Goal: Task Accomplishment & Management: Complete application form

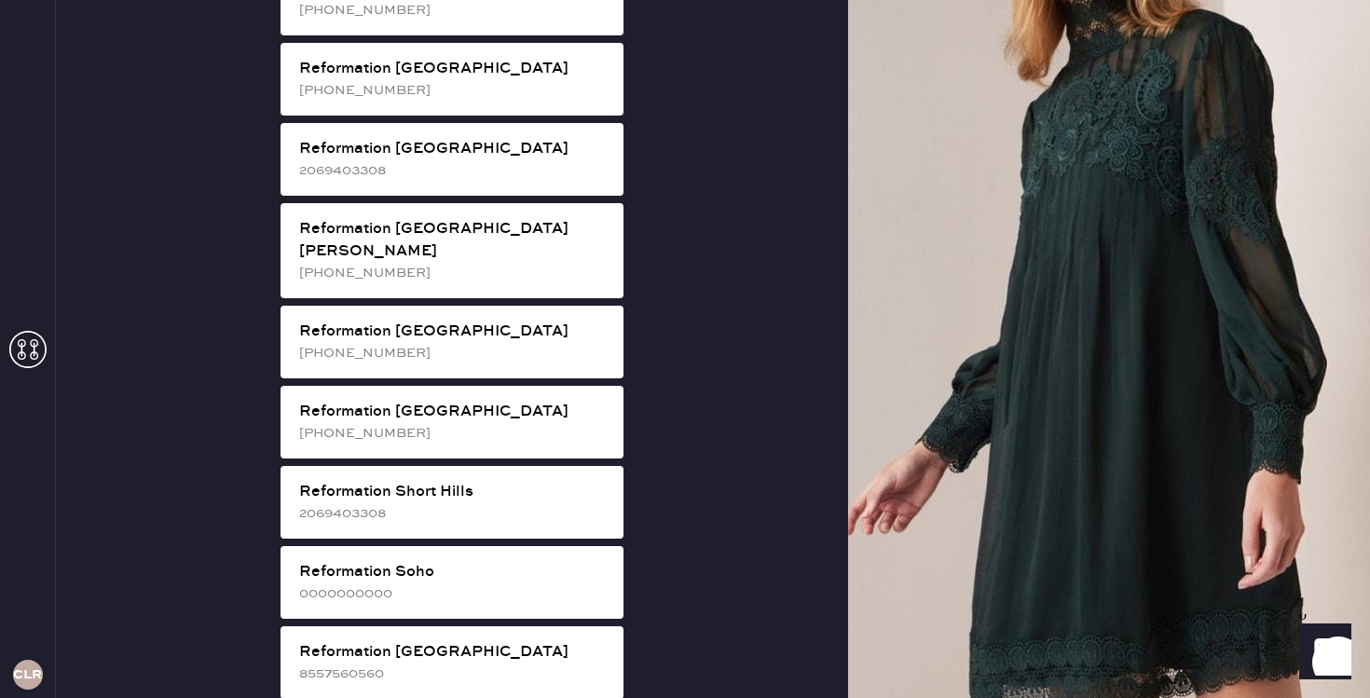
scroll to position [2929, 0]
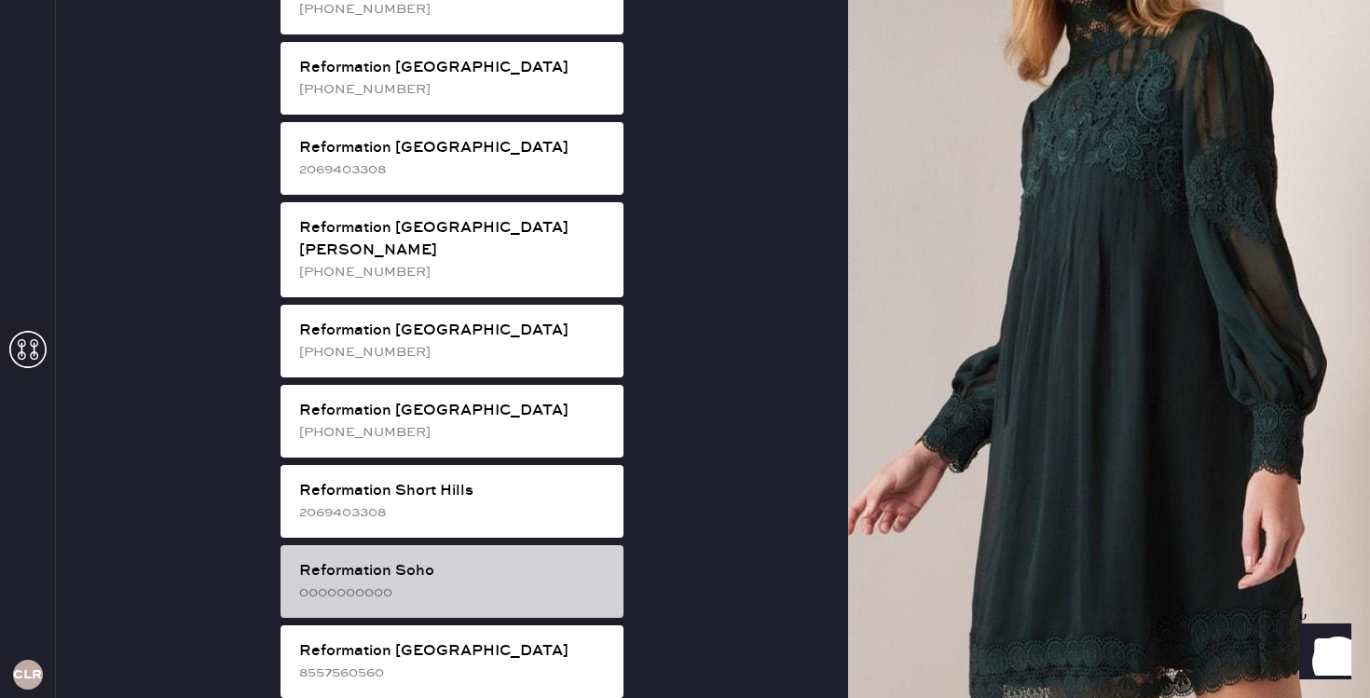
click at [432, 583] on div "0000000000" at bounding box center [453, 593] width 309 height 21
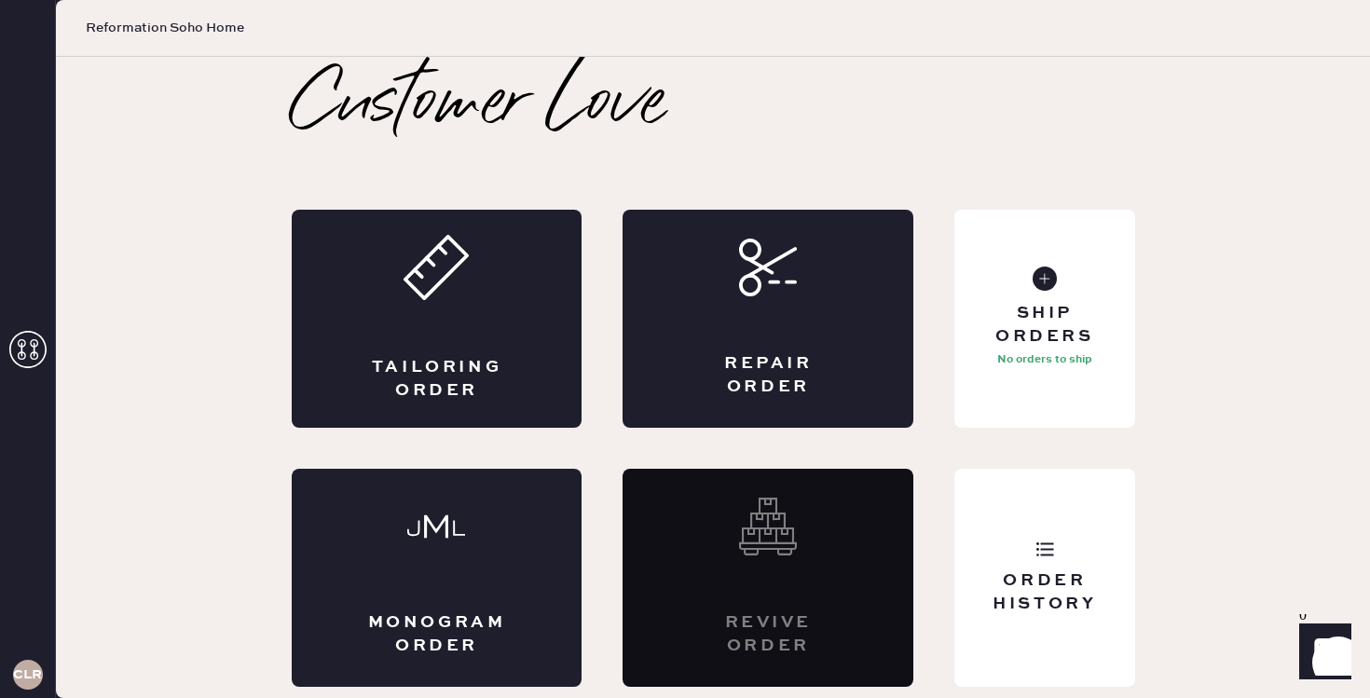
scroll to position [0, 0]
click at [781, 367] on div "Repair Order" at bounding box center [768, 375] width 142 height 47
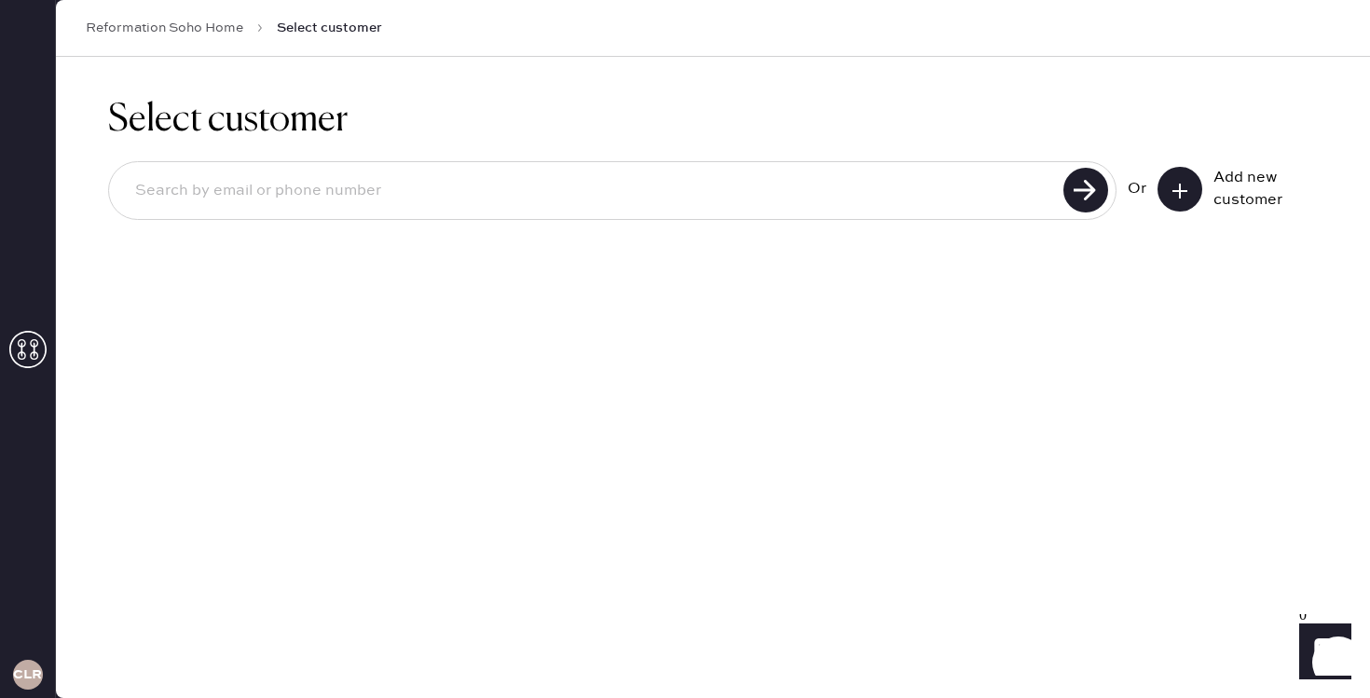
click at [713, 205] on input at bounding box center [589, 191] width 938 height 43
type input "carastefanacci@gmail.com"
click at [1096, 192] on use at bounding box center [1085, 190] width 45 height 45
click at [1182, 201] on button at bounding box center [1180, 189] width 45 height 45
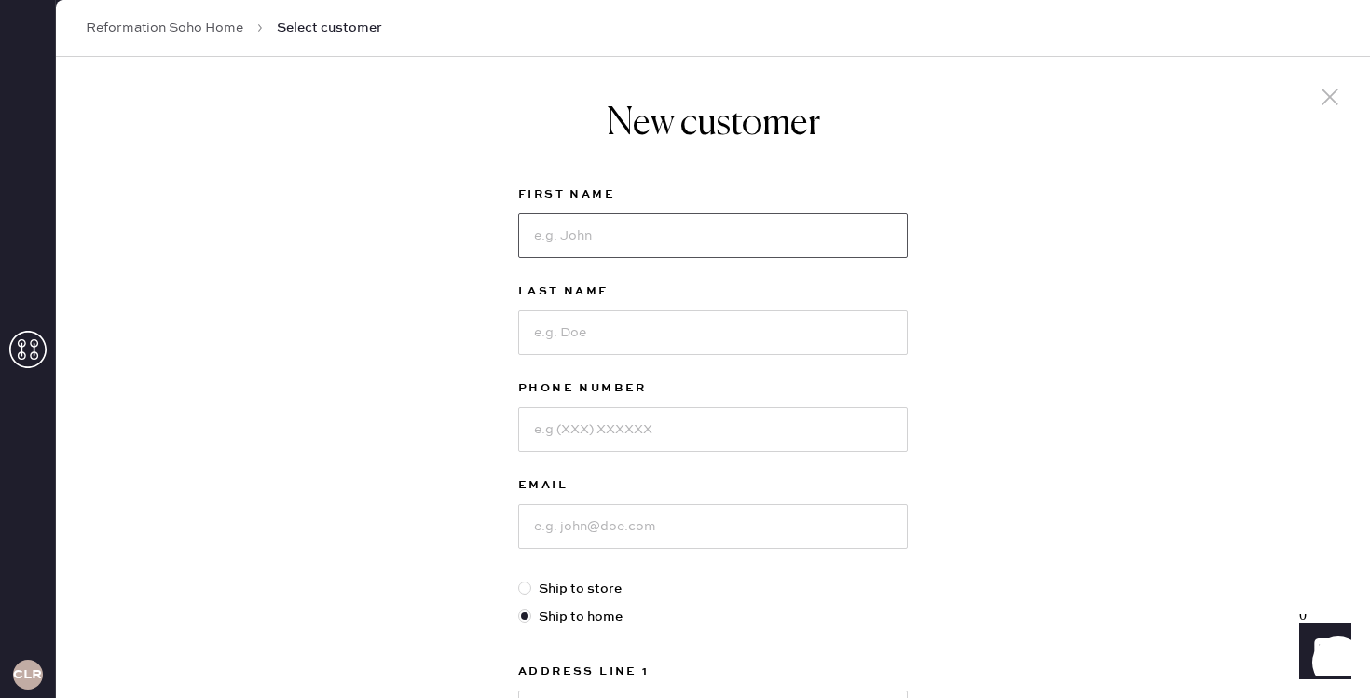
click at [730, 225] on input at bounding box center [713, 235] width 390 height 45
type input "cara"
type input "stefanacci"
type input "6097902579"
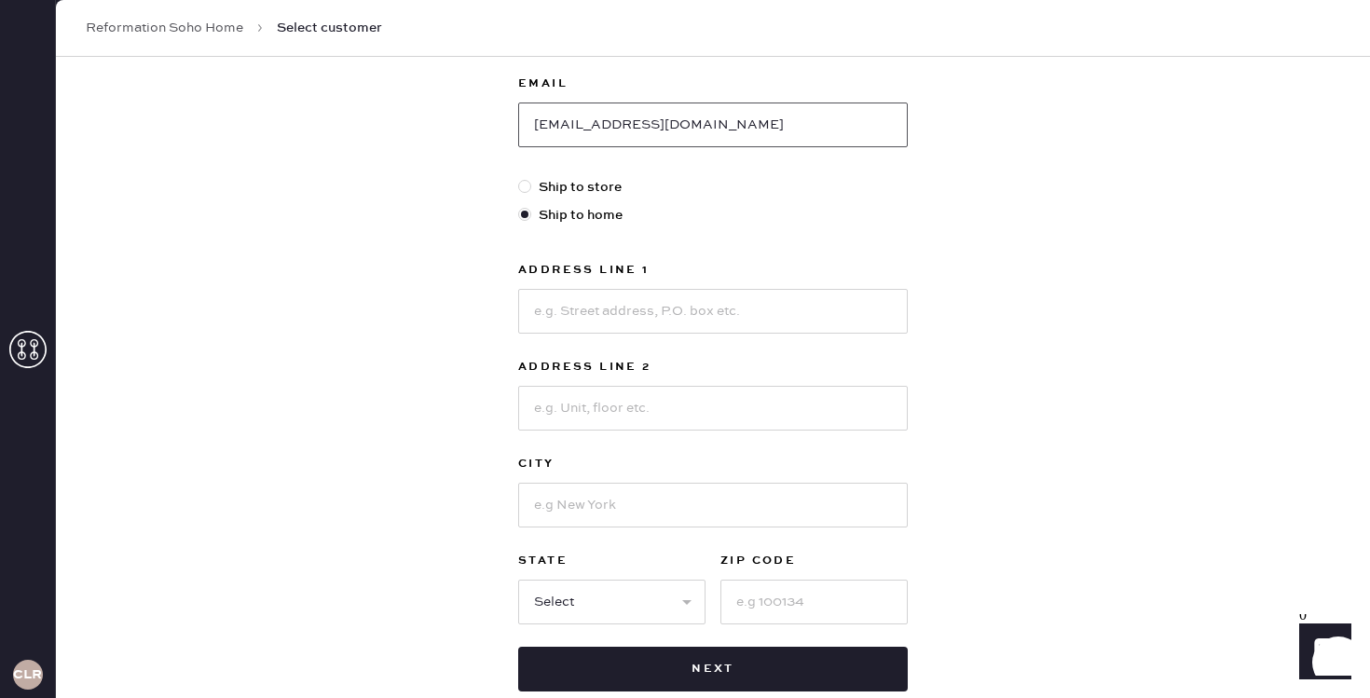
scroll to position [405, 0]
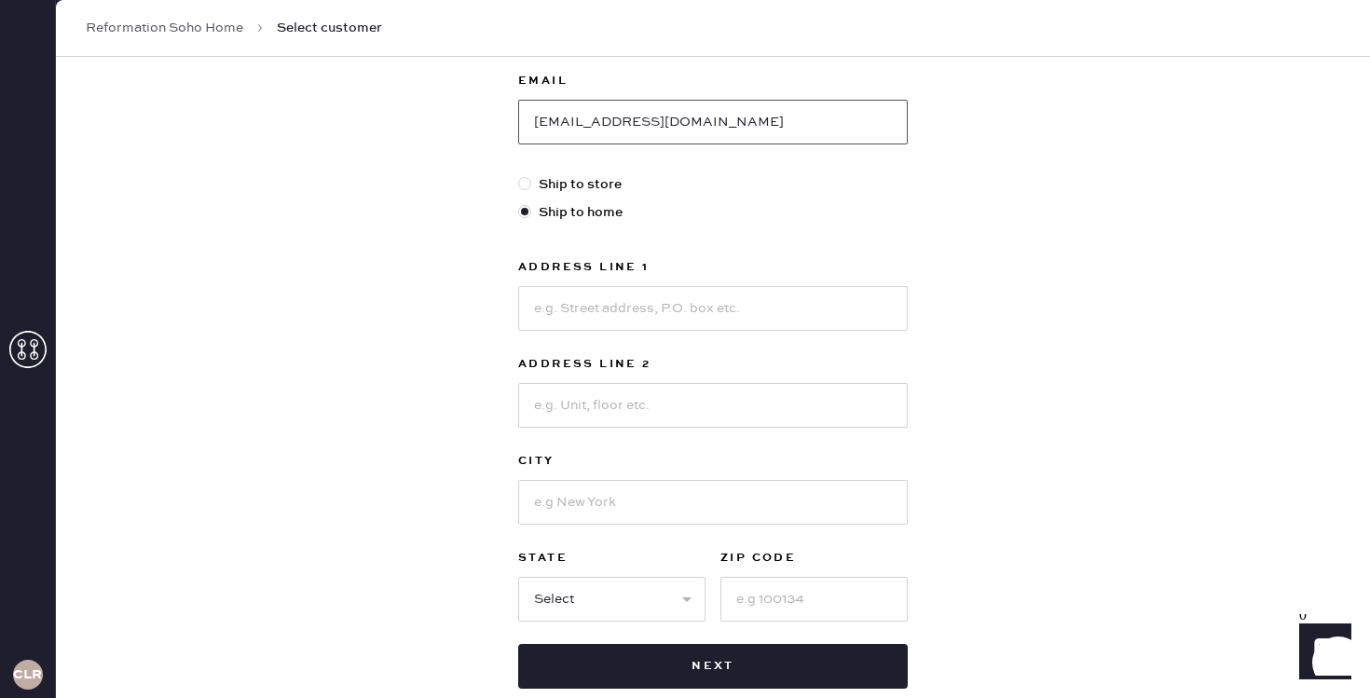
type input "carastefanacci@gmail.com"
click at [598, 308] on input at bounding box center [713, 308] width 390 height 45
type input "306 st james place"
type input "3r"
type input "brooklyn"
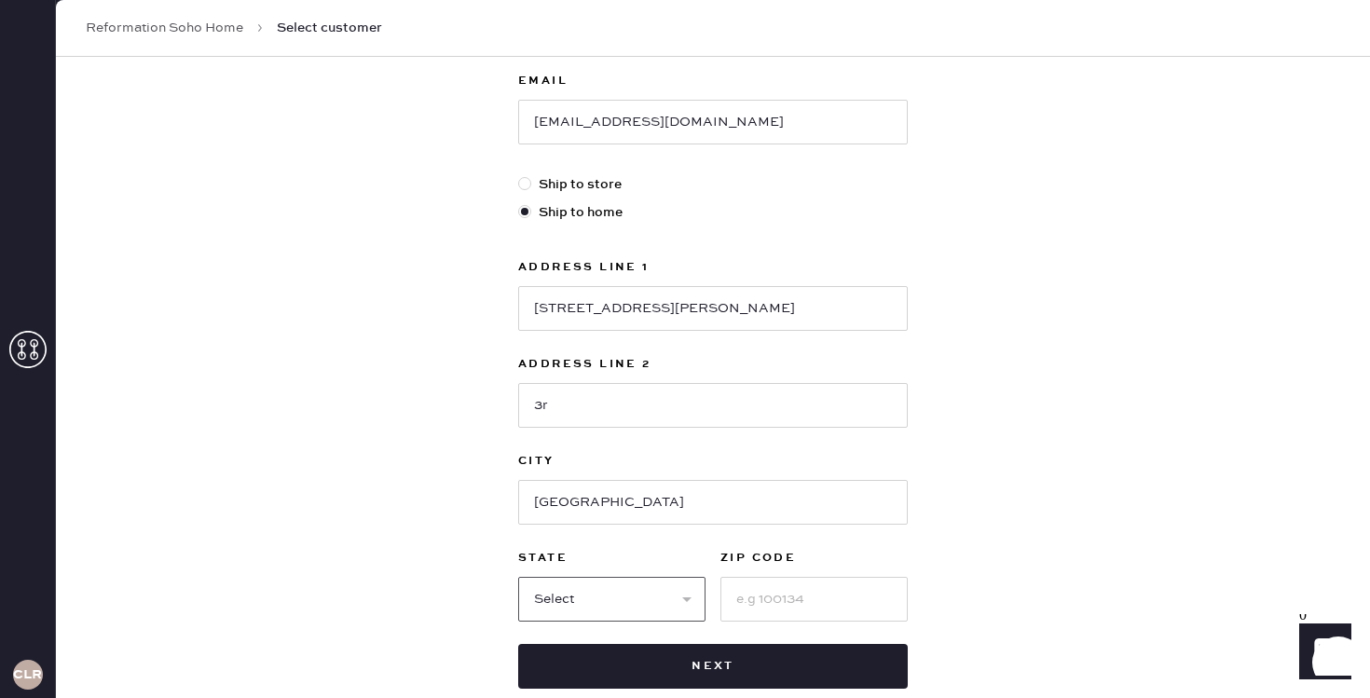
scroll to position [514, 0]
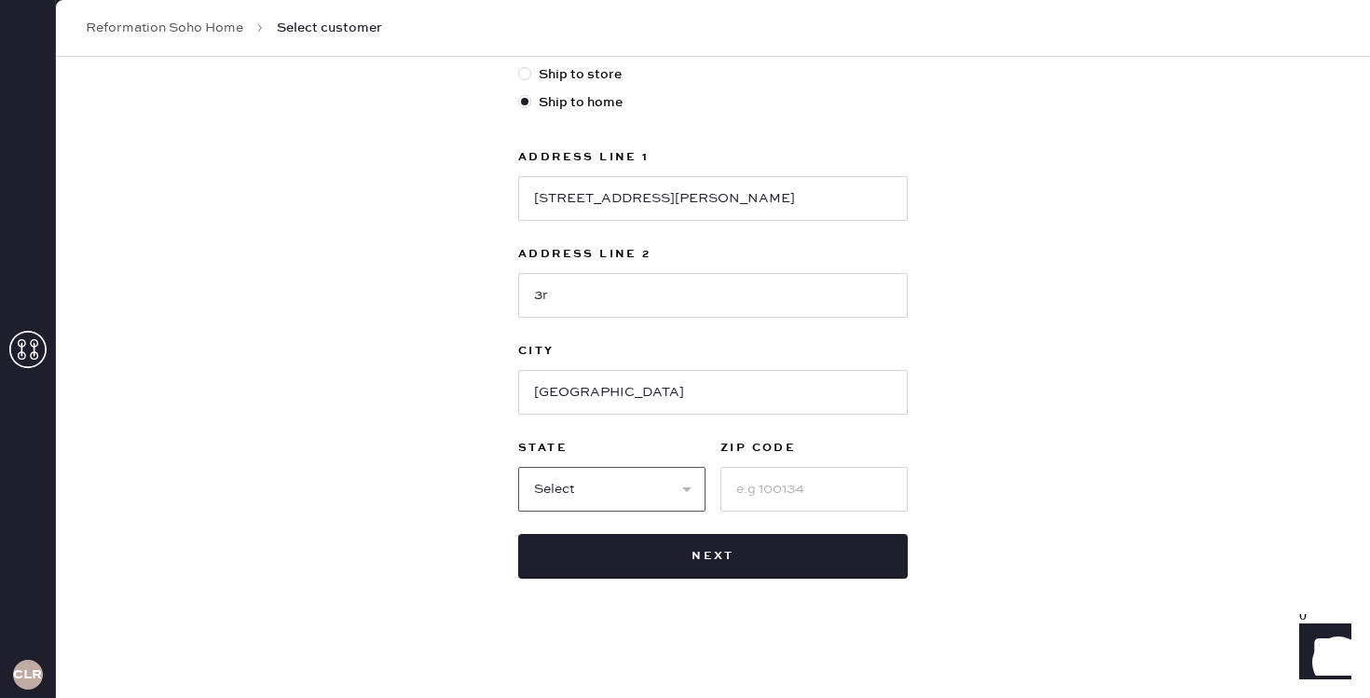
click at [610, 495] on select "Select AK AL AR AZ CA CO CT DC DE FL GA HI IA ID IL IN KS KY LA MA MD ME MI MN …" at bounding box center [611, 489] width 187 height 45
select select "NY"
click at [518, 467] on select "Select AK AL AR AZ CA CO CT DC DE FL GA HI IA ID IL IN KS KY LA MA MD ME MI MN …" at bounding box center [611, 489] width 187 height 45
click at [802, 492] on input at bounding box center [813, 489] width 187 height 45
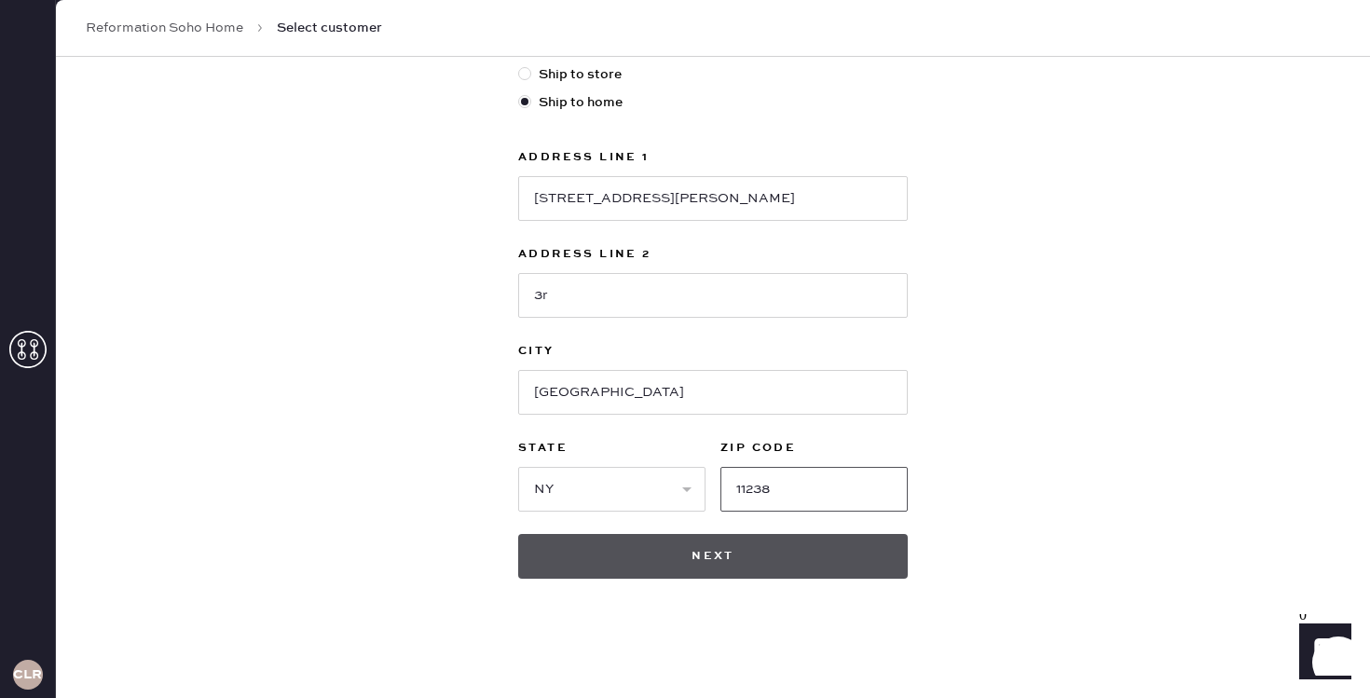
type input "11238"
click at [771, 556] on button "Next" at bounding box center [713, 556] width 390 height 45
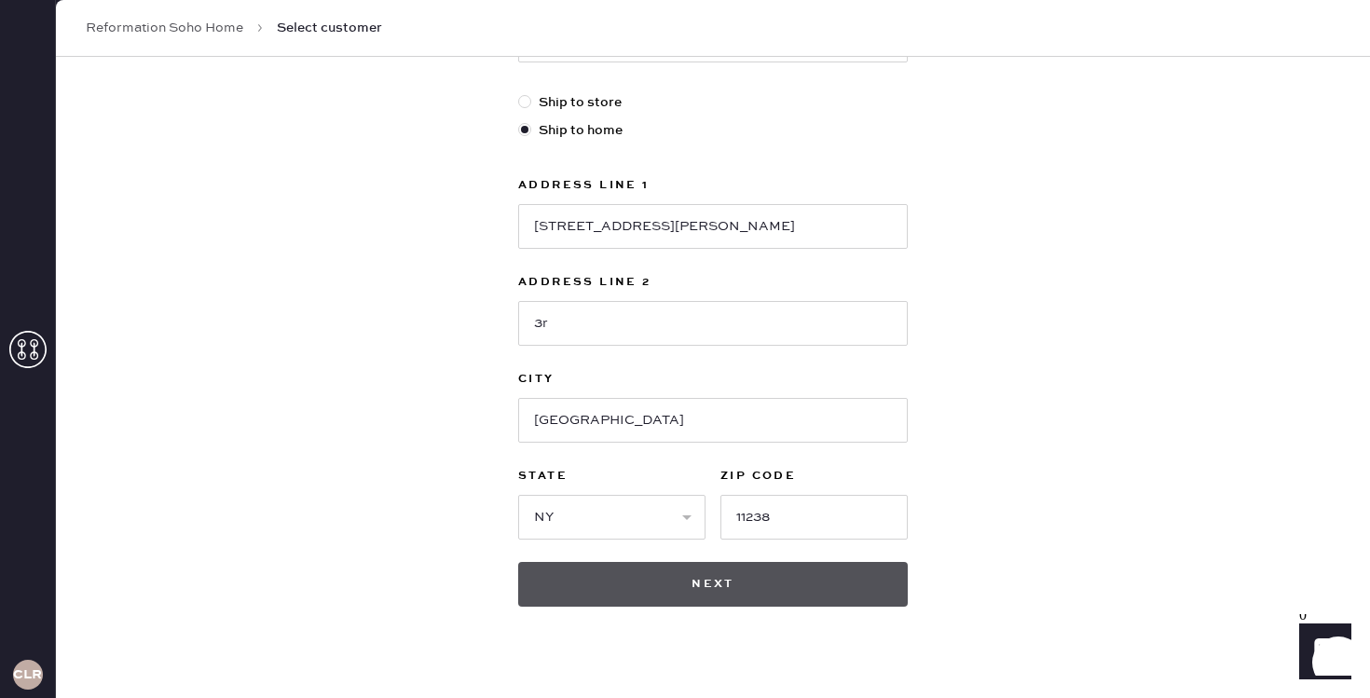
scroll to position [542, 0]
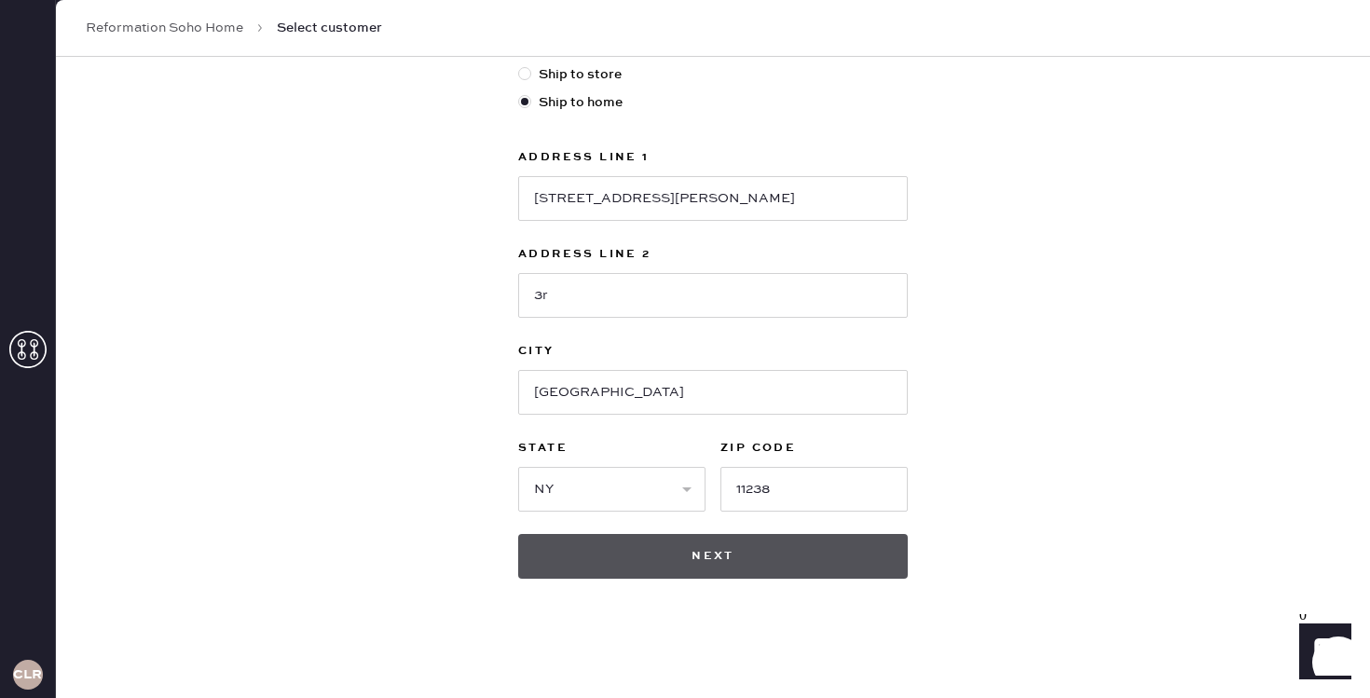
click at [853, 553] on button "Next" at bounding box center [713, 556] width 390 height 45
click at [686, 554] on button "Next" at bounding box center [713, 556] width 390 height 45
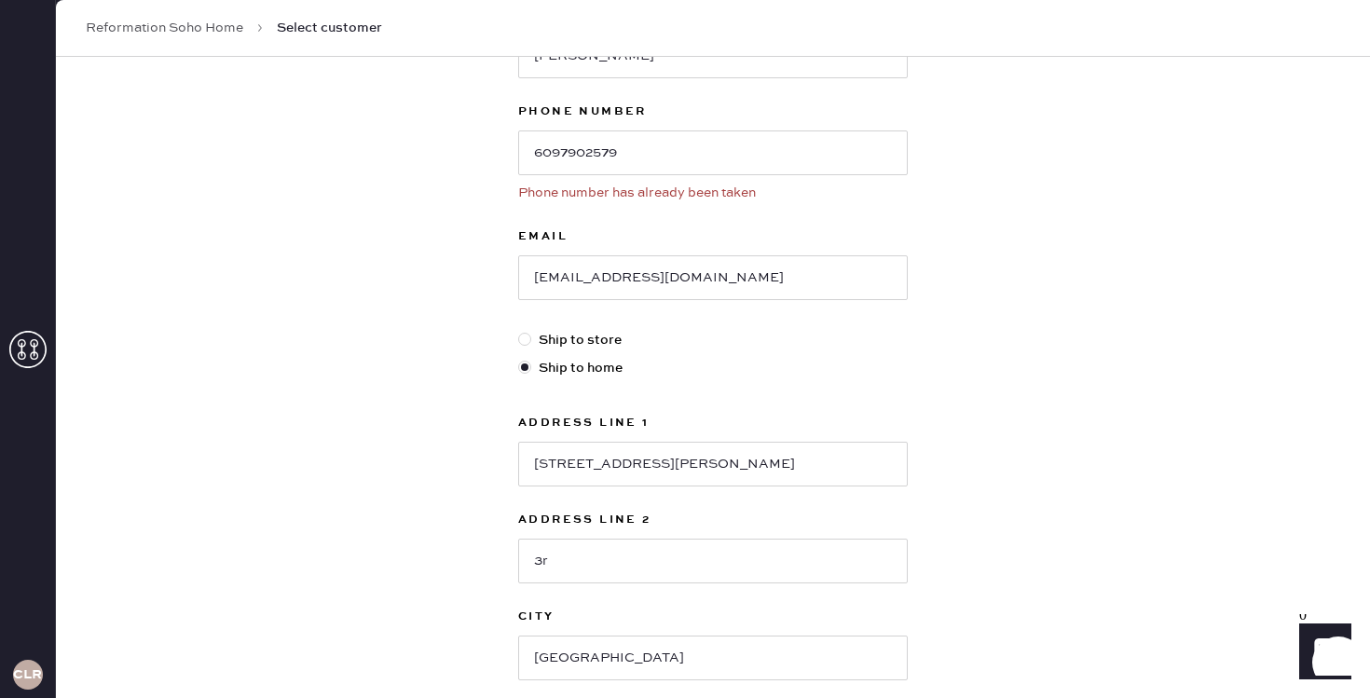
scroll to position [273, 0]
click at [648, 167] on input "6097902579" at bounding box center [713, 156] width 390 height 45
click at [1032, 300] on div "New customer First Name cara Last Name stefanacci Phone Number 6097902576 Phone…" at bounding box center [713, 376] width 1314 height 1184
click at [691, 164] on input "6097902576" at bounding box center [713, 156] width 390 height 45
click at [957, 253] on div "New customer First Name cara Last Name stefanacci Phone Number 6097902579 Phone…" at bounding box center [713, 376] width 1314 height 1184
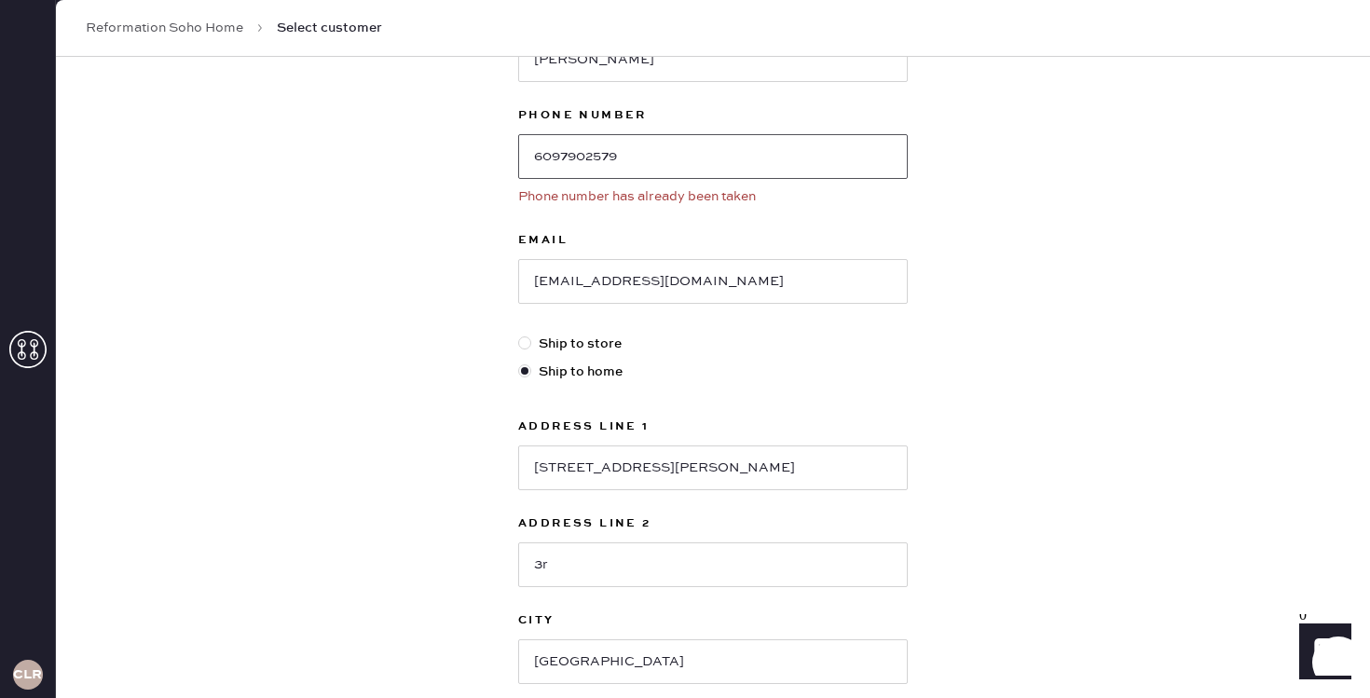
click at [631, 170] on input "6097902579" at bounding box center [713, 156] width 390 height 45
type input "6097902578"
click at [1251, 277] on div "New customer First Name cara Last Name stefanacci Phone Number 6097902578 Phone…" at bounding box center [713, 376] width 1314 height 1184
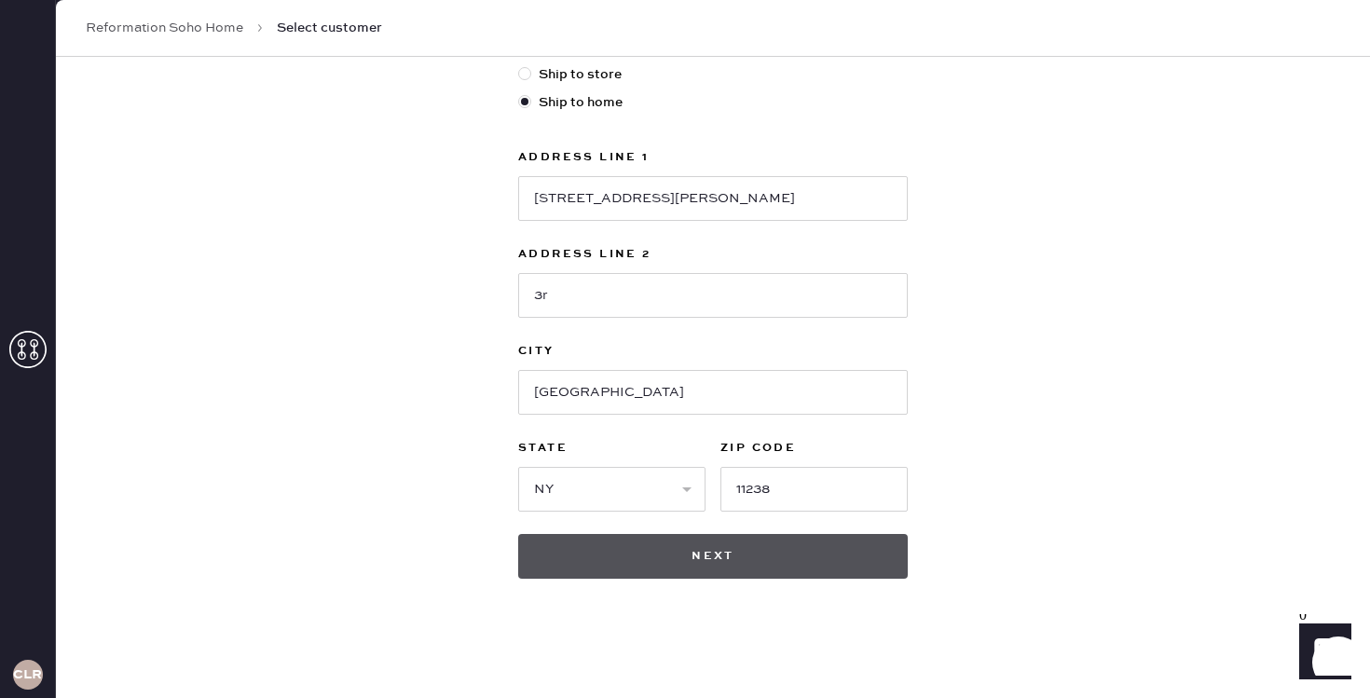
click at [715, 569] on button "Next" at bounding box center [713, 556] width 390 height 45
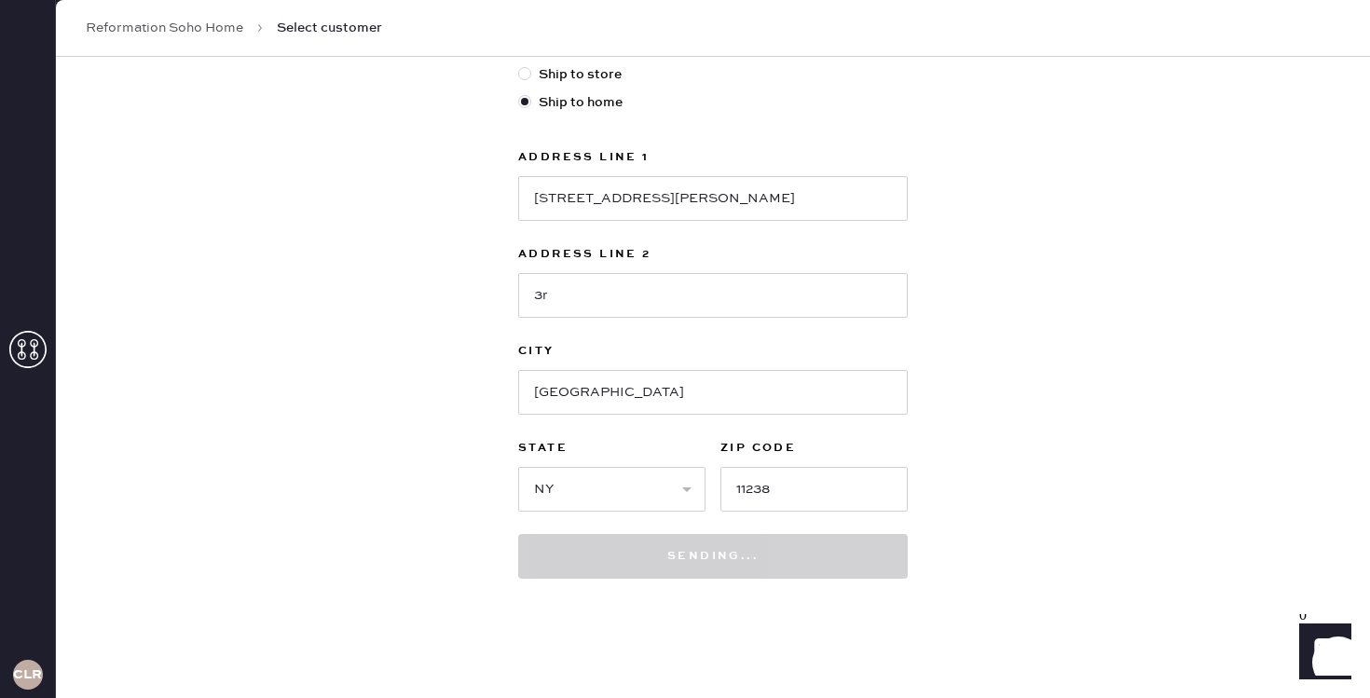
scroll to position [514, 0]
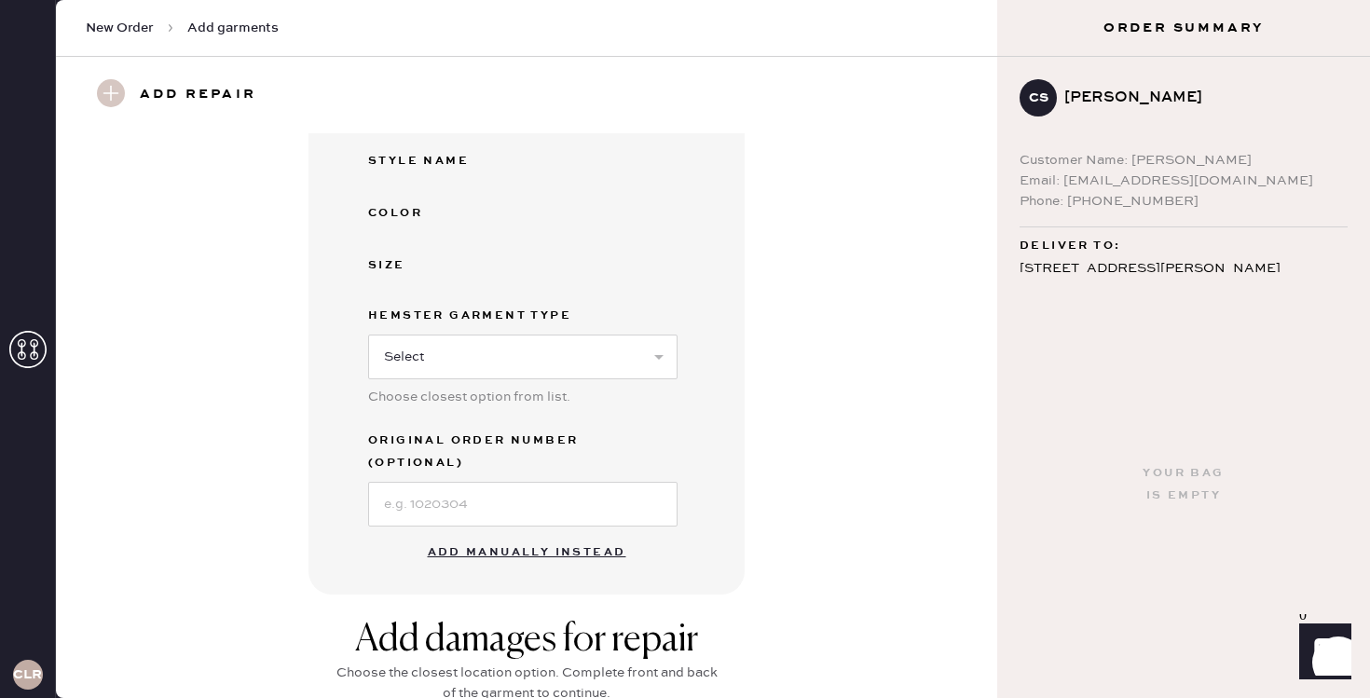
scroll to position [325, 0]
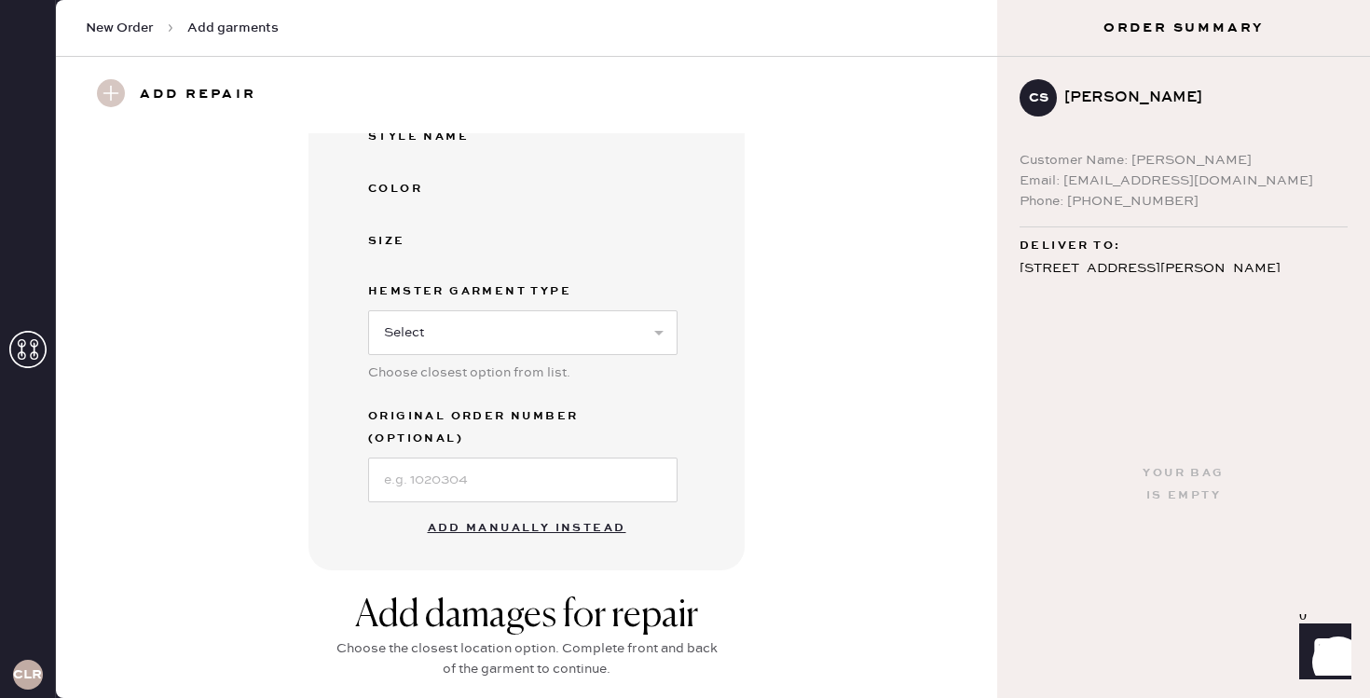
click at [530, 513] on button "Add manually instead" at bounding box center [527, 528] width 221 height 37
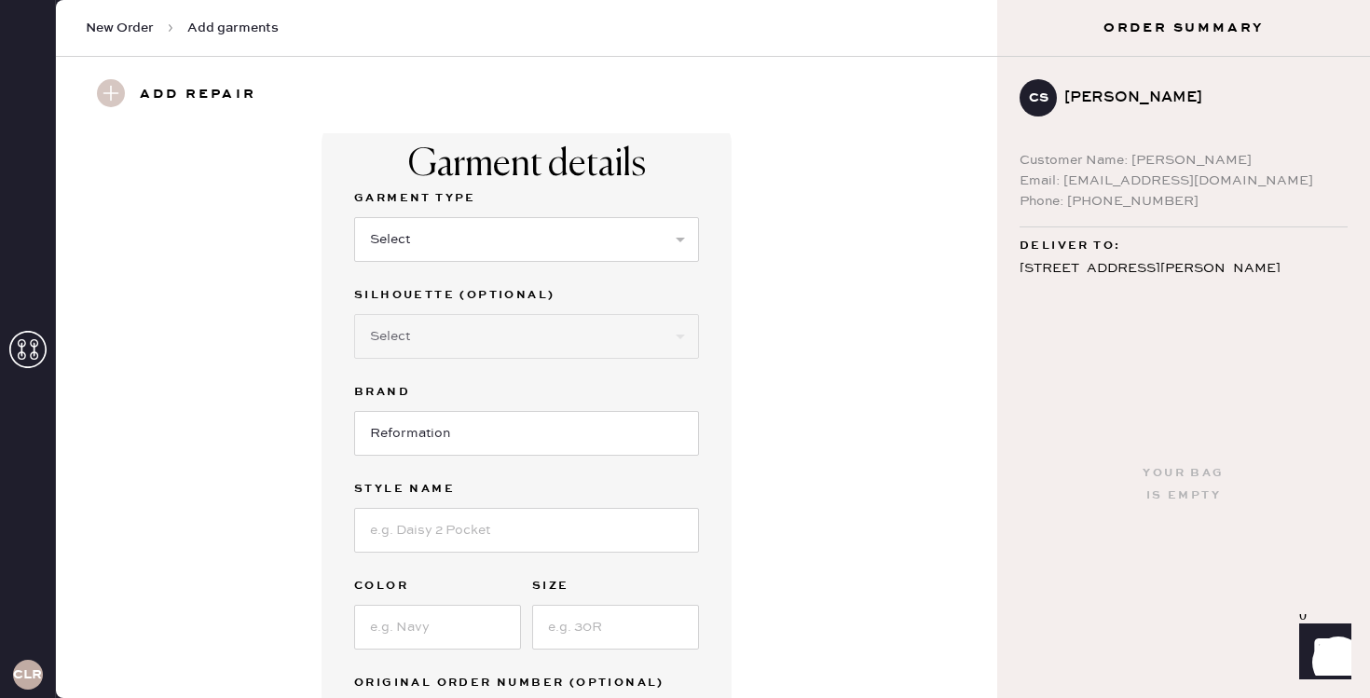
scroll to position [15, 0]
click at [450, 221] on select "Select Basic Skirt Jeans Leggings Pants Shorts Basic Sleeved Dress Basic Sleeve…" at bounding box center [526, 238] width 345 height 45
select select "4"
click at [354, 216] on select "Select Basic Skirt Jeans Leggings Pants Shorts Basic Sleeved Dress Basic Sleeve…" at bounding box center [526, 238] width 345 height 45
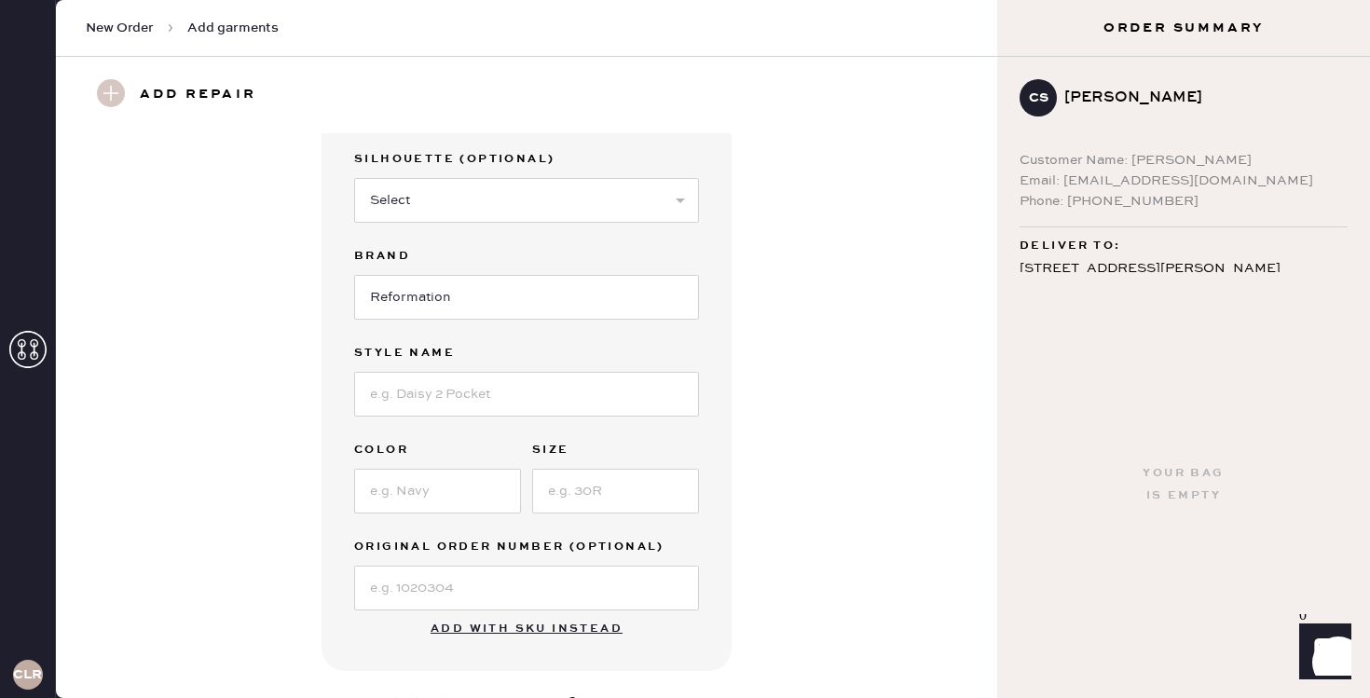
scroll to position [153, 0]
click at [525, 202] on select "Select Joggers Shorts Cropped Flare Boot Cut Straight Skinny Other" at bounding box center [526, 197] width 345 height 45
select select "11"
click at [354, 175] on select "Select Joggers Shorts Cropped Flare Boot Cut Straight Skinny Other" at bounding box center [526, 197] width 345 height 45
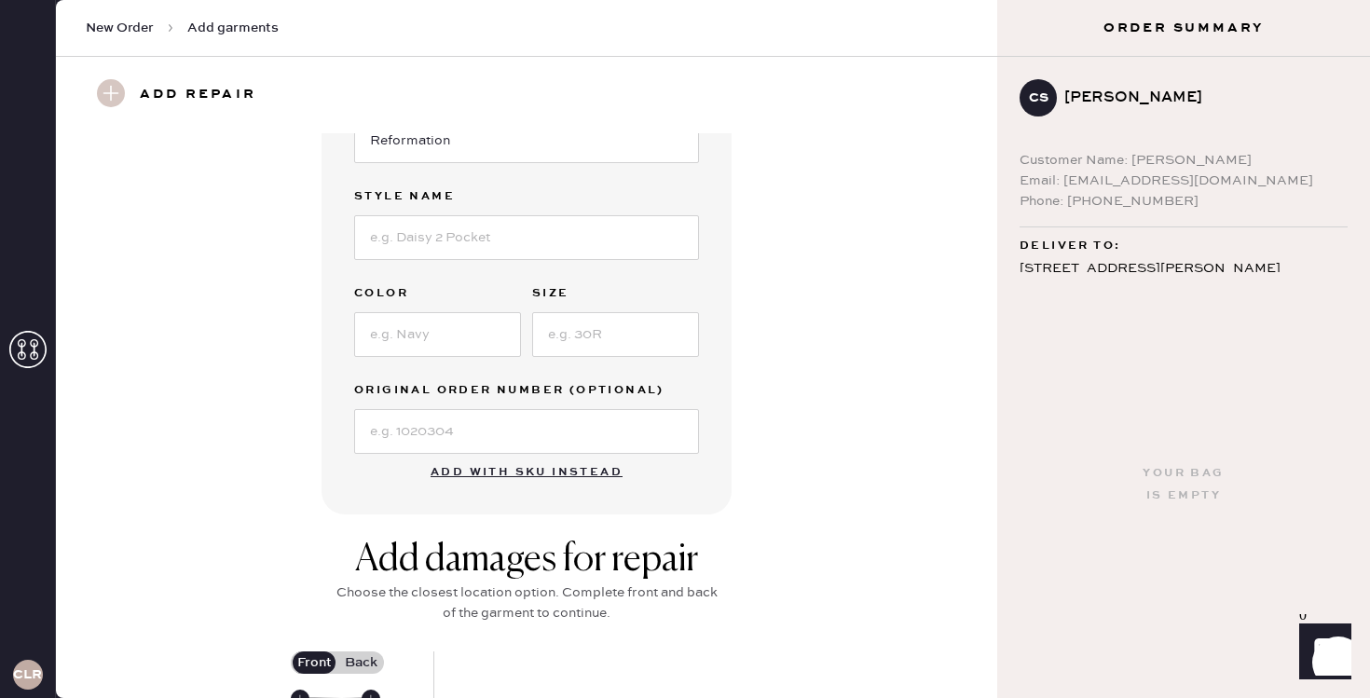
scroll to position [361, 0]
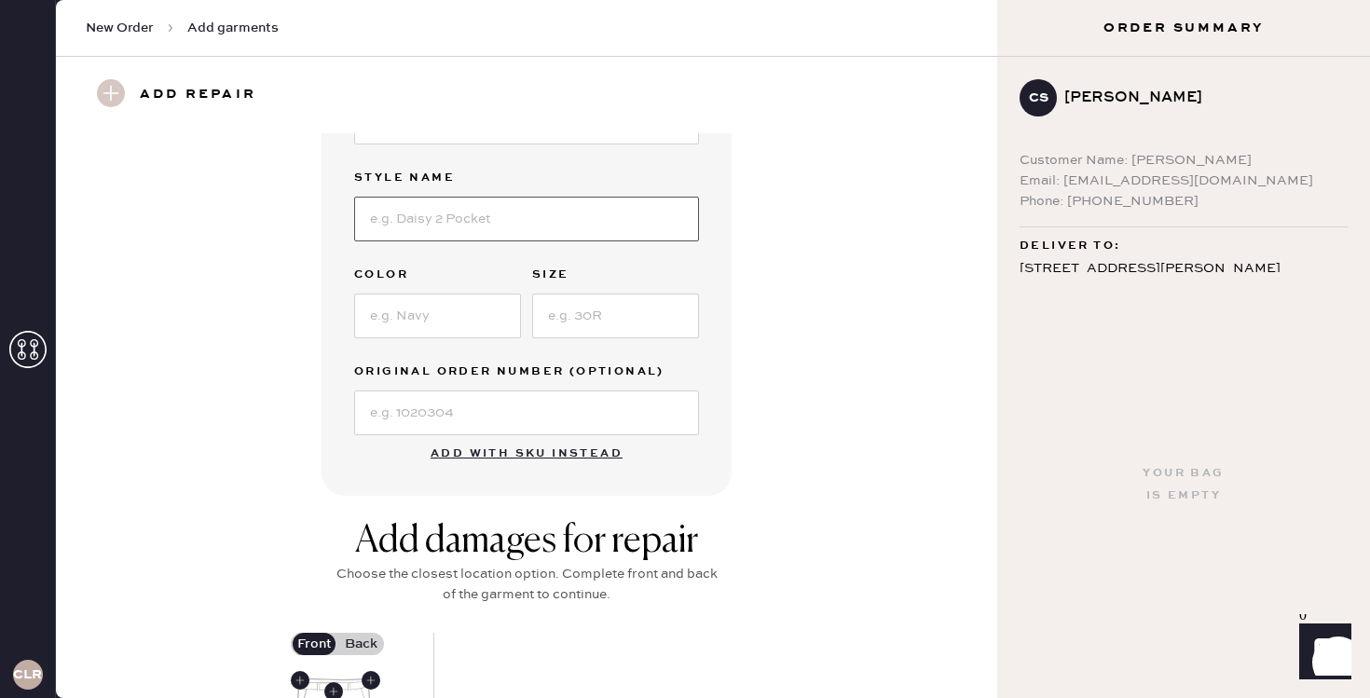
click at [463, 207] on input at bounding box center [526, 219] width 345 height 45
type input "vida"
click at [407, 320] on input at bounding box center [437, 316] width 167 height 45
type input "black"
click at [610, 318] on input at bounding box center [615, 316] width 167 height 45
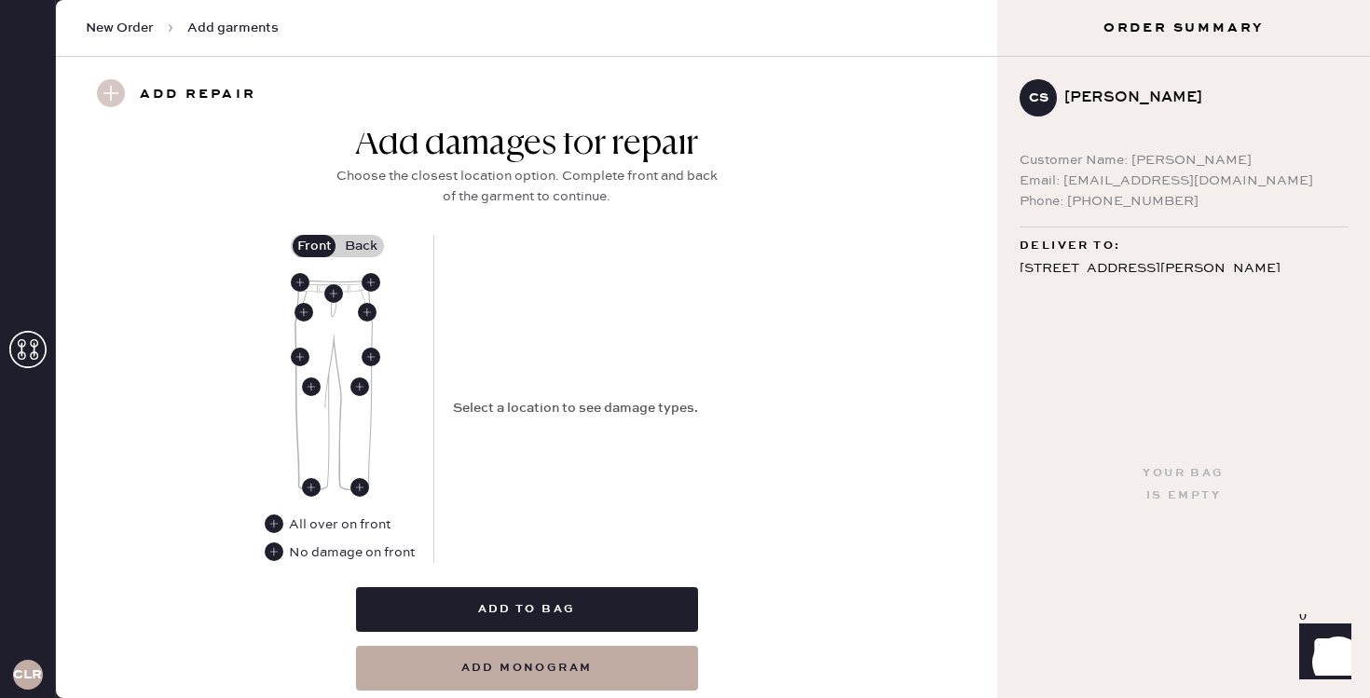
scroll to position [794, 0]
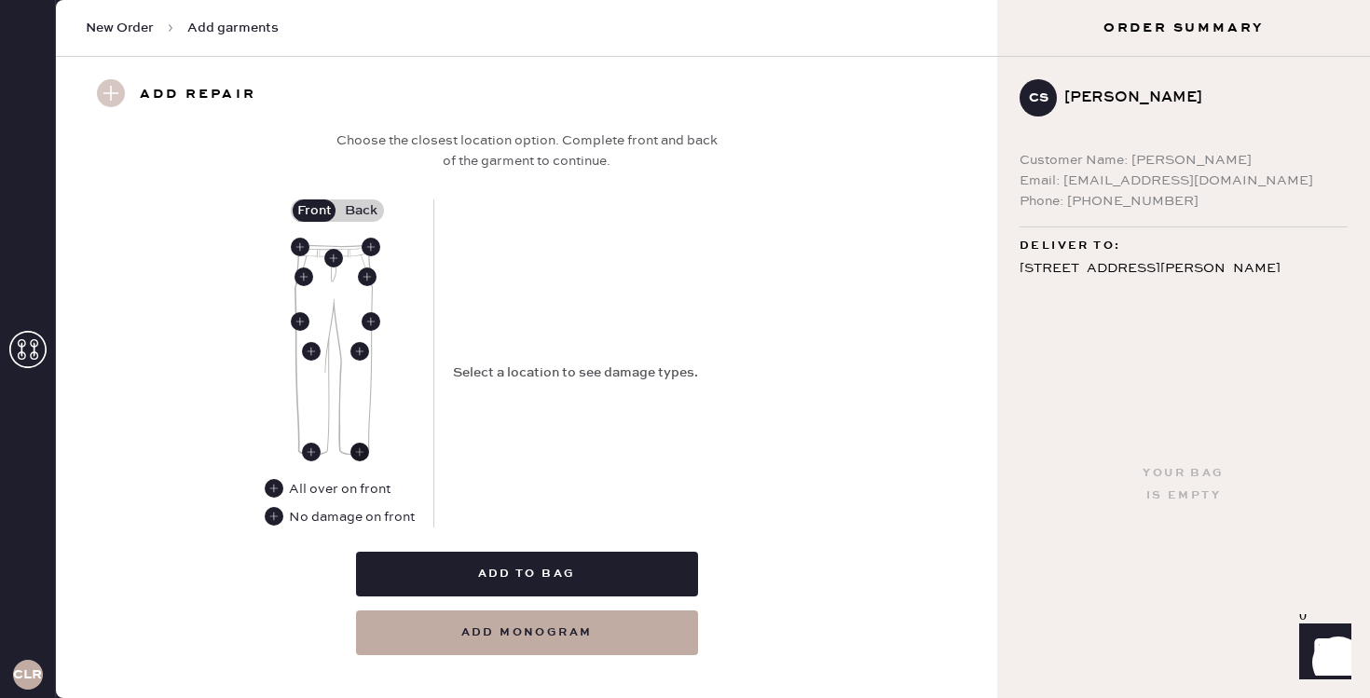
type input "4"
click at [360, 447] on use at bounding box center [359, 452] width 19 height 19
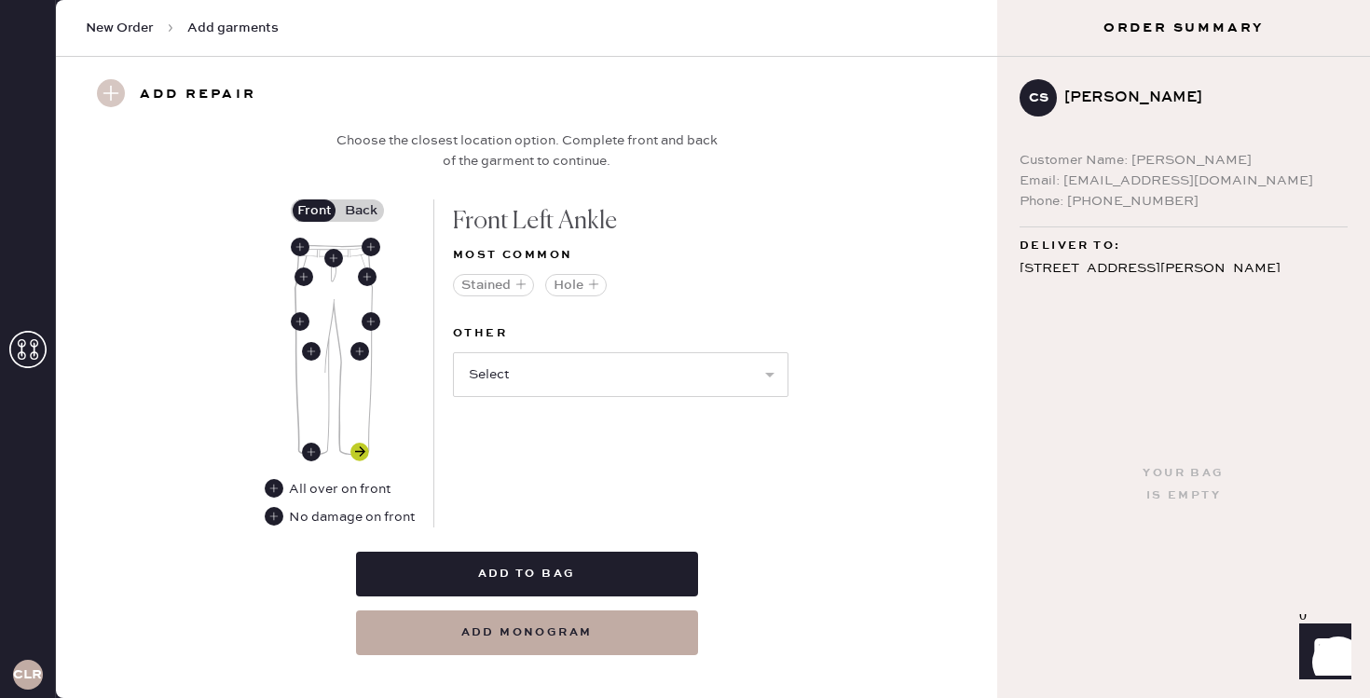
click at [362, 448] on use at bounding box center [359, 452] width 19 height 19
click at [302, 453] on icon at bounding box center [311, 452] width 19 height 19
click at [569, 370] on select "Select Broken / Ripped Hem Broken Beads Broken Belt Loop Broken Button Broken E…" at bounding box center [621, 374] width 336 height 45
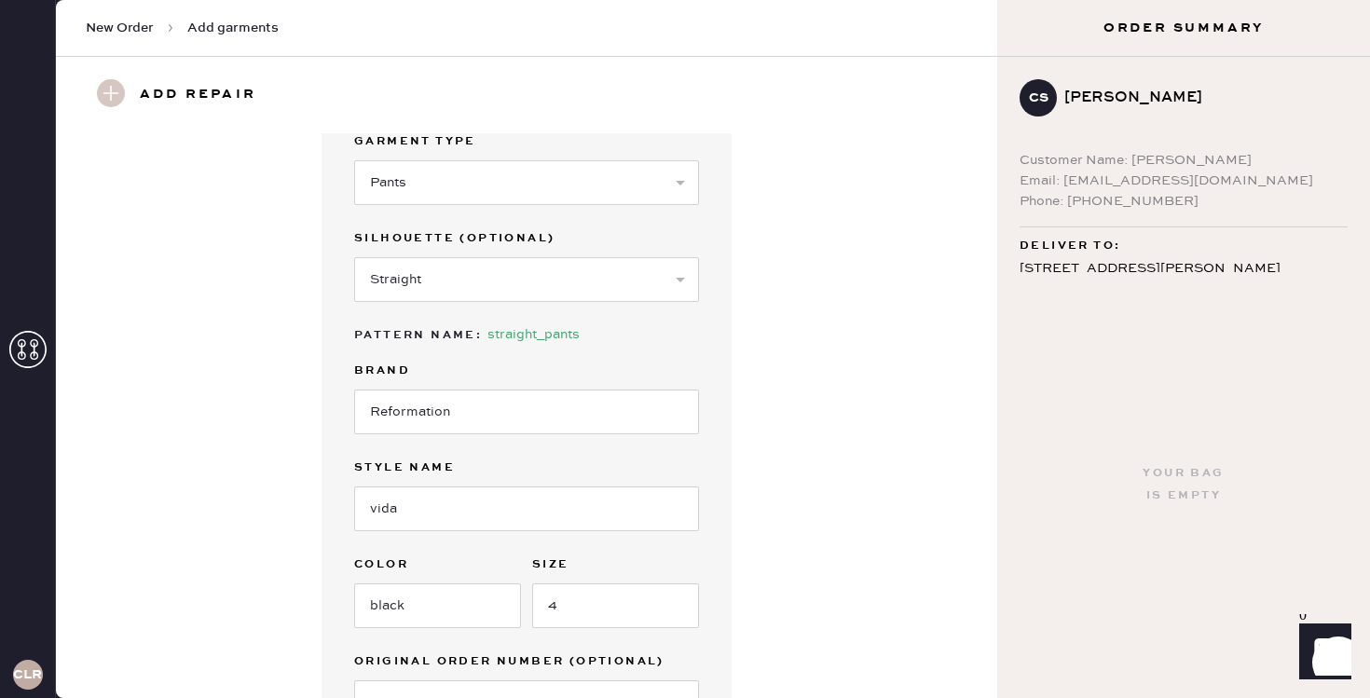
scroll to position [0, 0]
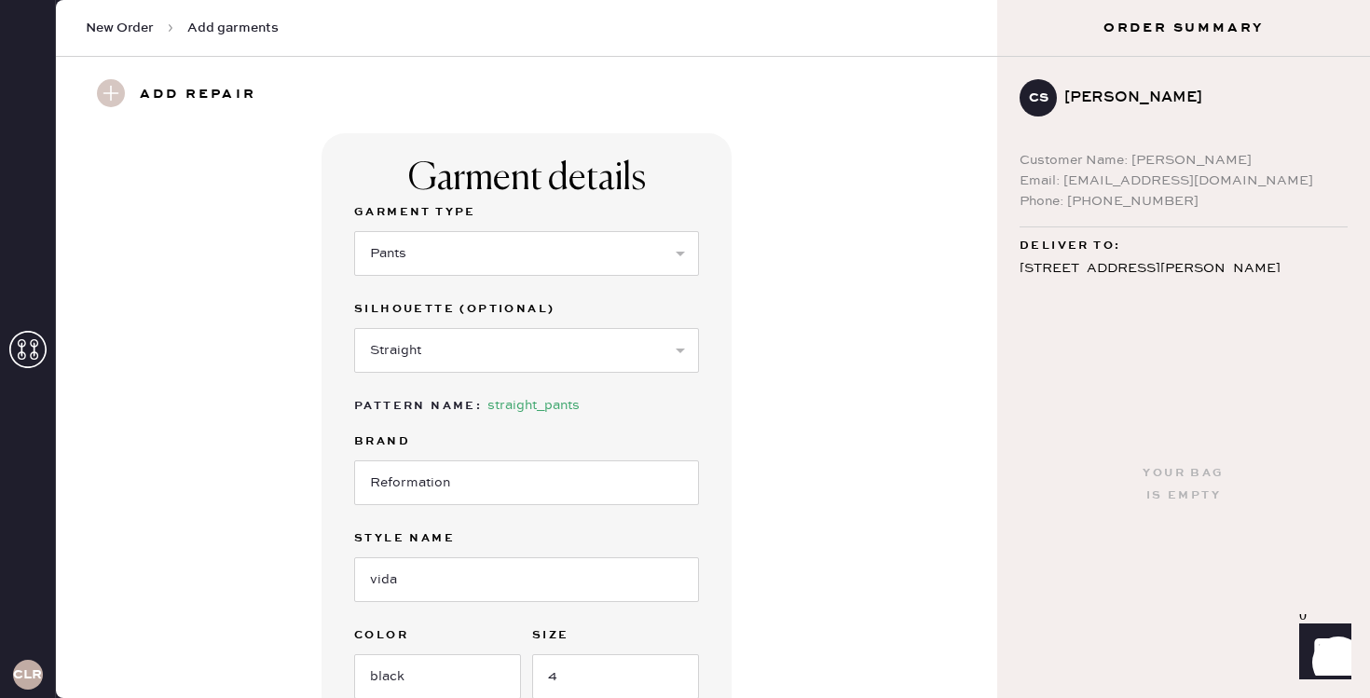
click at [218, 29] on span "Add garments" at bounding box center [232, 28] width 91 height 19
click at [151, 91] on h3 "Add repair" at bounding box center [198, 95] width 117 height 32
click at [123, 30] on span "New Order" at bounding box center [120, 28] width 68 height 19
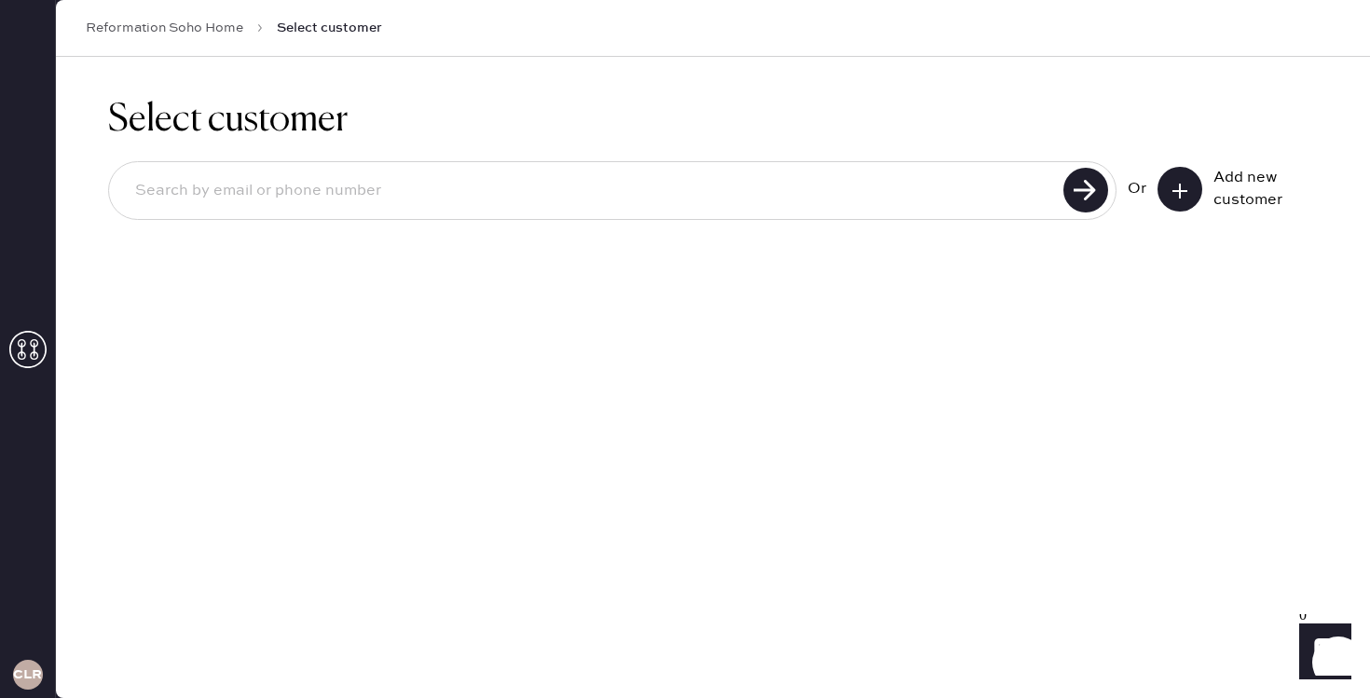
click at [756, 181] on input at bounding box center [589, 191] width 938 height 43
type input "carastefanacci@gmail.com"
click at [1090, 199] on use at bounding box center [1085, 190] width 45 height 45
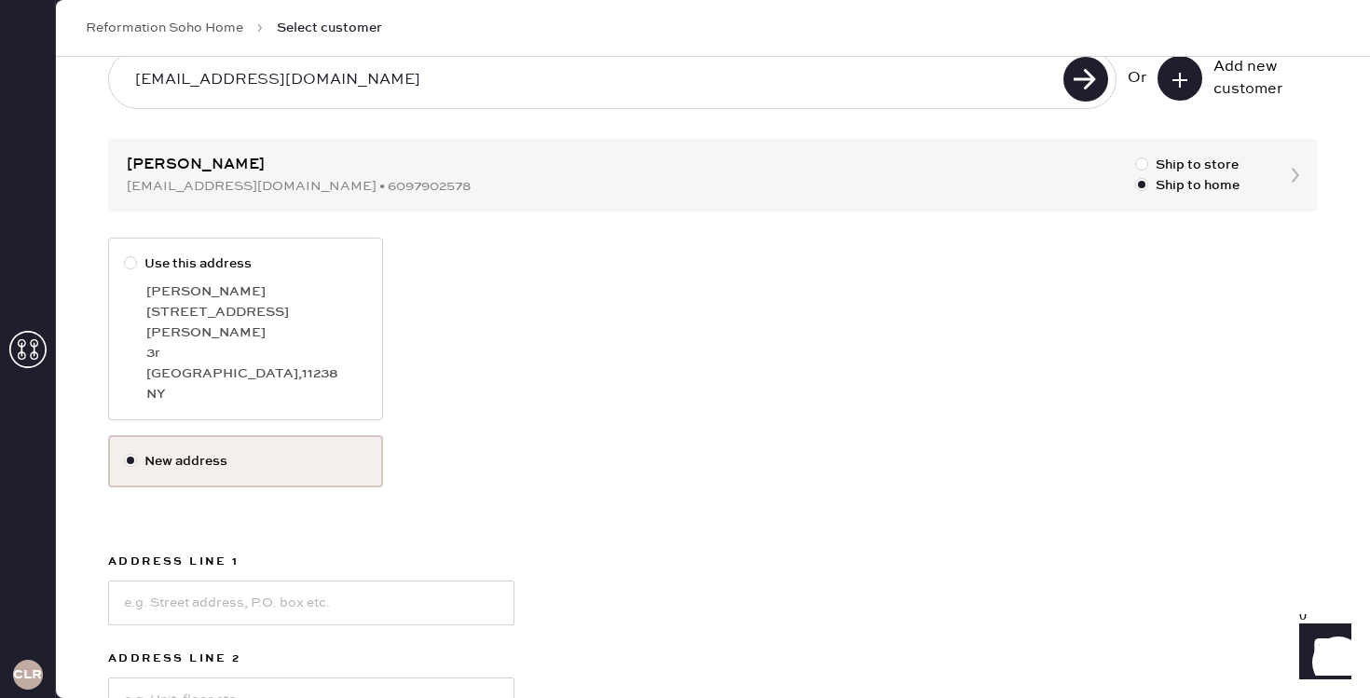
scroll to position [132, 0]
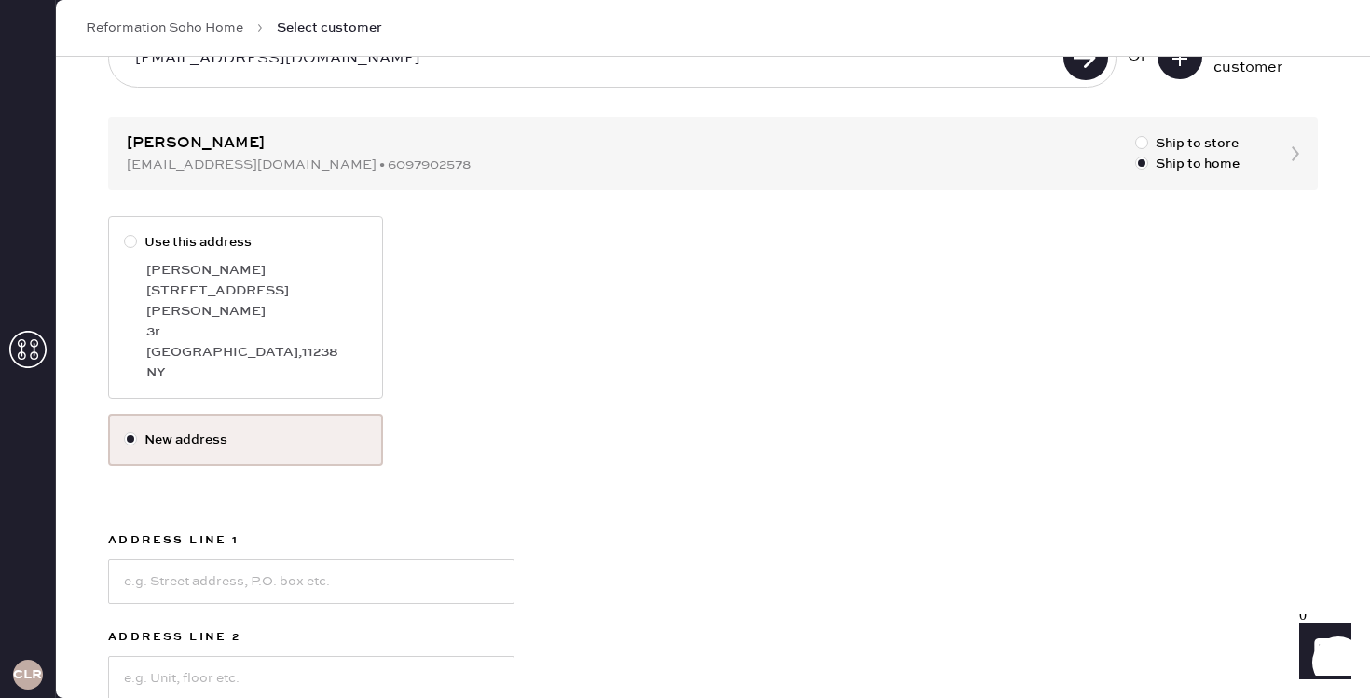
click at [128, 244] on div at bounding box center [130, 241] width 13 height 13
click at [125, 233] on input "Use this address" at bounding box center [124, 232] width 1 height 1
radio input "true"
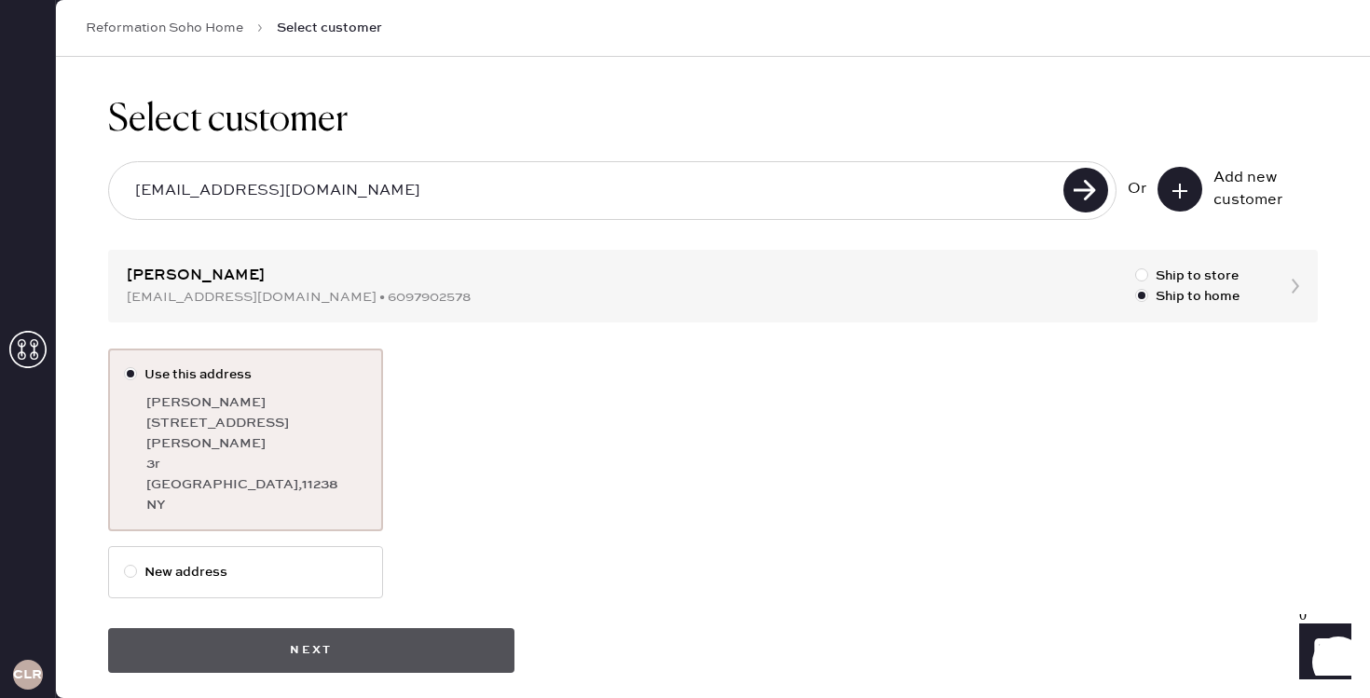
click at [385, 628] on button "Next" at bounding box center [311, 650] width 406 height 45
click at [349, 628] on button "Next" at bounding box center [311, 650] width 406 height 45
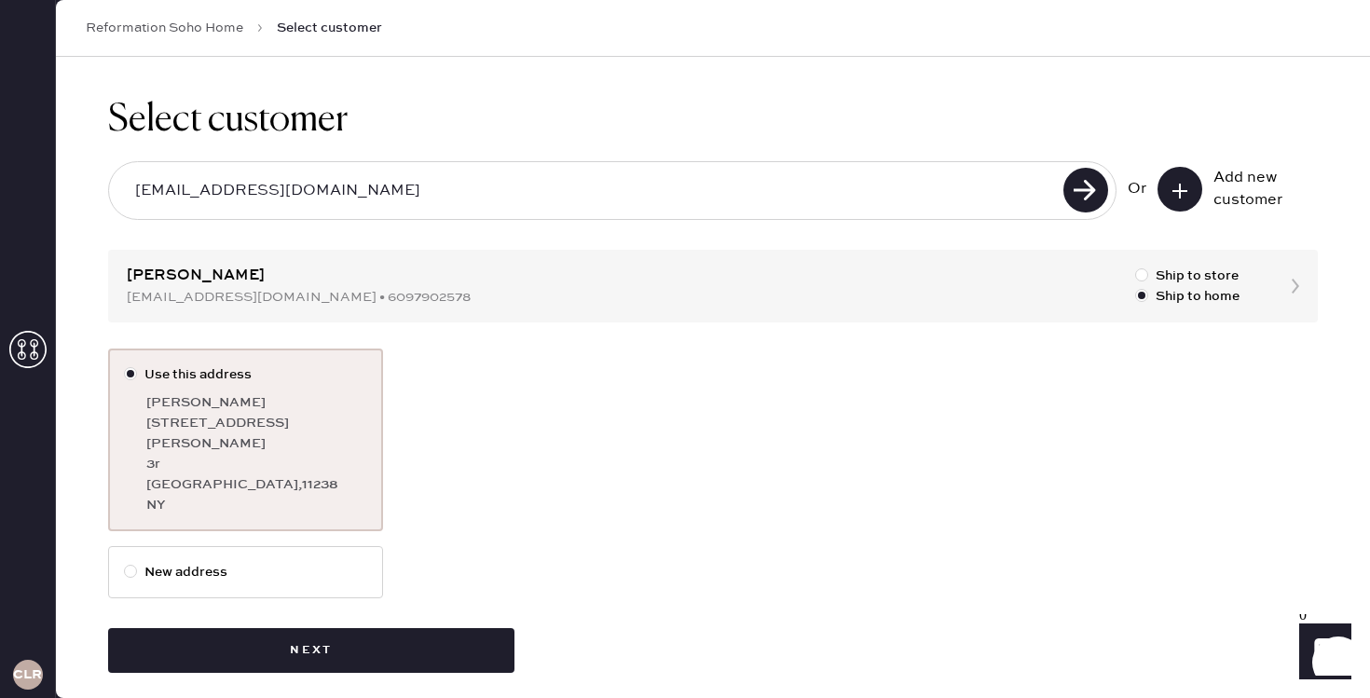
click at [306, 655] on div "Select customer carastefanacci@gmail.com Or Add new customer cara stefanacci ca…" at bounding box center [713, 385] width 1314 height 657
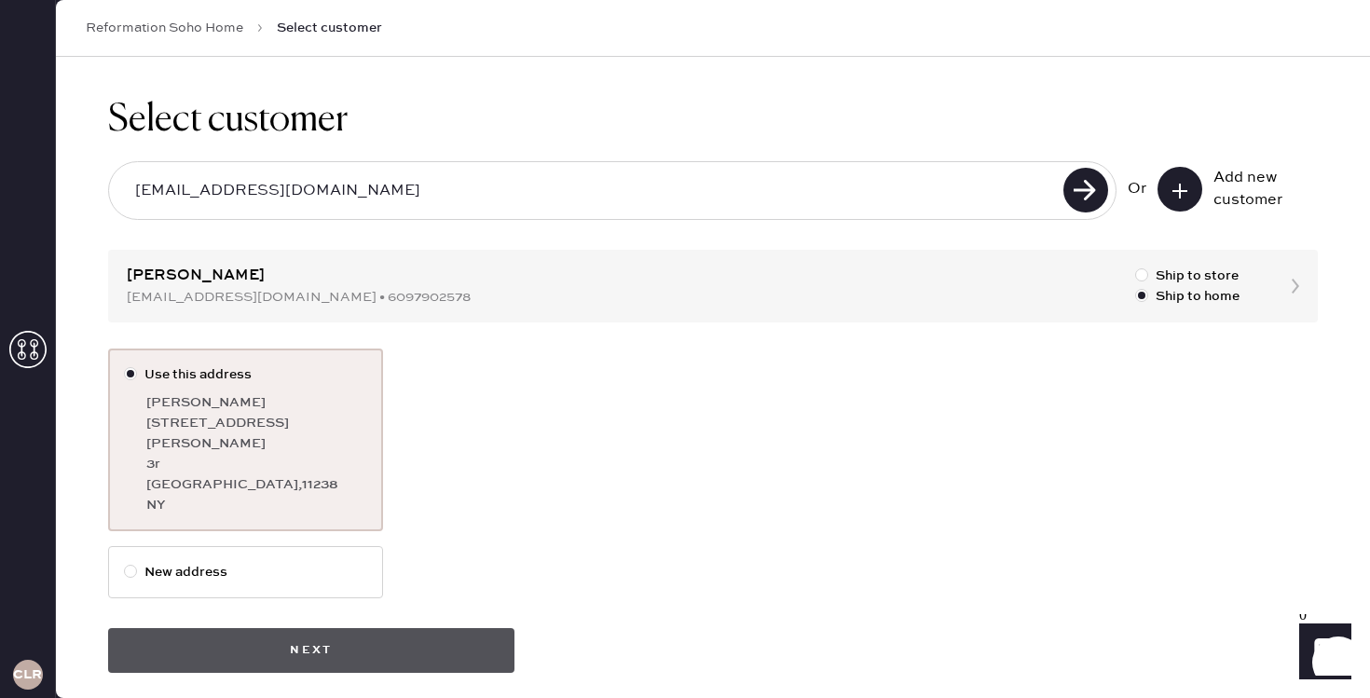
click at [305, 633] on button "Next" at bounding box center [311, 650] width 406 height 45
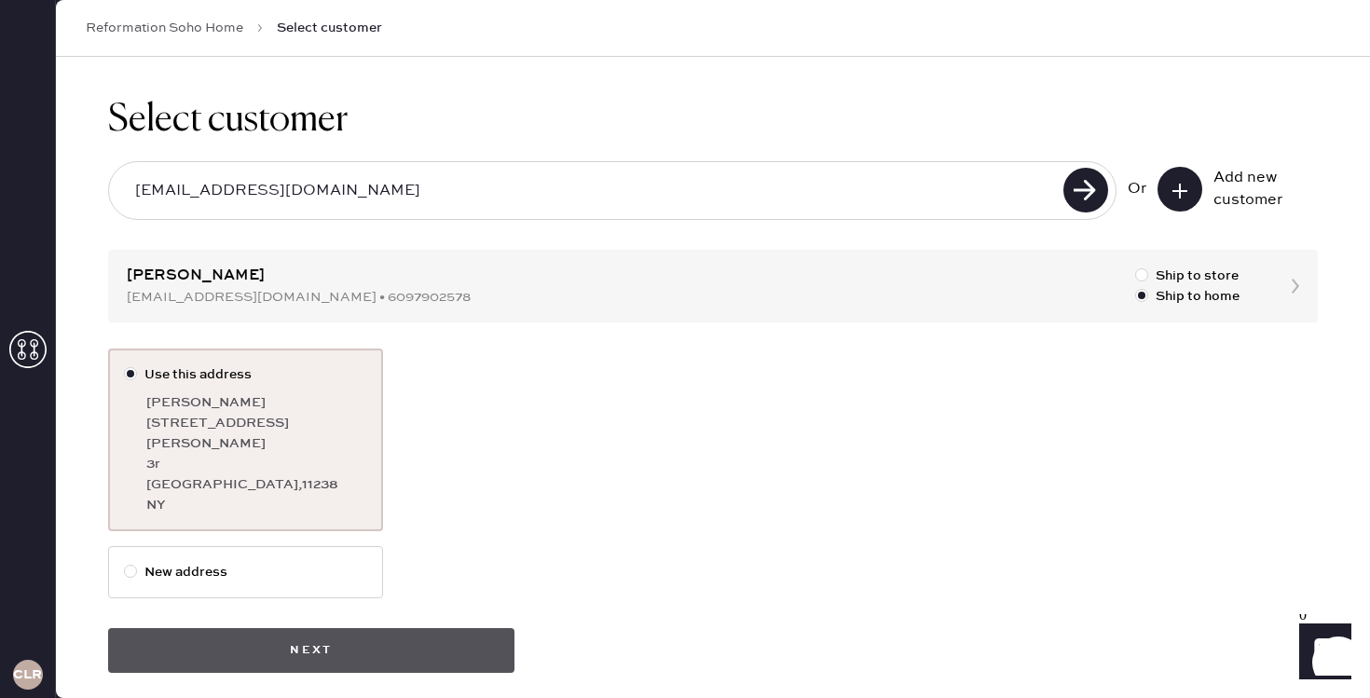
click at [305, 633] on button "Next" at bounding box center [311, 650] width 406 height 45
click at [371, 628] on button "Next" at bounding box center [311, 650] width 406 height 45
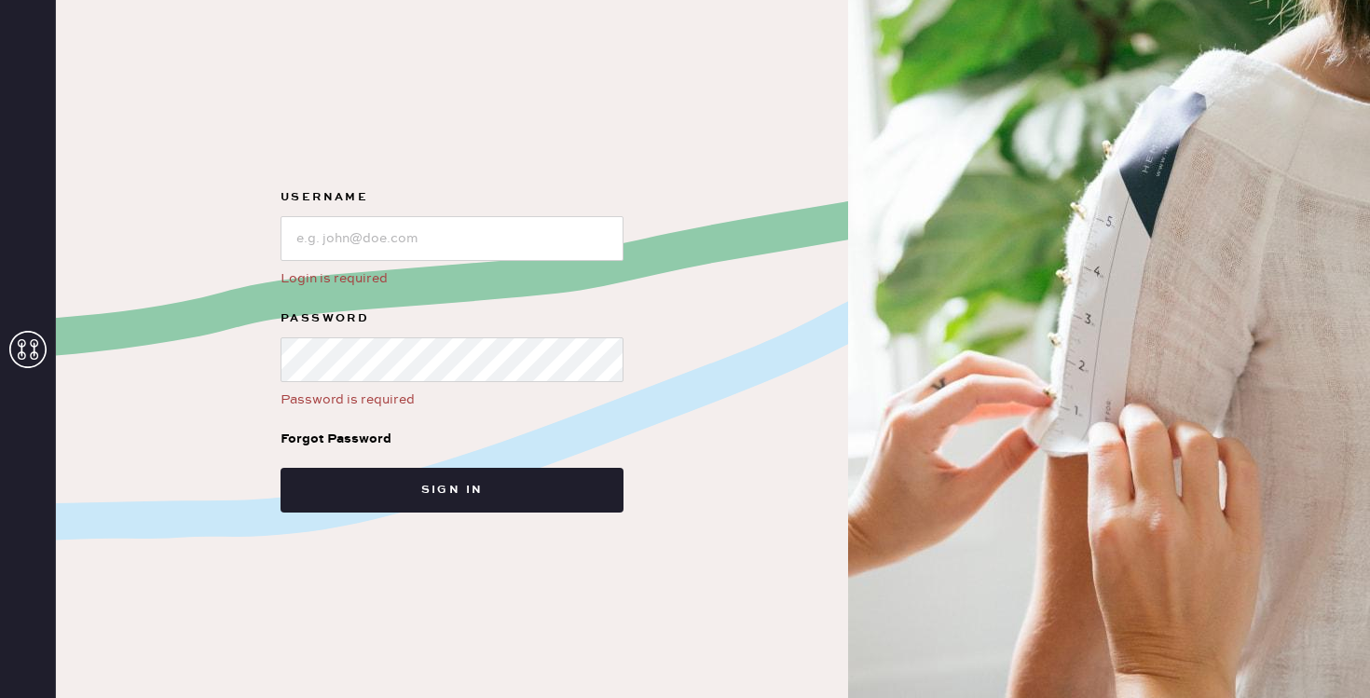
click at [396, 263] on div "Username Login is required" at bounding box center [452, 237] width 343 height 103
click at [395, 248] on input "loginName" at bounding box center [452, 238] width 343 height 45
type input "reformationsoho"
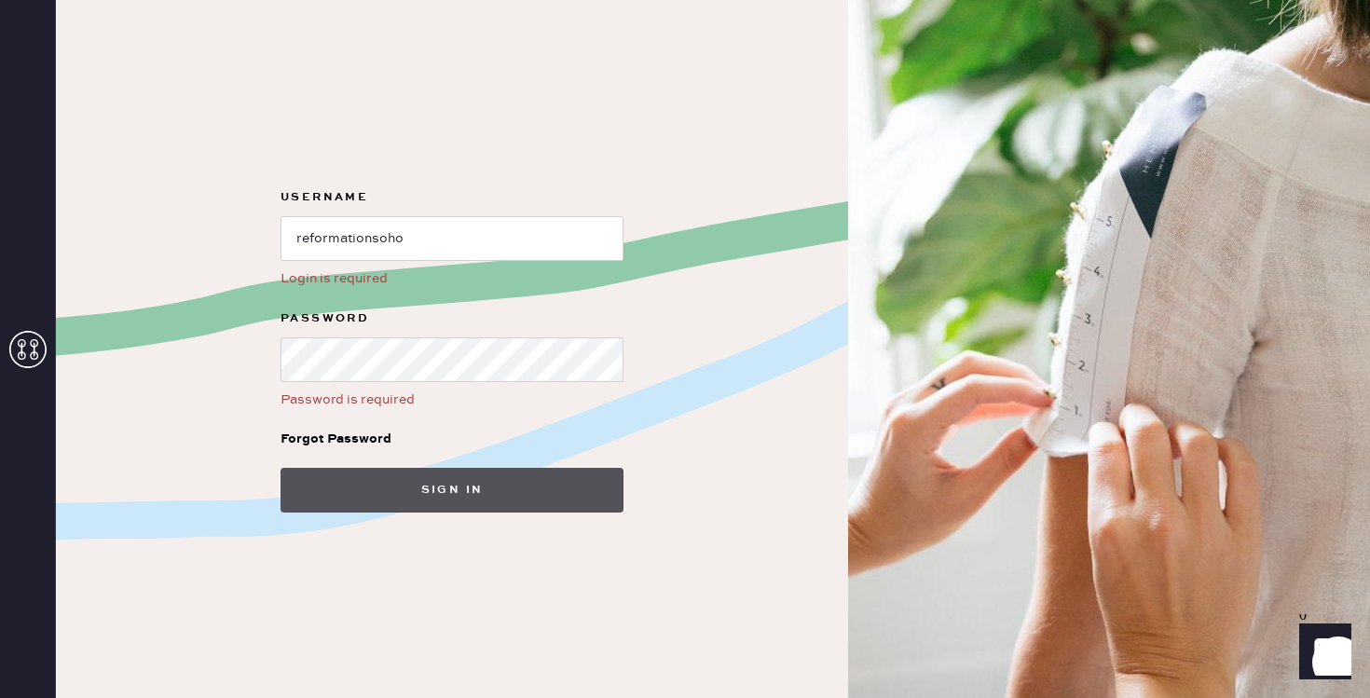
click at [442, 488] on button "Sign in" at bounding box center [452, 490] width 343 height 45
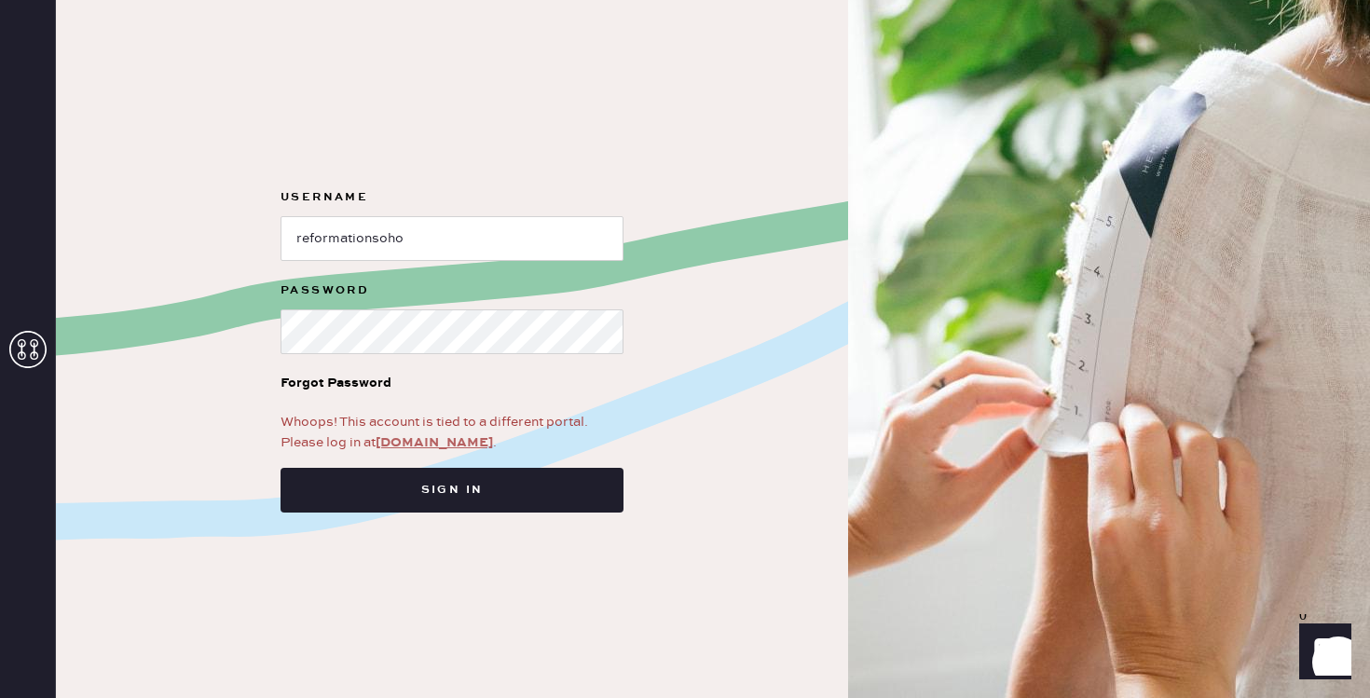
click at [422, 441] on link "[DOMAIN_NAME]" at bounding box center [434, 442] width 117 height 17
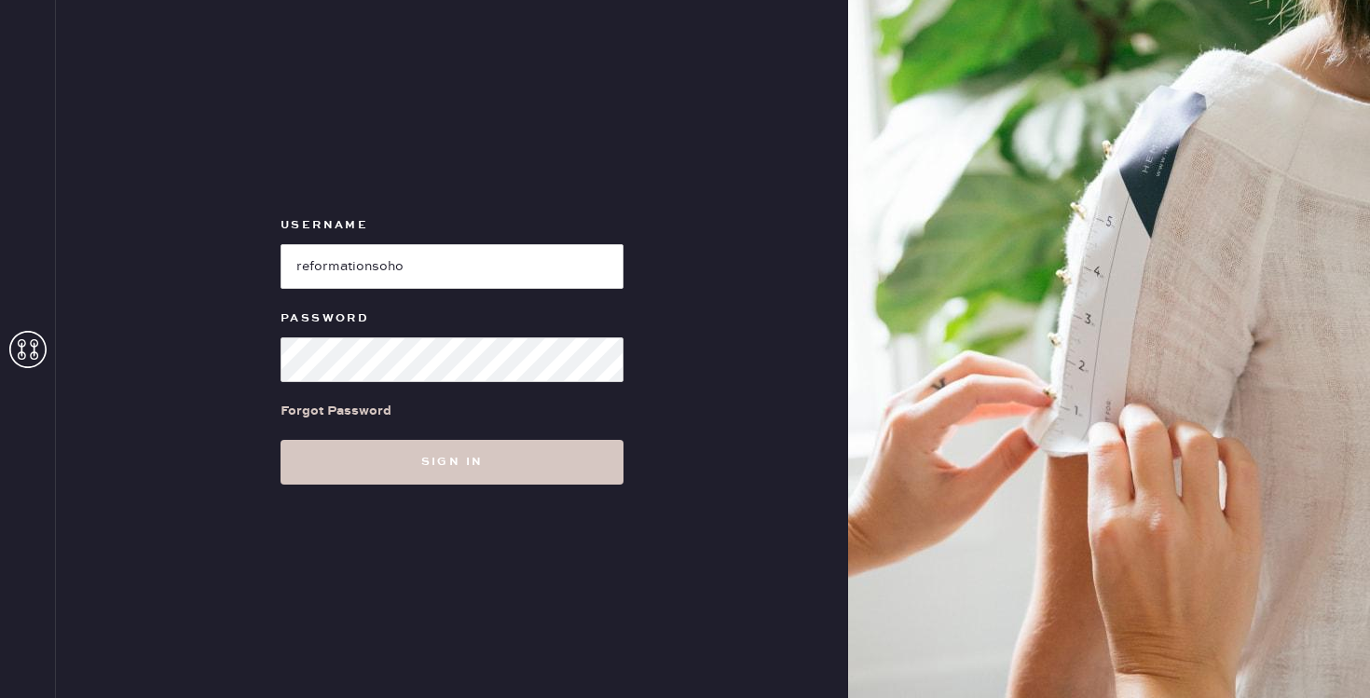
click at [395, 467] on button "Sign in" at bounding box center [452, 462] width 343 height 45
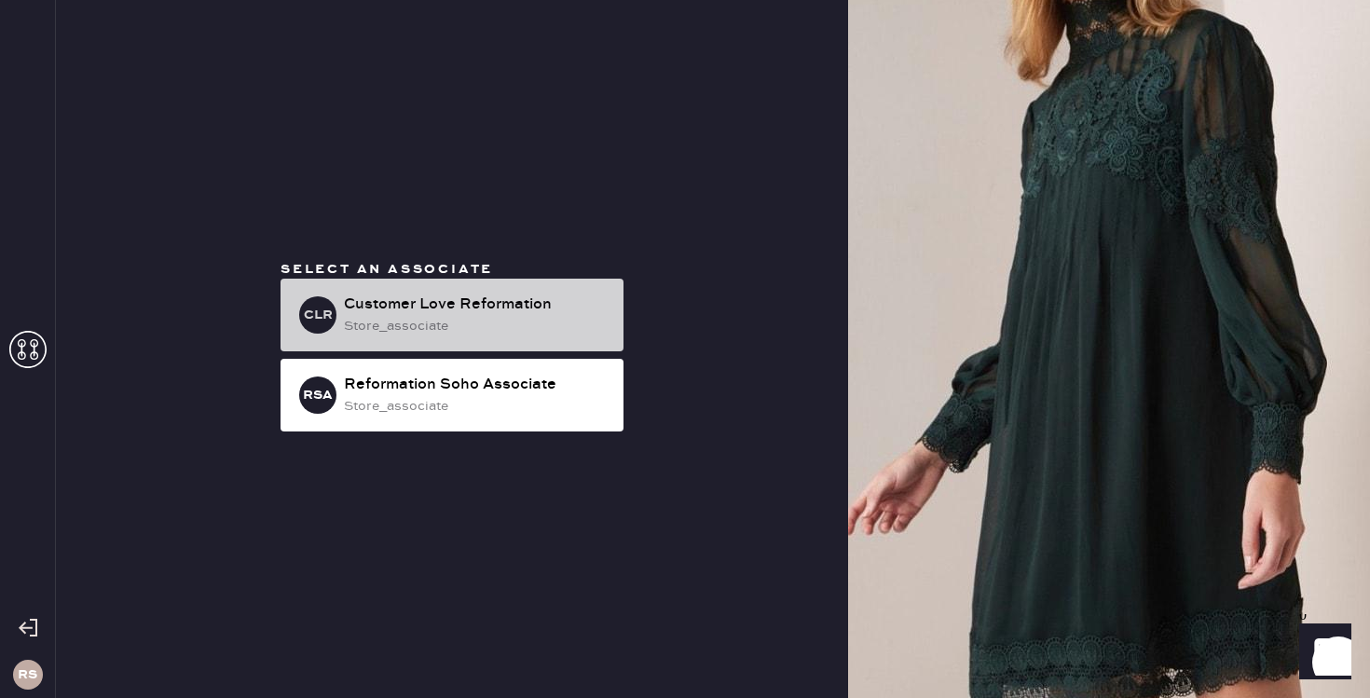
click at [444, 316] on div "store_associate" at bounding box center [476, 326] width 265 height 21
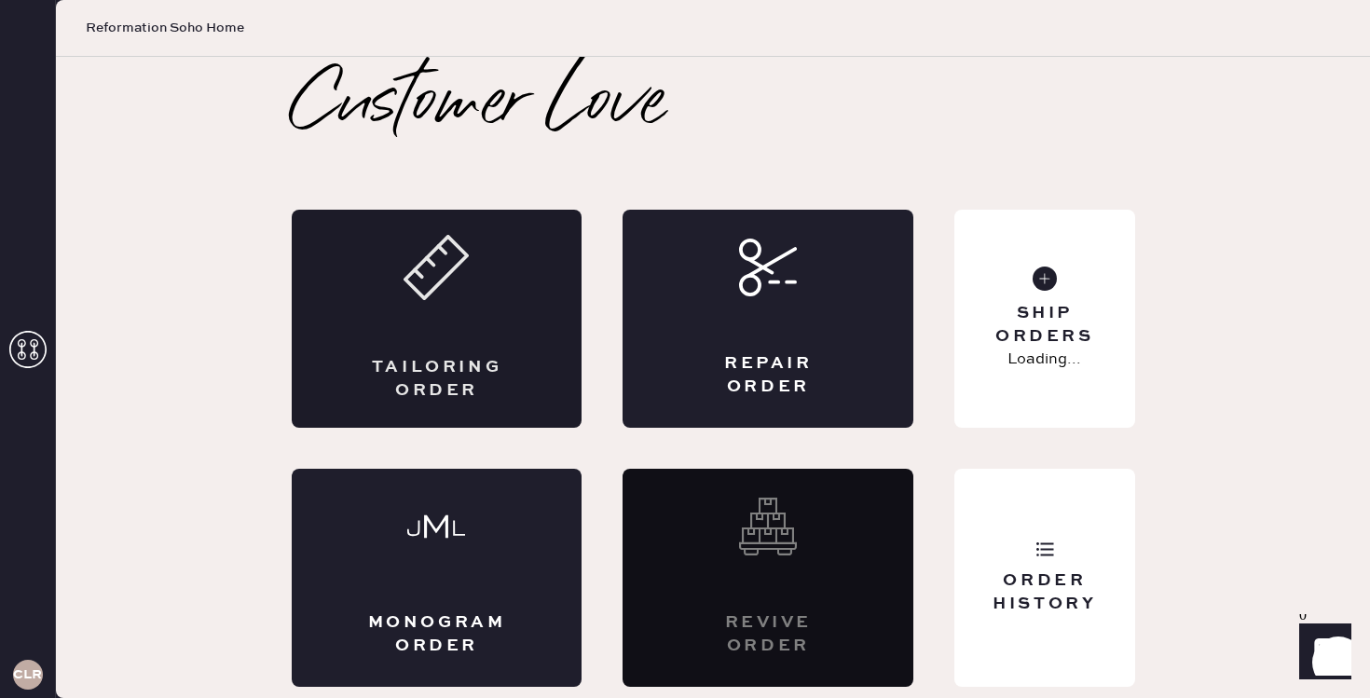
click at [450, 307] on div "Tailoring Order" at bounding box center [437, 319] width 291 height 218
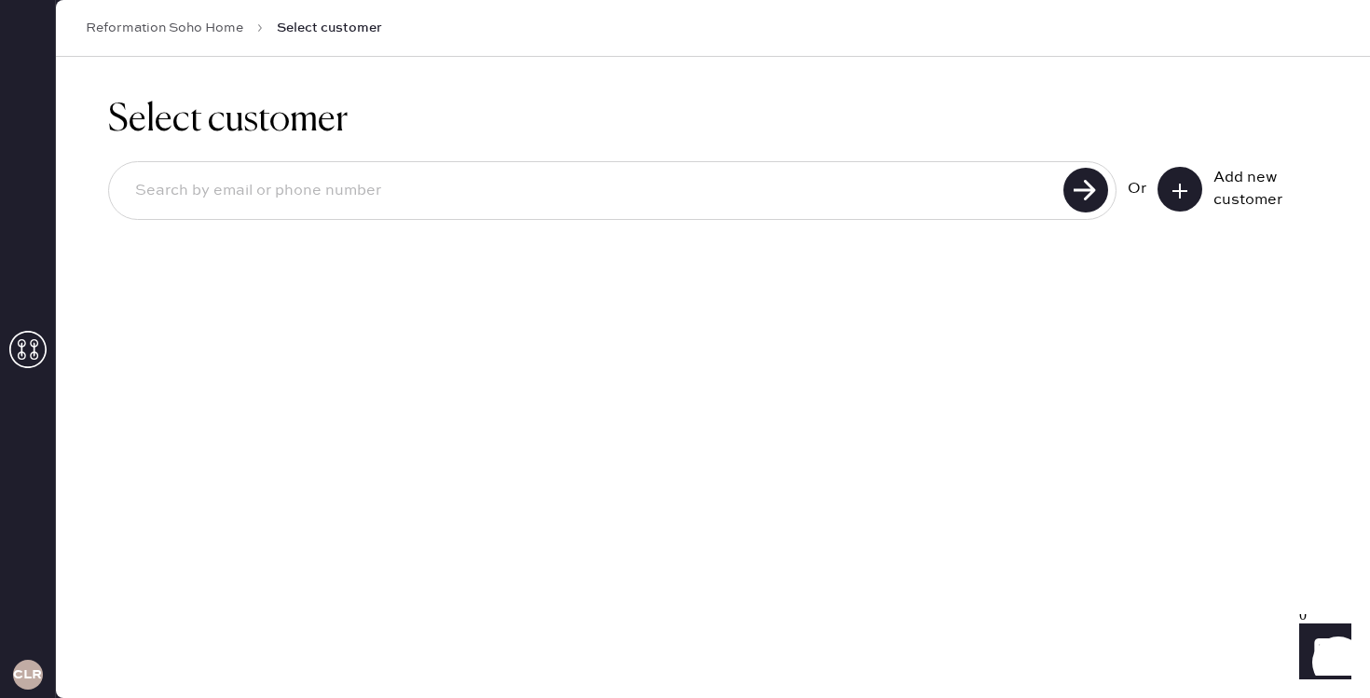
click at [390, 210] on input at bounding box center [589, 191] width 938 height 43
type input "carastefanacci@gmail.com"
click at [1070, 201] on use at bounding box center [1085, 190] width 45 height 45
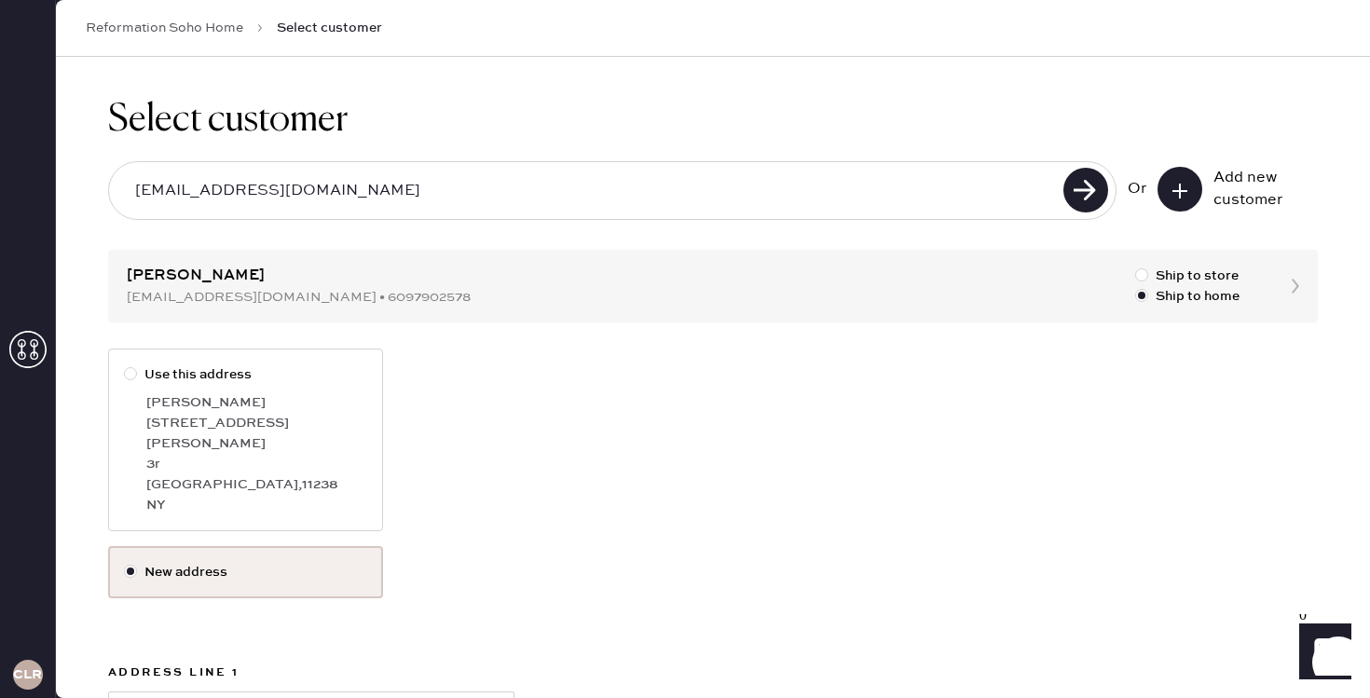
click at [132, 370] on div at bounding box center [130, 373] width 13 height 13
click at [125, 365] on input "Use this address" at bounding box center [124, 364] width 1 height 1
radio input "true"
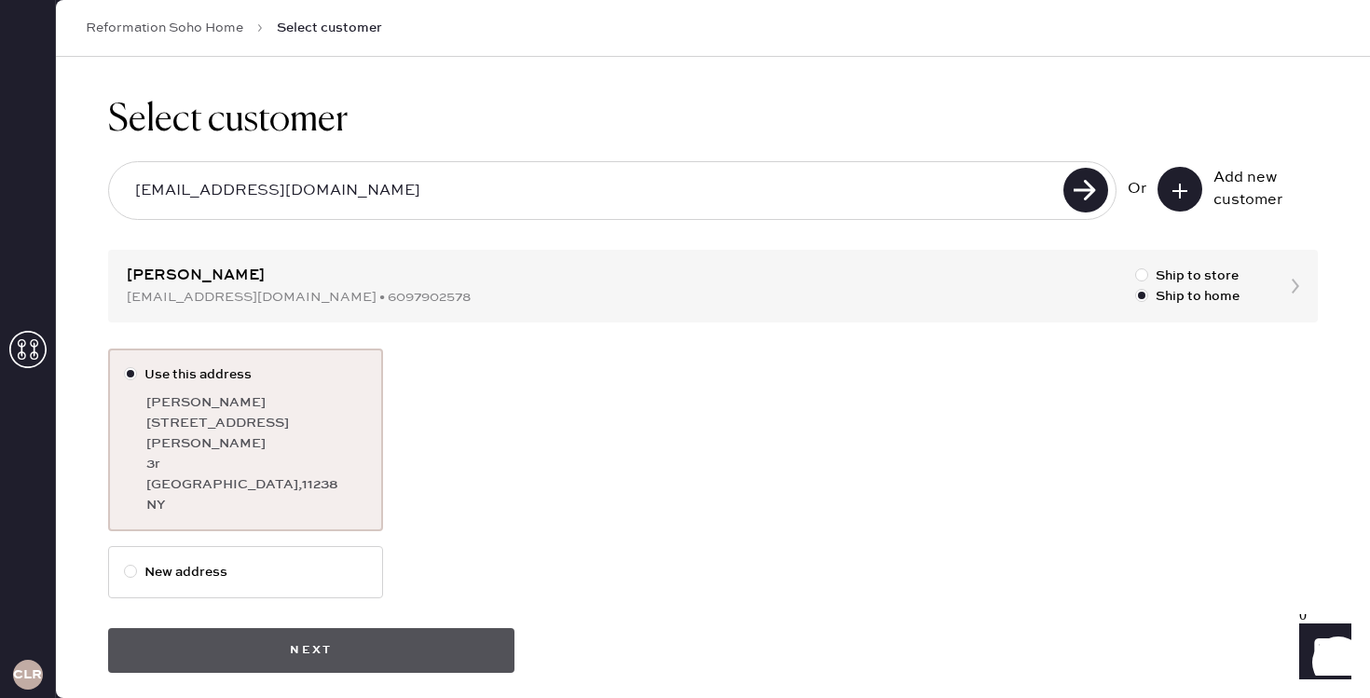
click at [312, 628] on button "Next" at bounding box center [311, 650] width 406 height 45
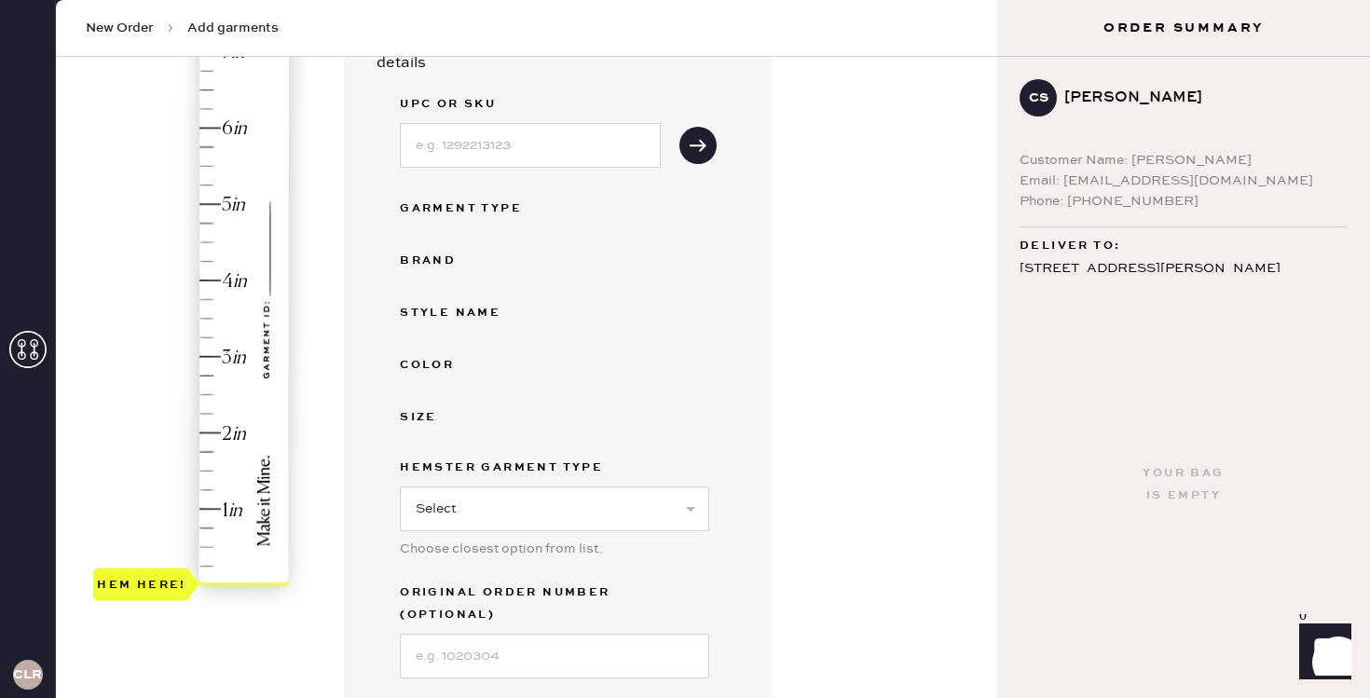
scroll to position [227, 0]
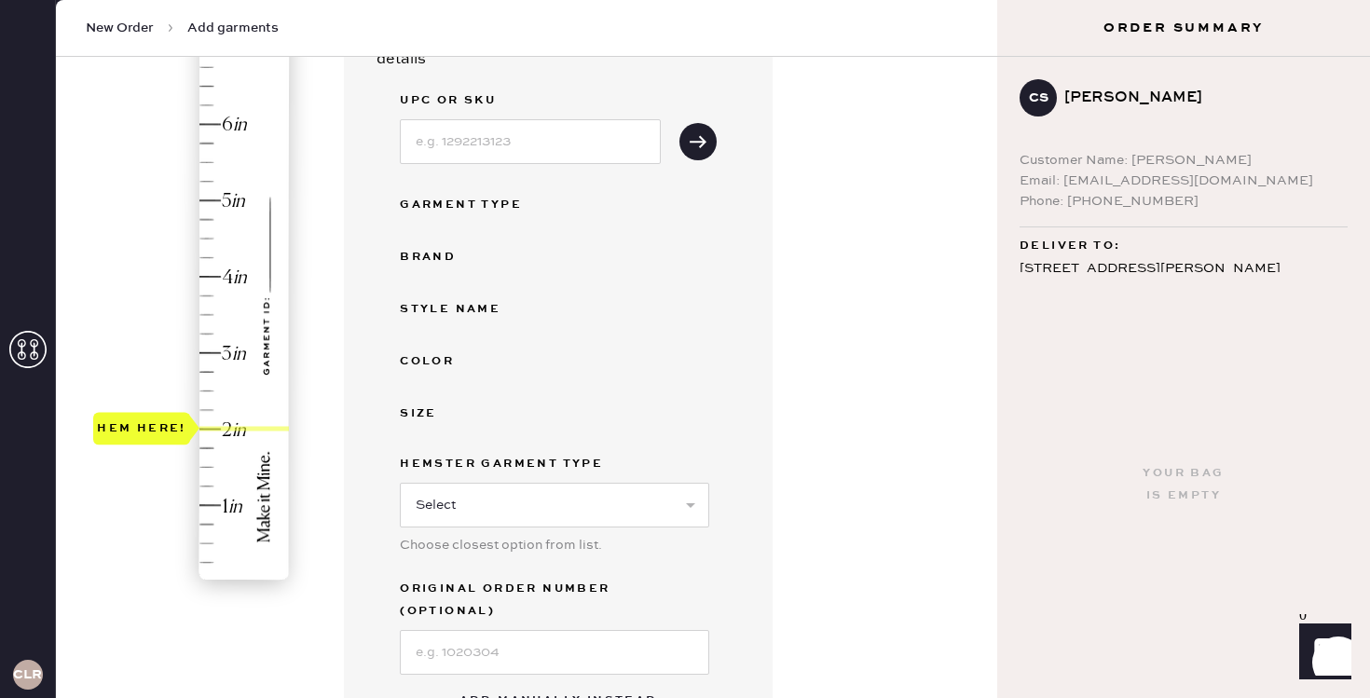
drag, startPoint x: 132, startPoint y: 574, endPoint x: 157, endPoint y: 423, distance: 152.9
click at [157, 423] on div "Hem here!" at bounding box center [141, 429] width 89 height 22
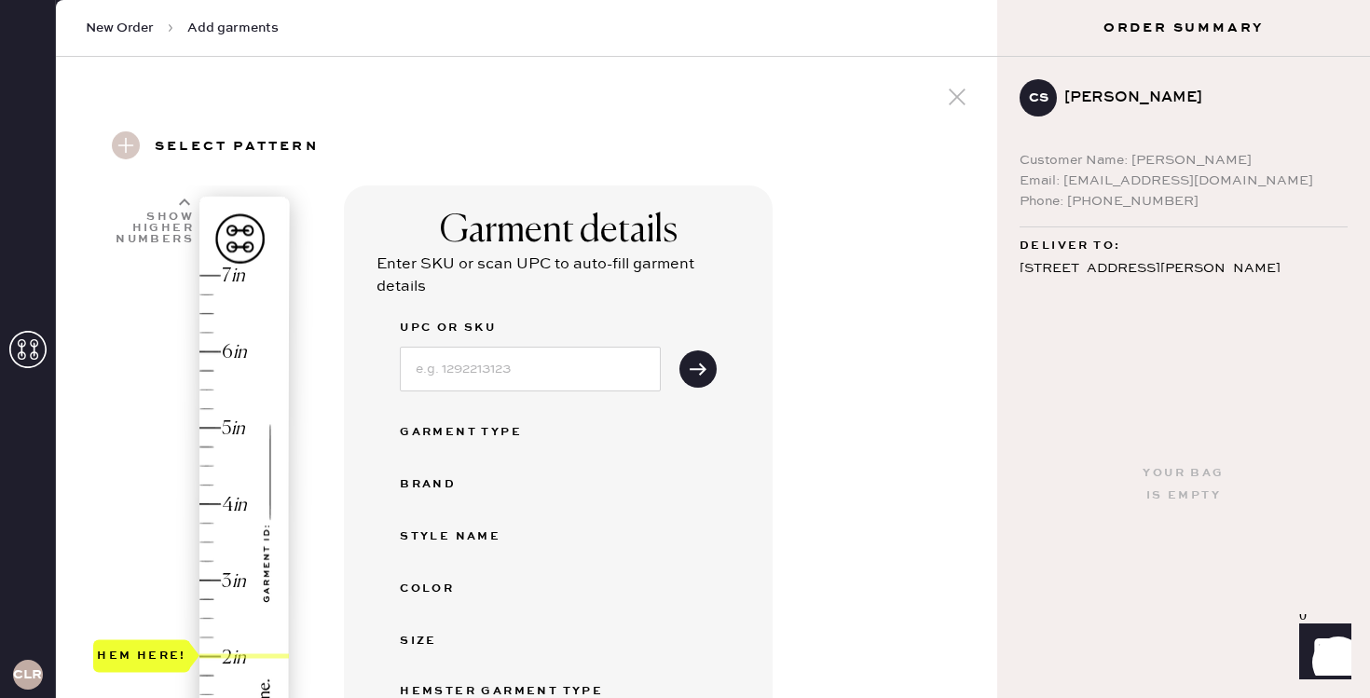
click at [217, 31] on span "Add garments" at bounding box center [232, 28] width 91 height 19
click at [117, 22] on span "New Order" at bounding box center [120, 28] width 68 height 19
click at [953, 109] on icon at bounding box center [957, 97] width 28 height 28
click at [952, 99] on icon at bounding box center [957, 97] width 28 height 28
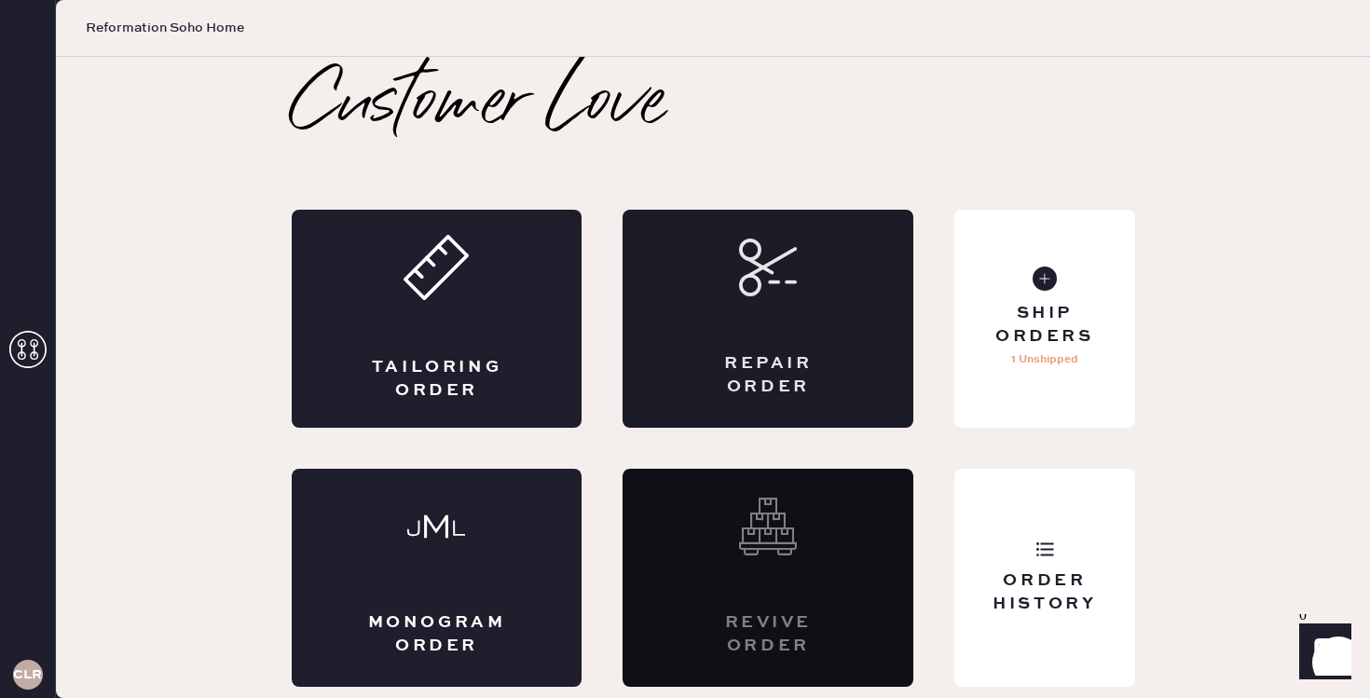
click at [753, 297] on div "Repair Order" at bounding box center [768, 319] width 291 height 218
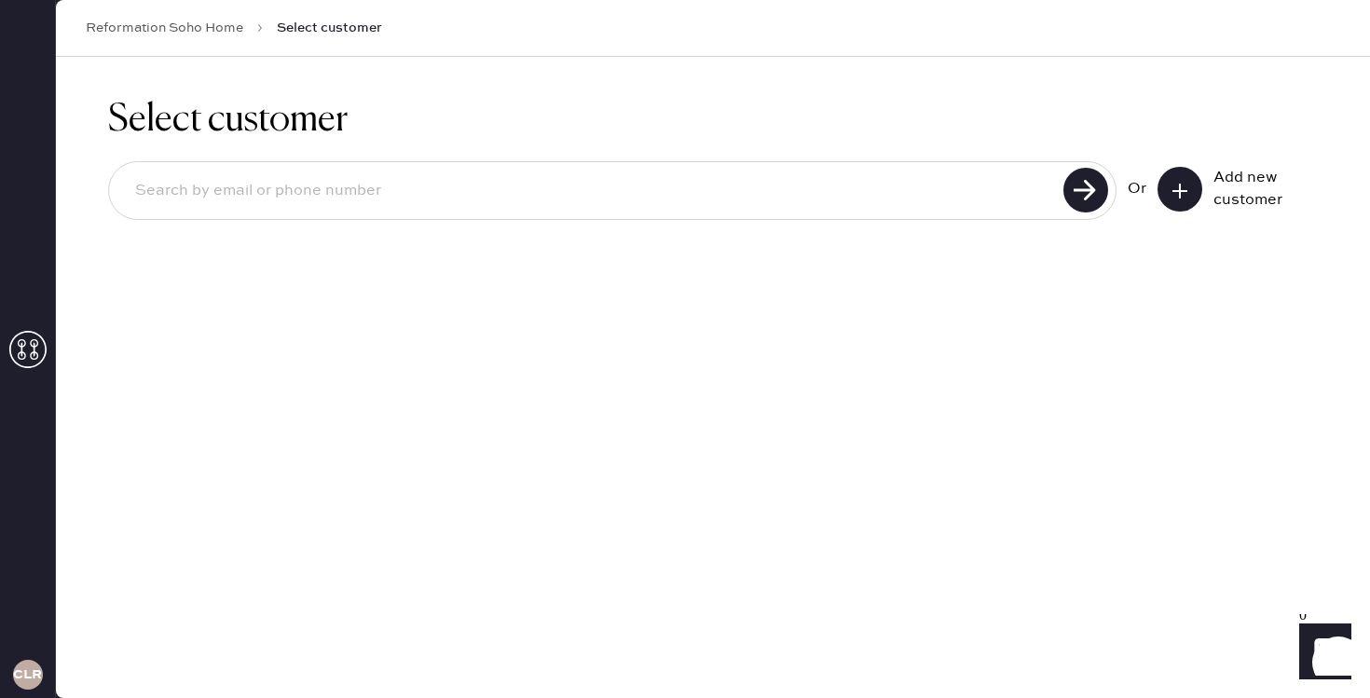
click at [474, 181] on input at bounding box center [589, 191] width 938 height 43
type input "carastefanacci@gmail.com"
click at [1073, 195] on use at bounding box center [1085, 190] width 45 height 45
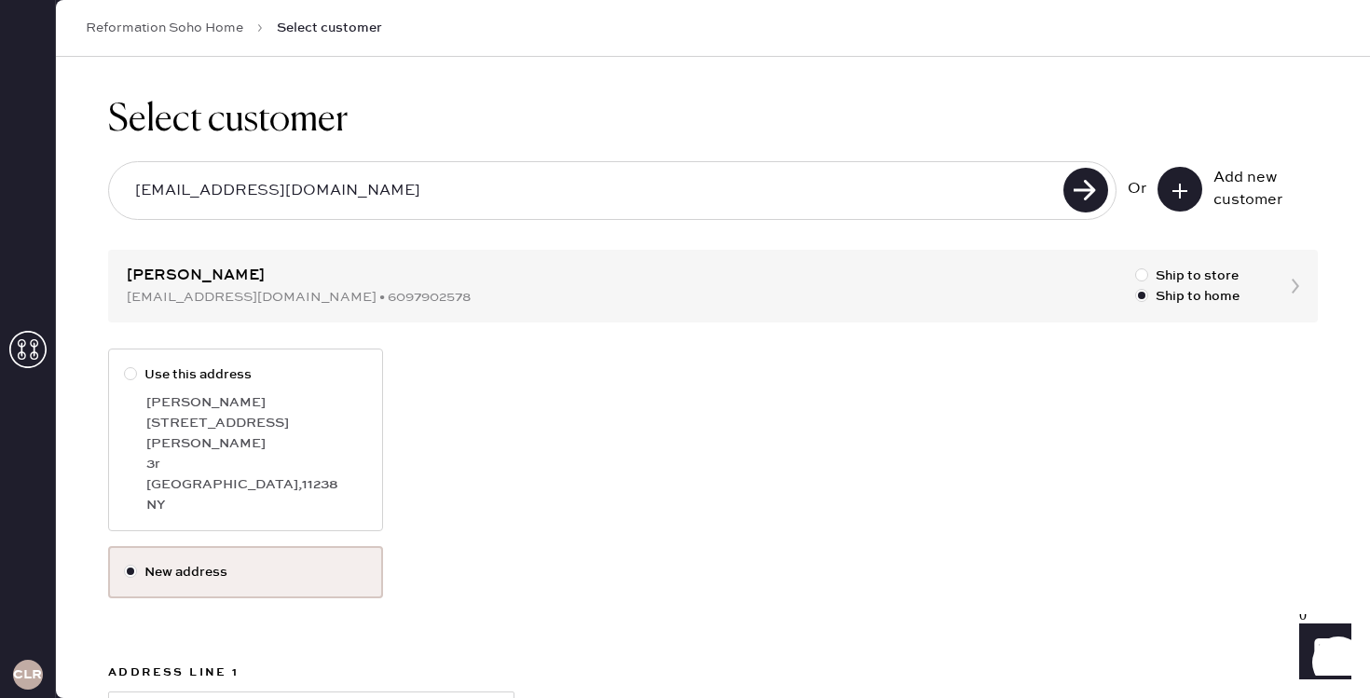
click at [132, 375] on div at bounding box center [130, 373] width 13 height 13
click at [125, 365] on input "Use this address" at bounding box center [124, 364] width 1 height 1
radio input "true"
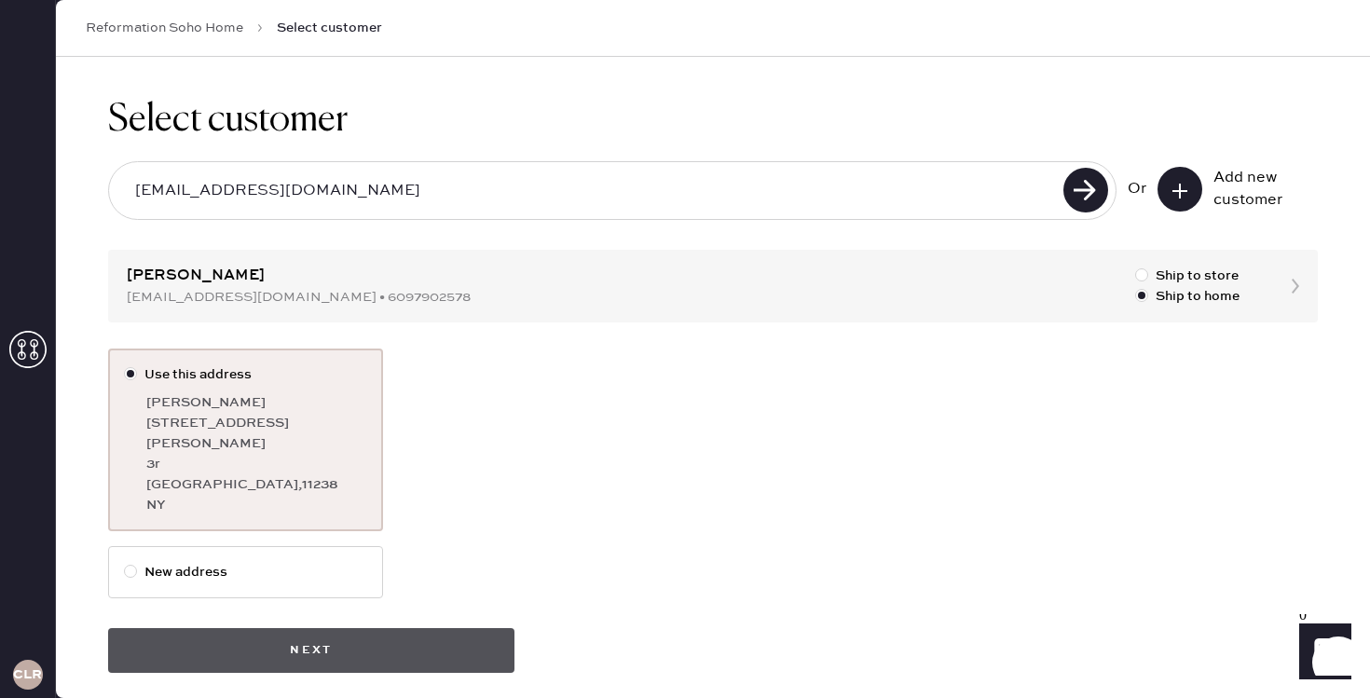
click at [487, 628] on button "Next" at bounding box center [311, 650] width 406 height 45
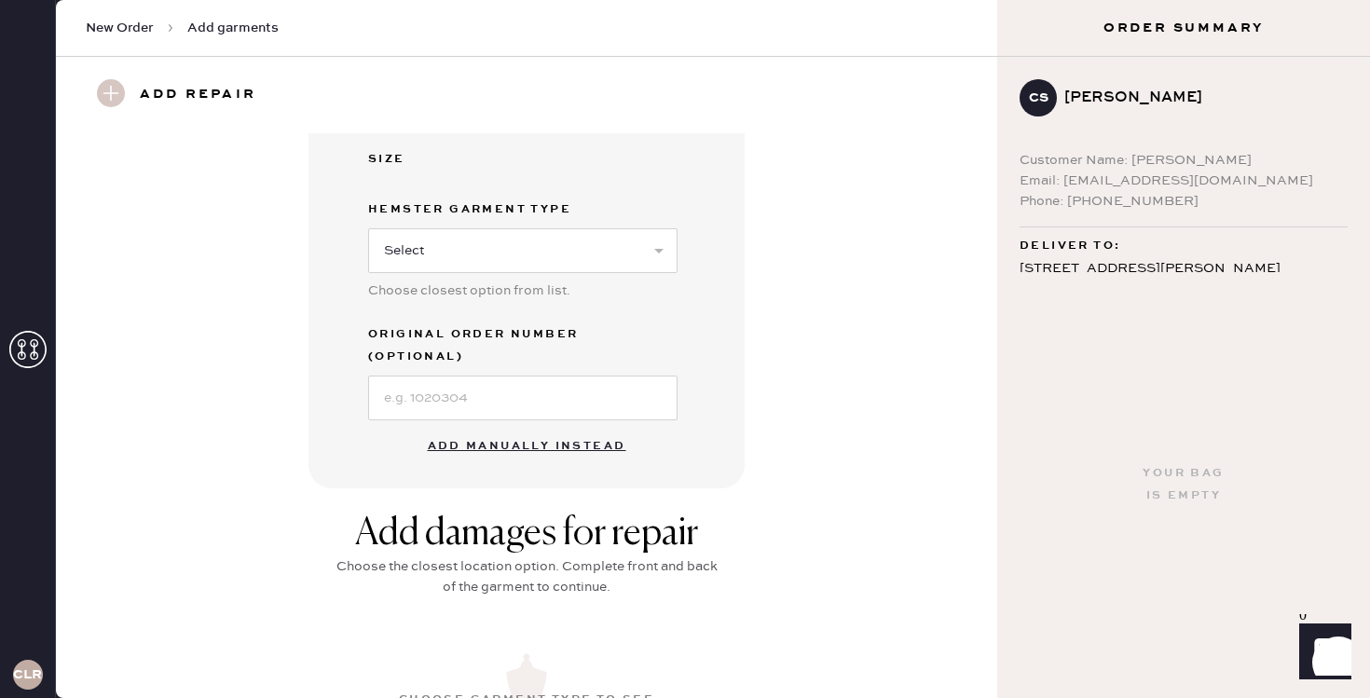
click at [505, 428] on button "Add manually instead" at bounding box center [527, 446] width 221 height 37
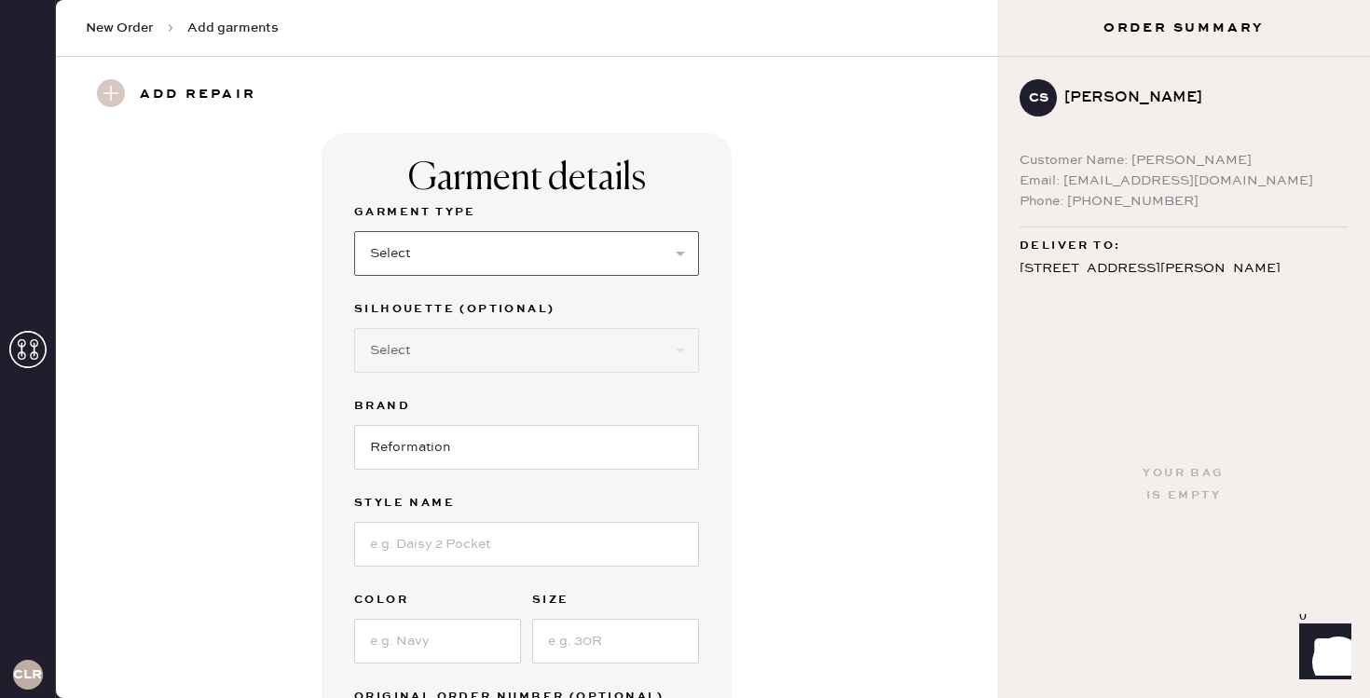
click at [502, 254] on select "Select Basic Skirt Jeans Leggings Pants Shorts Basic Sleeved Dress Basic Sleeve…" at bounding box center [526, 253] width 345 height 45
click at [354, 231] on select "Select Basic Skirt Jeans Leggings Pants Shorts Basic Sleeved Dress Basic Sleeve…" at bounding box center [526, 253] width 345 height 45
click at [480, 246] on select "Select Basic Skirt Jeans Leggings Pants Shorts Basic Sleeved Dress Basic Sleeve…" at bounding box center [526, 253] width 345 height 45
select select "4"
click at [354, 231] on select "Select Basic Skirt Jeans Leggings Pants Shorts Basic Sleeved Dress Basic Sleeve…" at bounding box center [526, 253] width 345 height 45
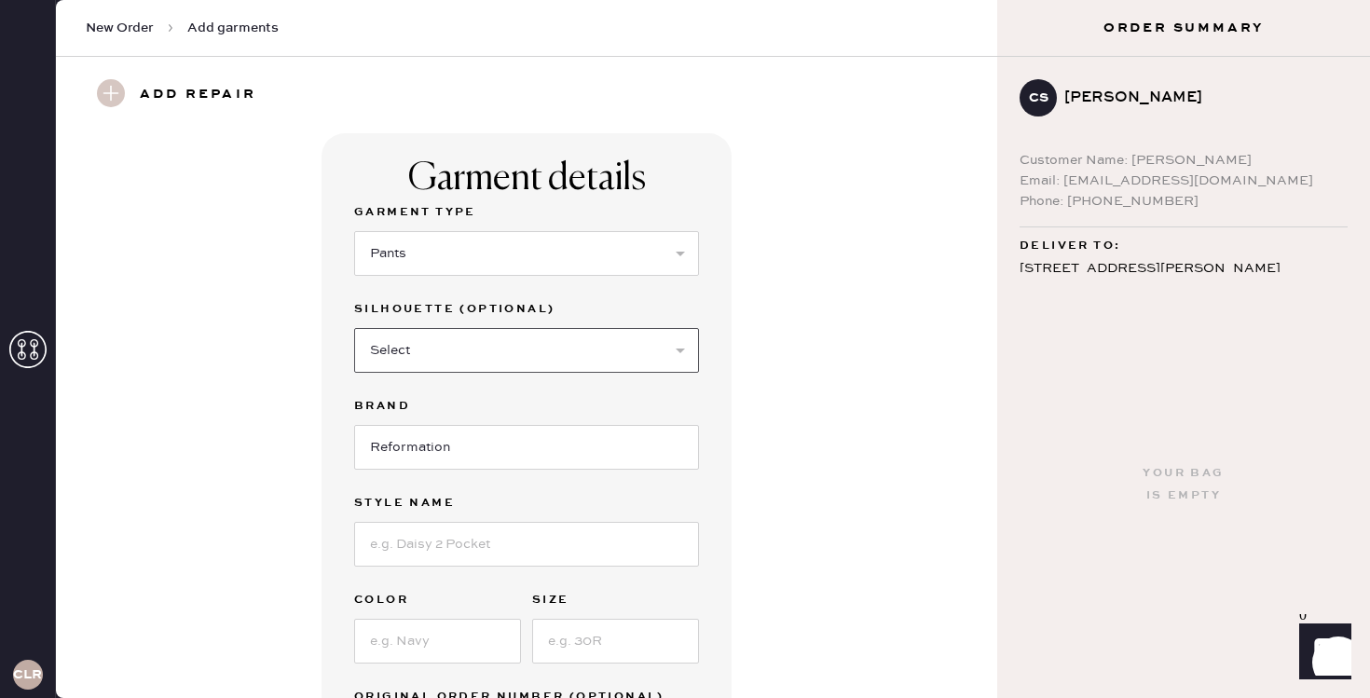
click at [457, 347] on select "Select Joggers Shorts Cropped Flare Boot Cut Straight Skinny Other" at bounding box center [526, 350] width 345 height 45
select select "11"
click at [354, 328] on select "Select Joggers Shorts Cropped Flare Boot Cut Straight Skinny Other" at bounding box center [526, 350] width 345 height 45
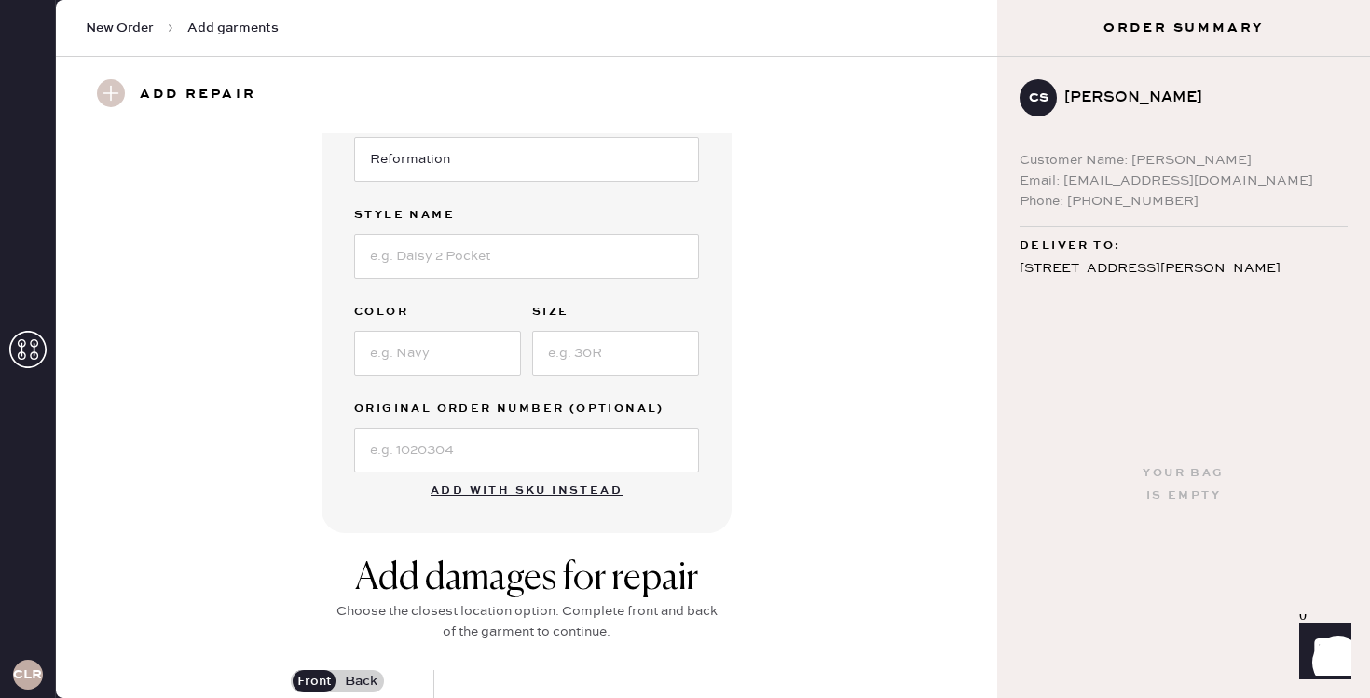
scroll to position [327, 0]
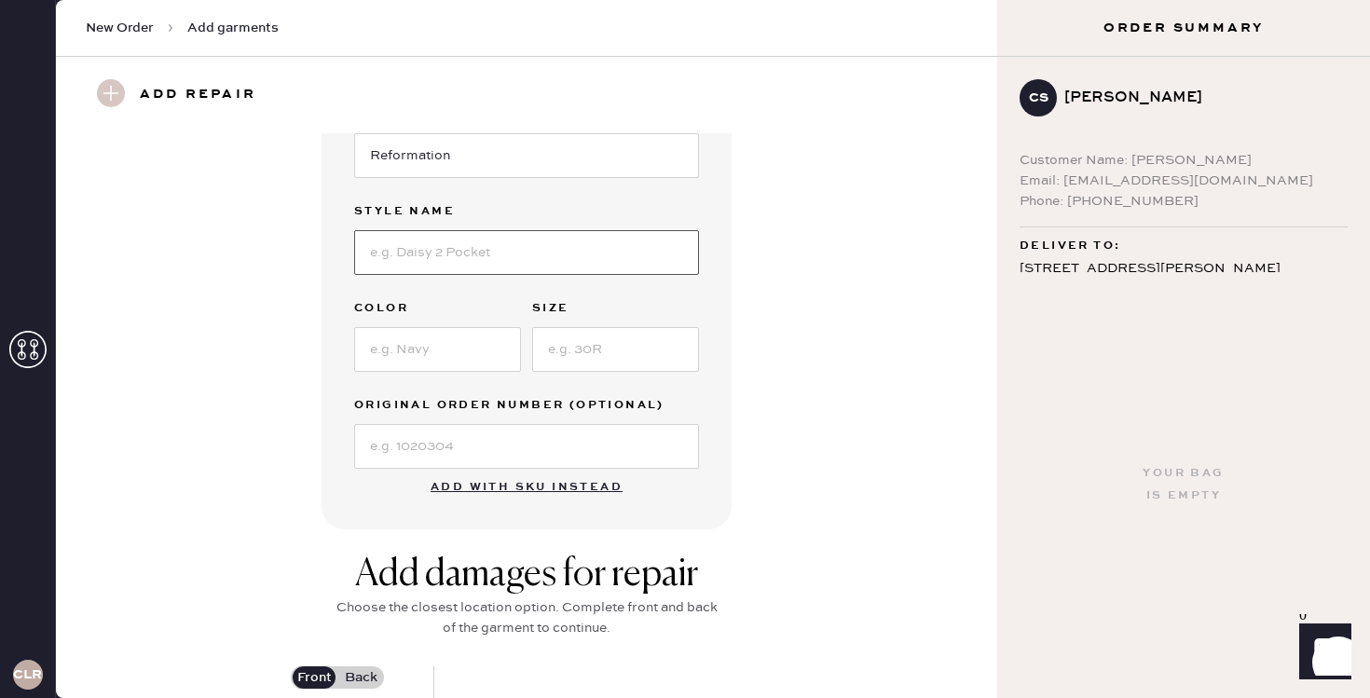
click at [461, 246] on input at bounding box center [526, 252] width 345 height 45
type input "vida"
click at [463, 350] on input at bounding box center [437, 349] width 167 height 45
type input "black"
click at [560, 352] on input at bounding box center [615, 349] width 167 height 45
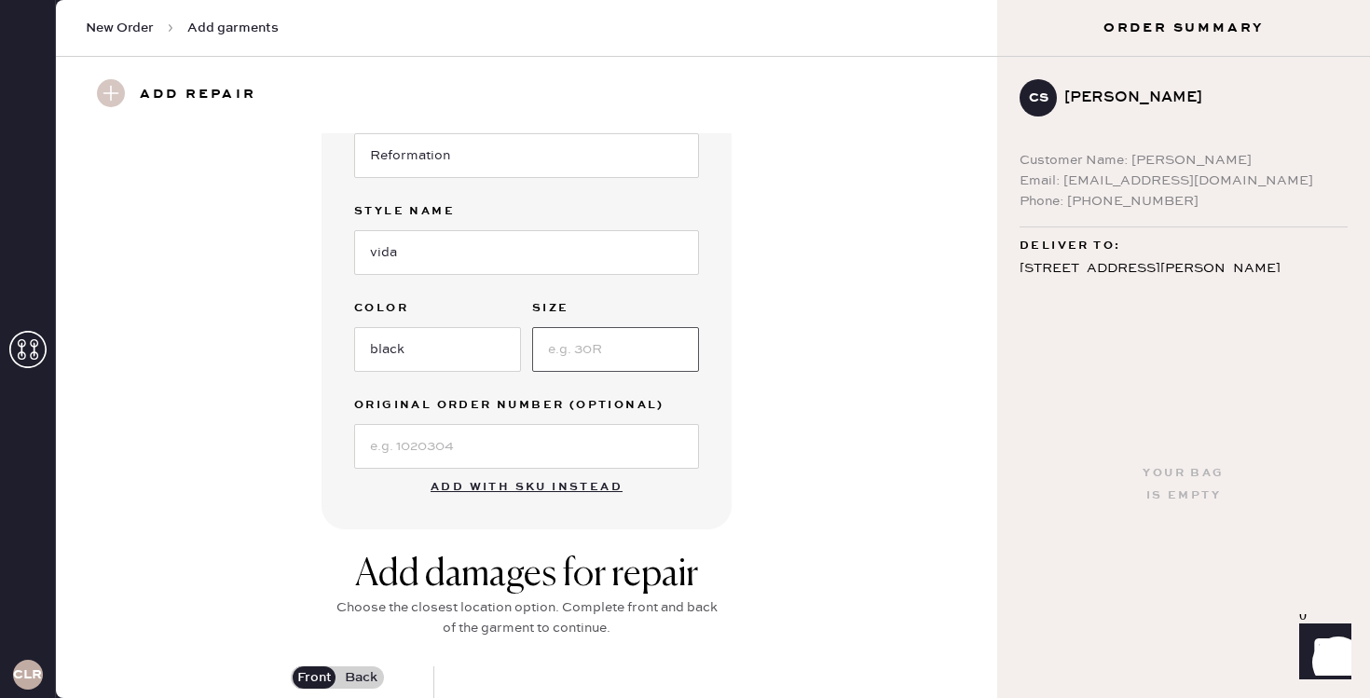
type input "4"
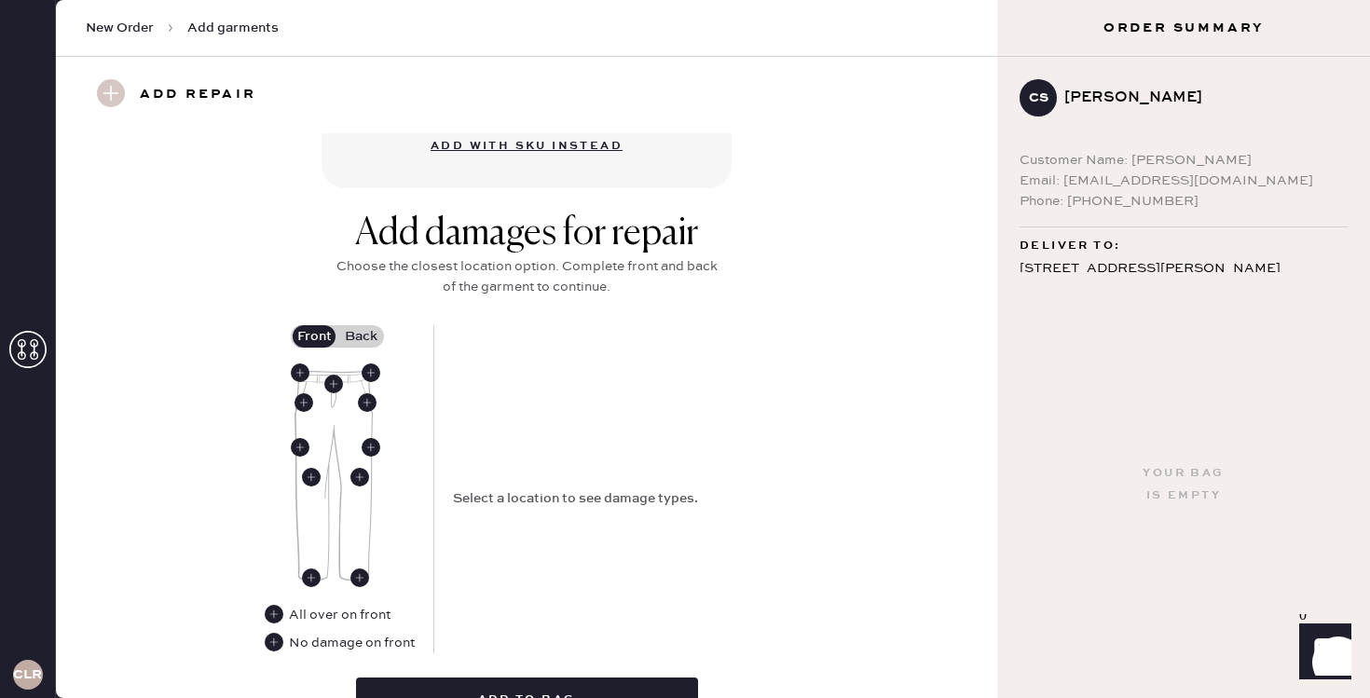
scroll to position [706, 0]
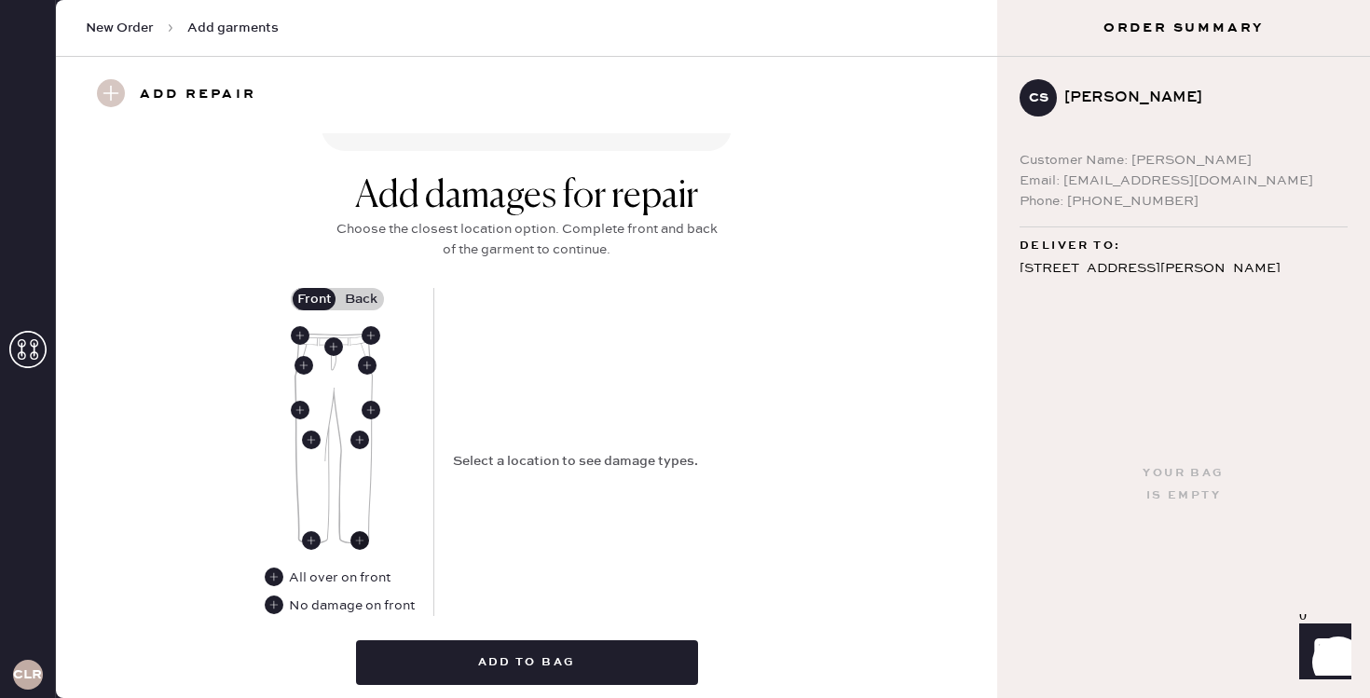
click at [361, 541] on use at bounding box center [359, 540] width 19 height 19
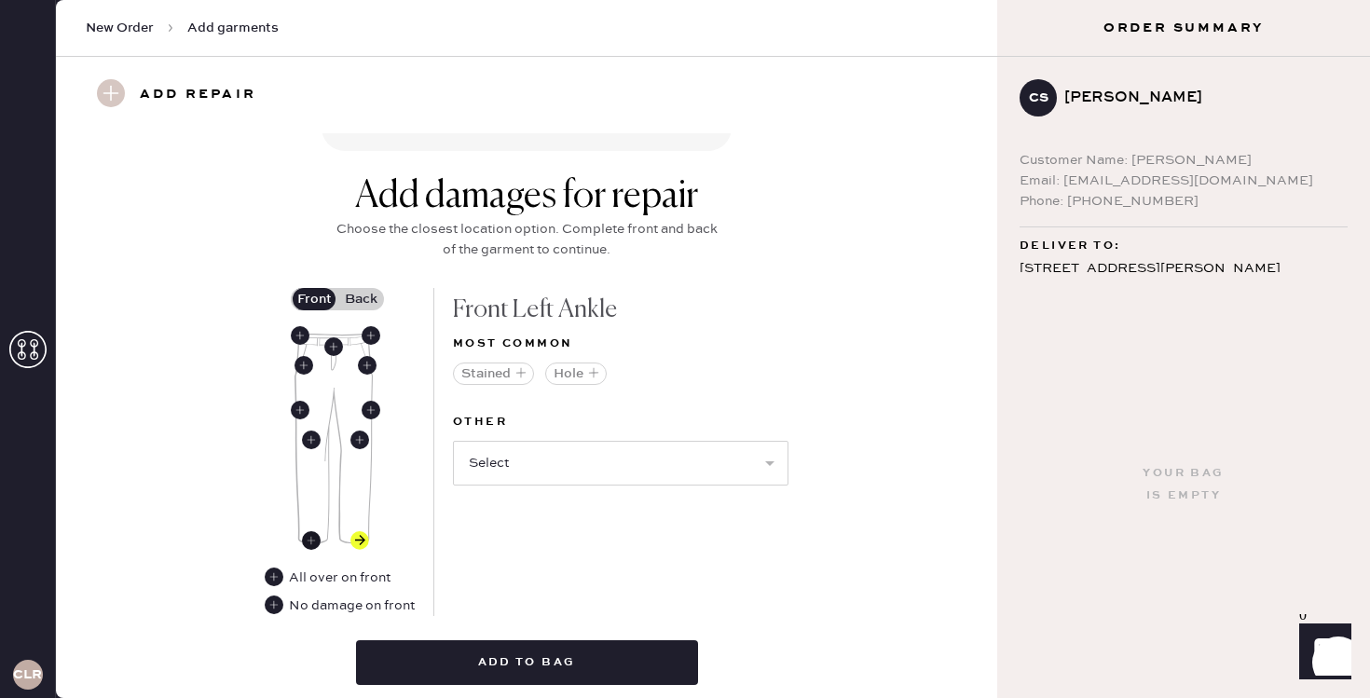
click at [314, 539] on use at bounding box center [311, 540] width 19 height 19
click at [633, 458] on select "Select Broken / Ripped Hem Broken Beads Broken Belt Loop Broken Button Broken E…" at bounding box center [621, 463] width 336 height 45
select select "1706"
click at [453, 441] on select "Select Broken / Ripped Hem Broken Beads Broken Belt Loop Broken Button Broken E…" at bounding box center [621, 463] width 336 height 45
select select
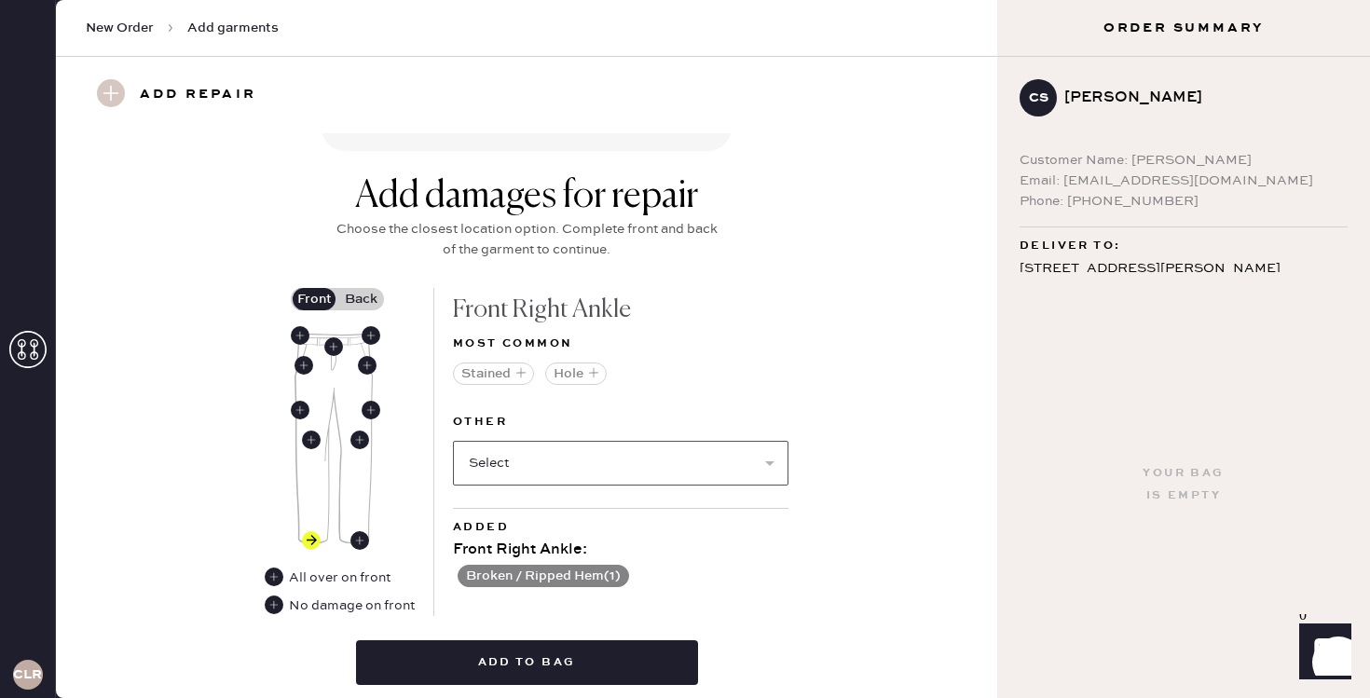
scroll to position [818, 0]
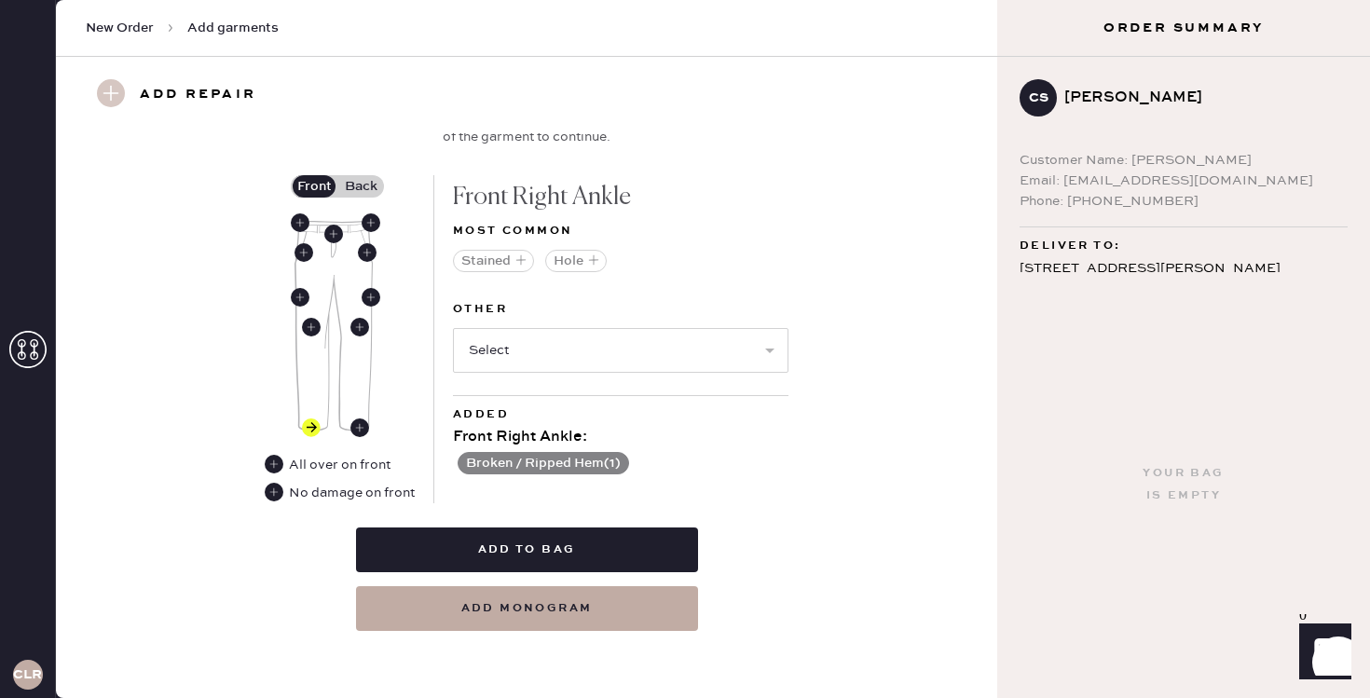
click at [359, 192] on label "Back" at bounding box center [360, 186] width 47 height 22
click at [361, 186] on input "Back" at bounding box center [361, 186] width 0 height 0
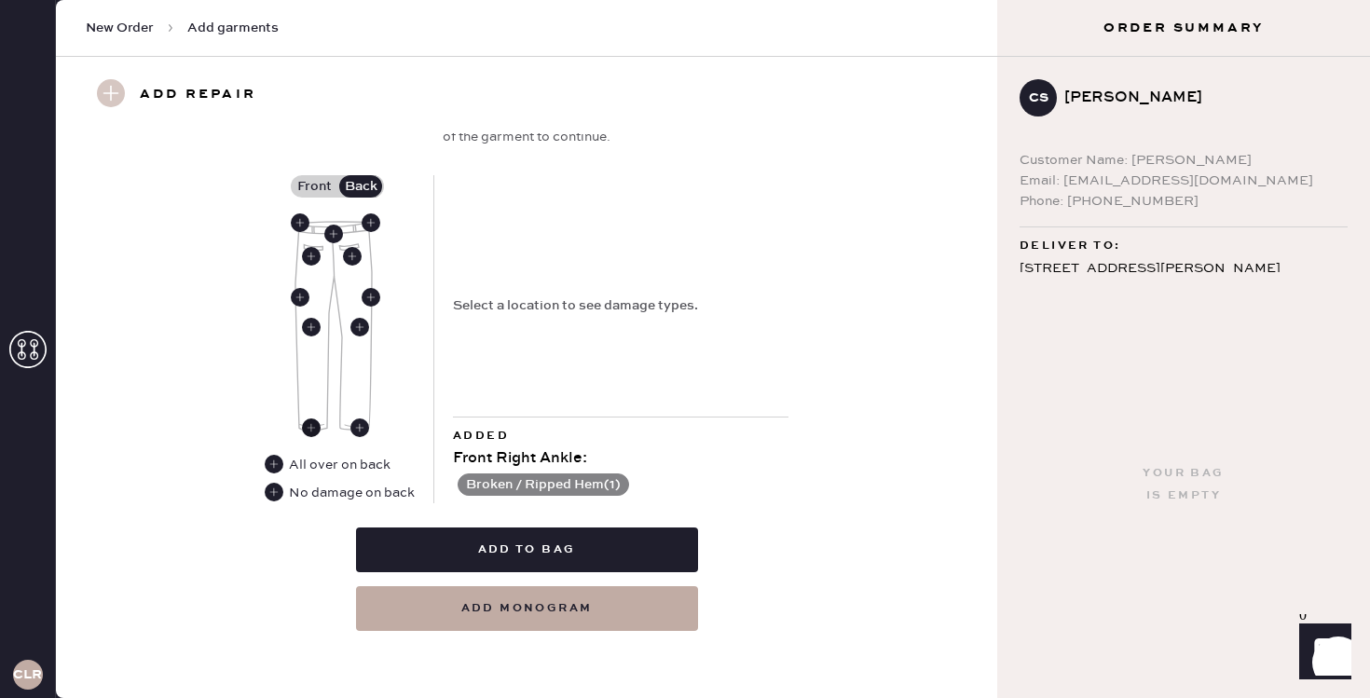
click at [311, 429] on use at bounding box center [311, 427] width 19 height 19
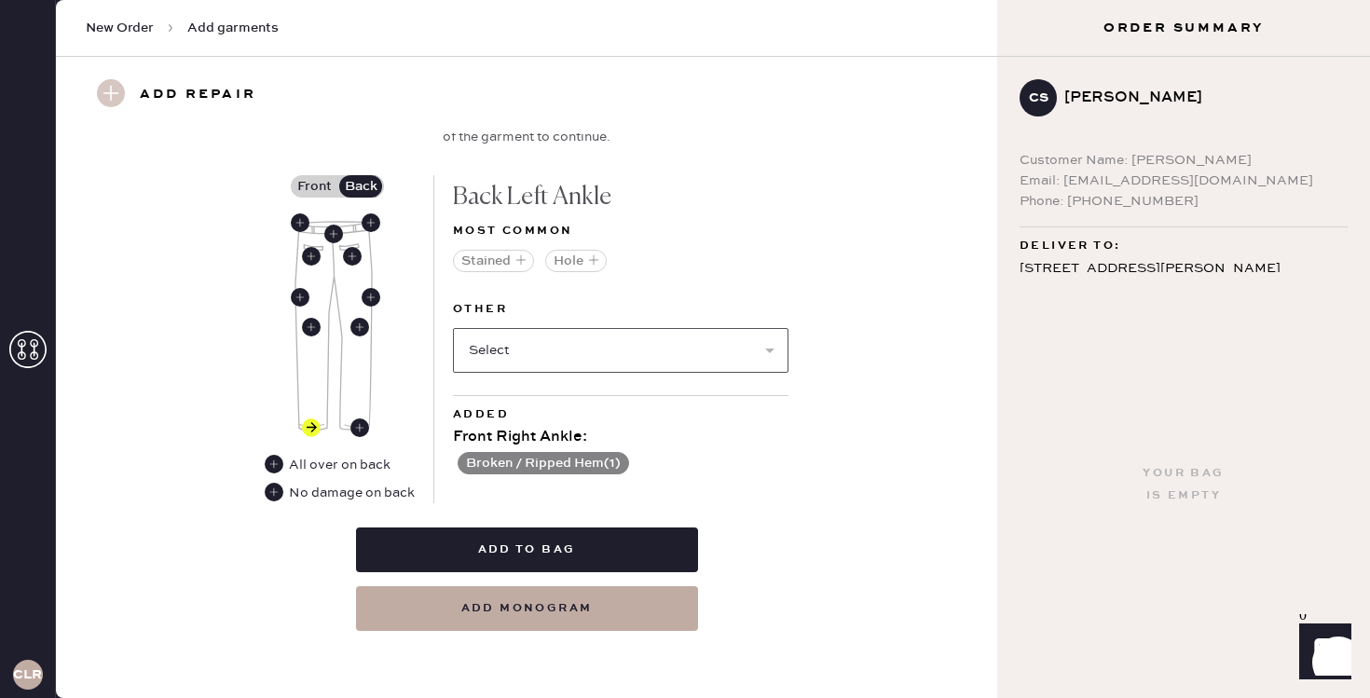
click at [603, 363] on select "Select Broken / Ripped Hem Broken Beads Broken Belt Loop Broken Button Broken E…" at bounding box center [621, 350] width 336 height 45
select select "1706"
click at [453, 328] on select "Select Broken / Ripped Hem Broken Beads Broken Belt Loop Broken Button Broken E…" at bounding box center [621, 350] width 336 height 45
select select
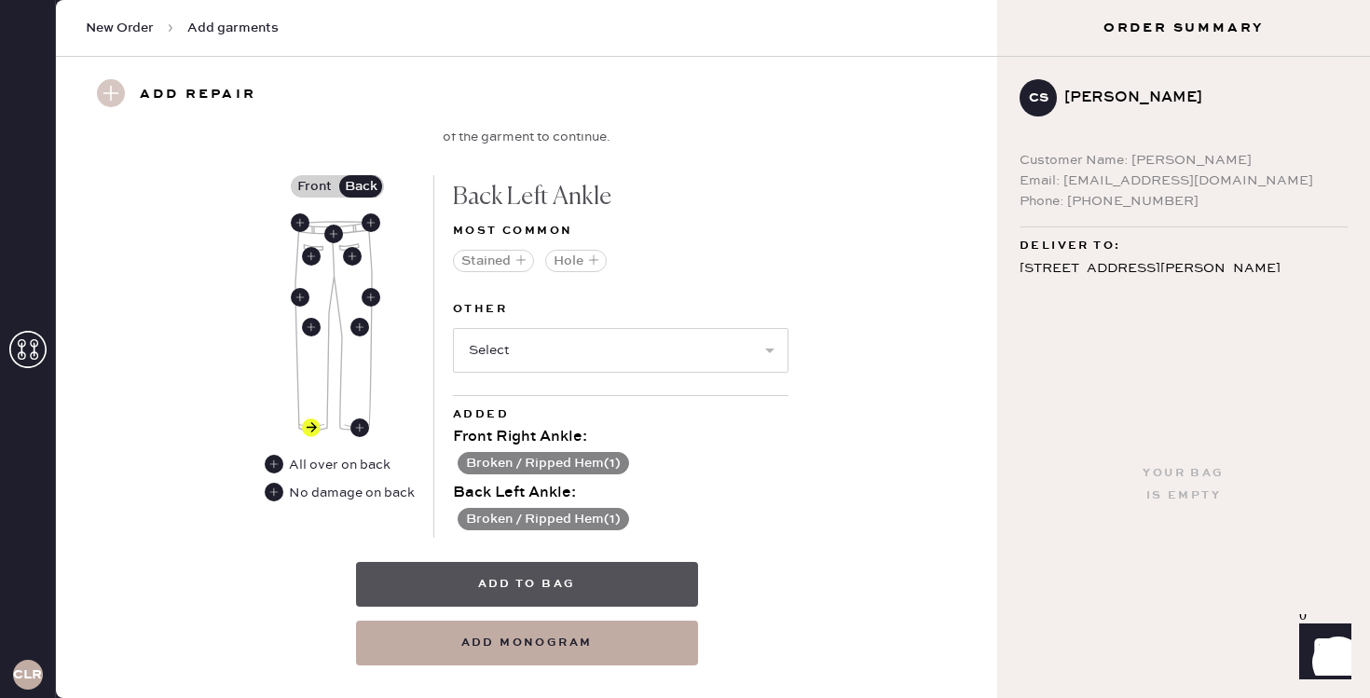
click at [524, 589] on button "Add to bag" at bounding box center [527, 584] width 342 height 45
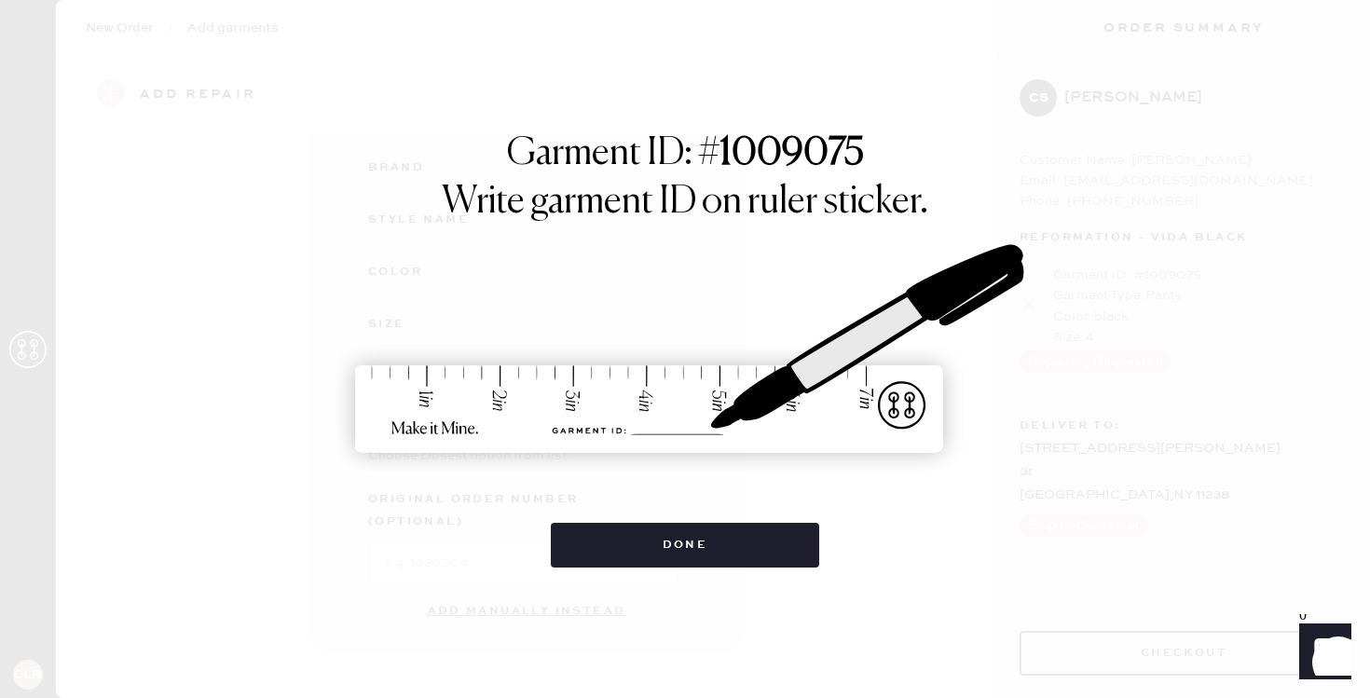
scroll to position [219, 0]
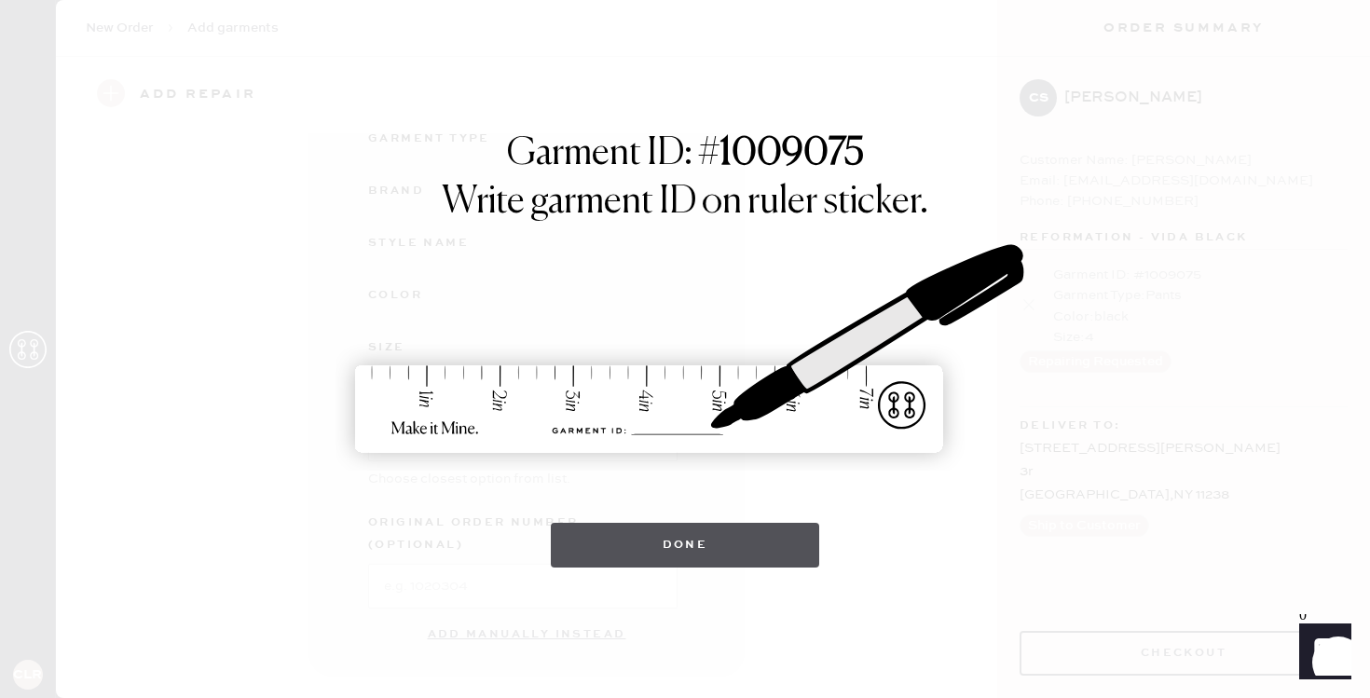
click at [761, 551] on button "Done" at bounding box center [685, 545] width 269 height 45
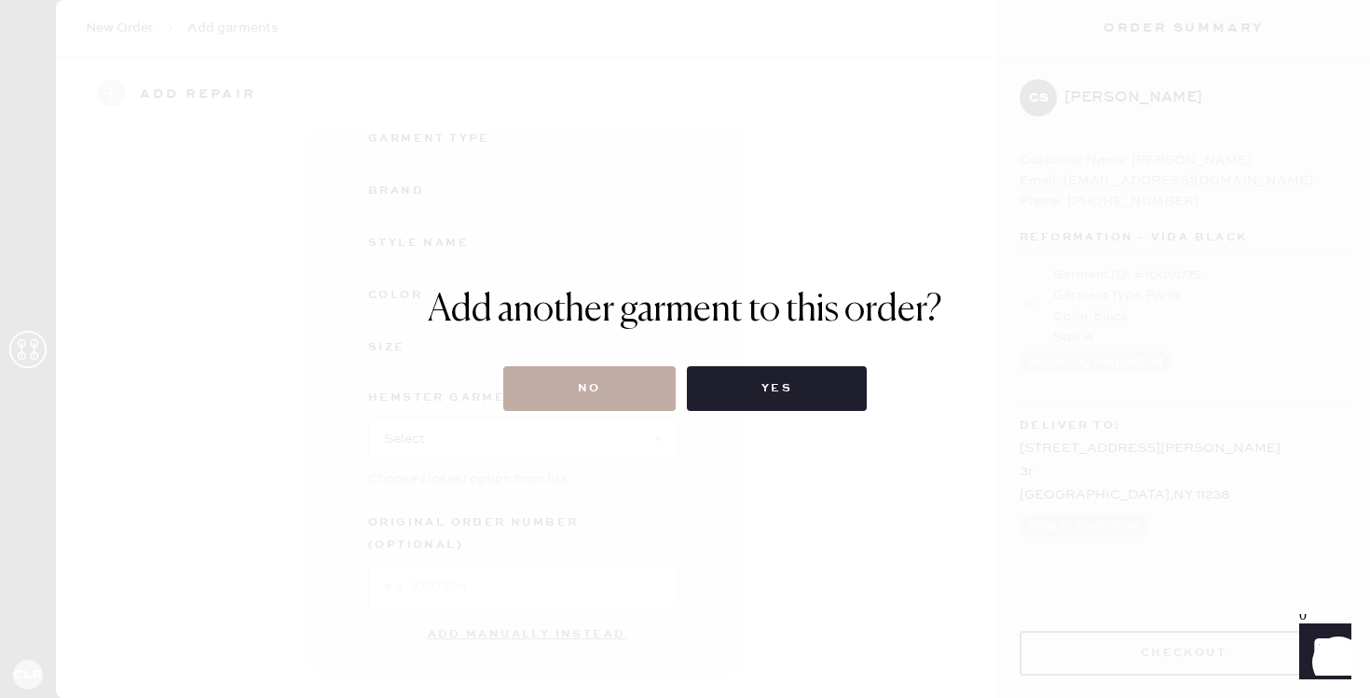
click at [646, 389] on button "No" at bounding box center [589, 388] width 172 height 45
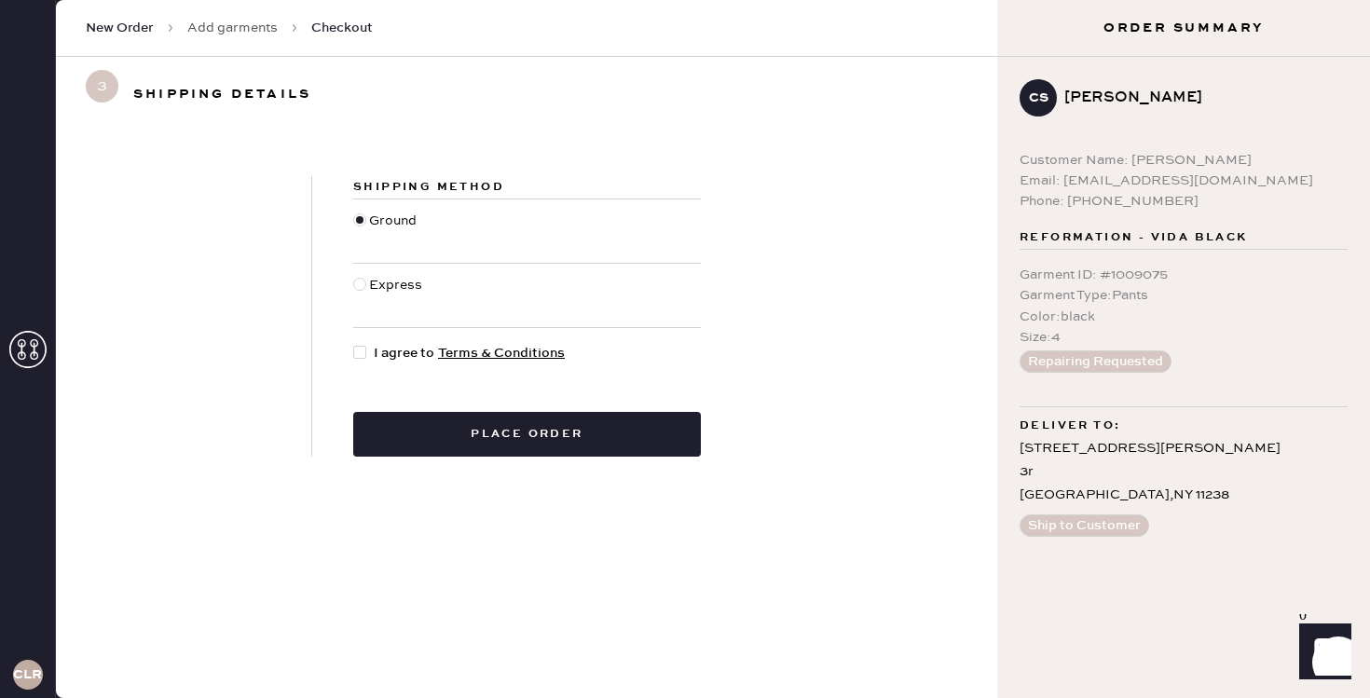
click at [369, 352] on div at bounding box center [363, 353] width 21 height 21
click at [354, 344] on input "I agree to Terms & Conditions" at bounding box center [353, 343] width 1 height 1
checkbox input "true"
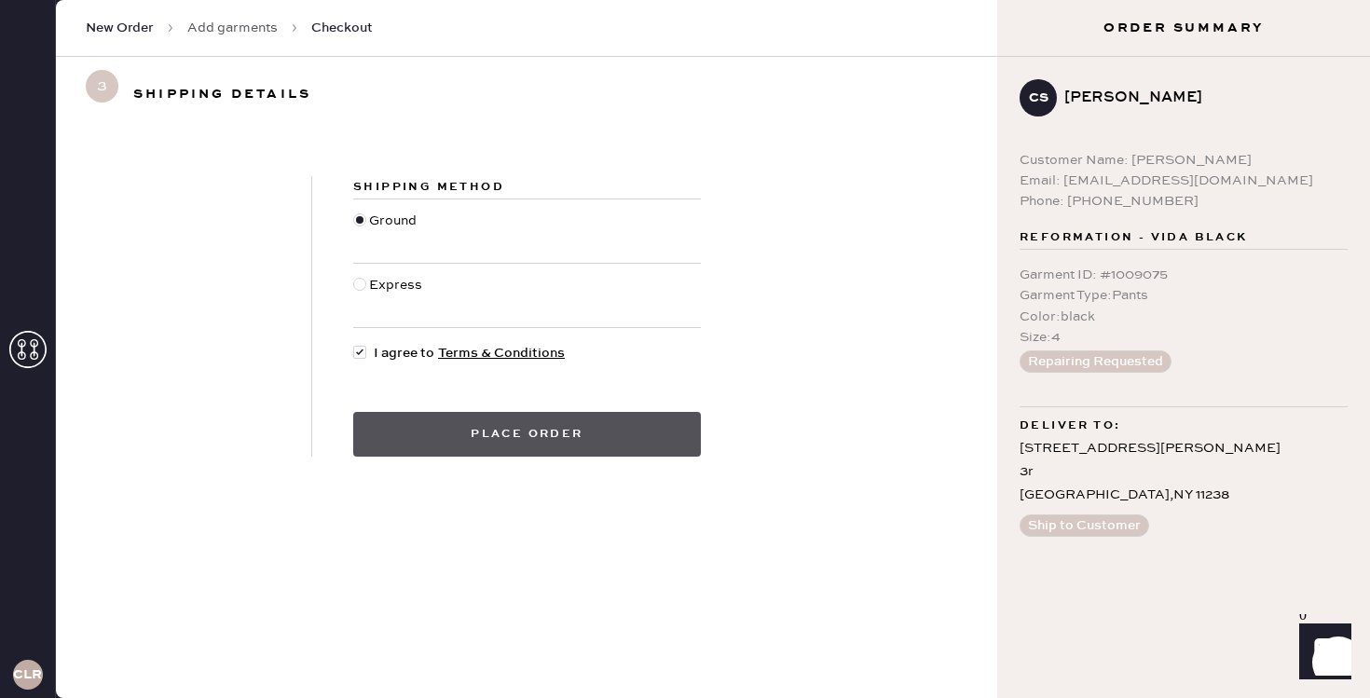
click at [444, 413] on button "Place order" at bounding box center [527, 434] width 348 height 45
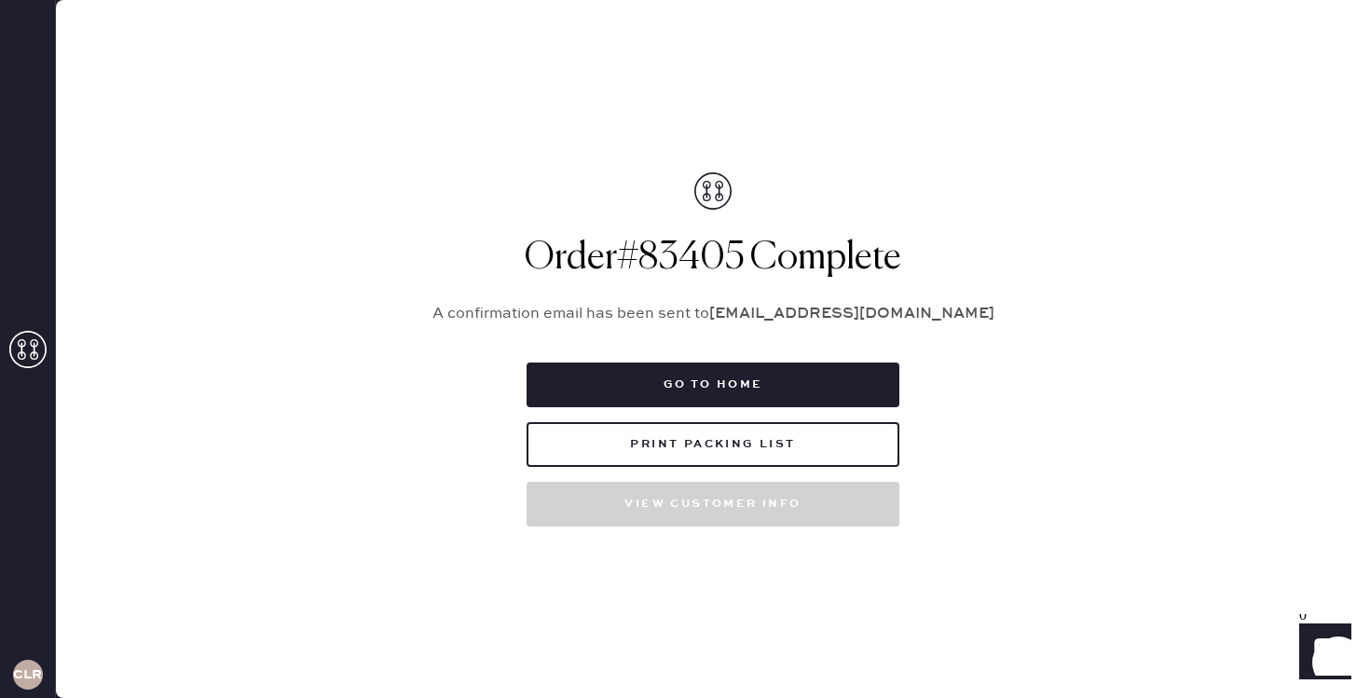
click at [582, 388] on button "Go to home" at bounding box center [713, 385] width 373 height 45
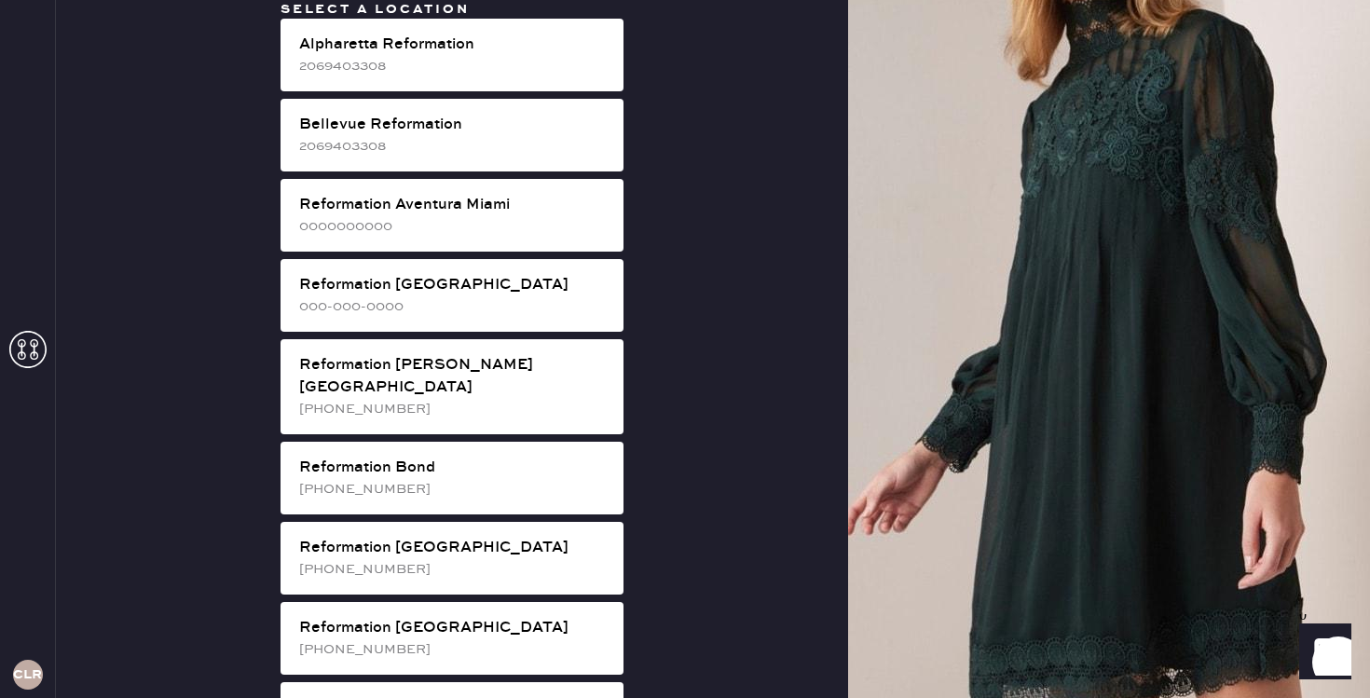
click at [582, 399] on div "(213) 459-6078" at bounding box center [453, 409] width 309 height 21
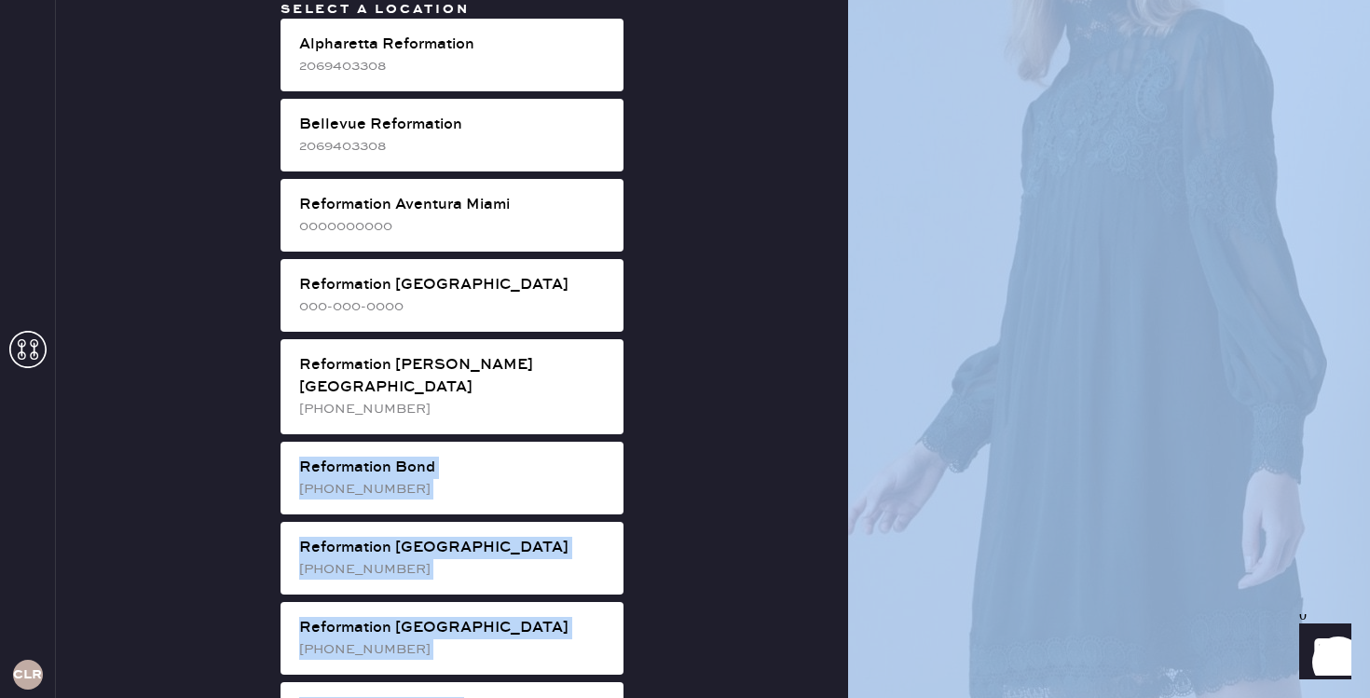
drag, startPoint x: 582, startPoint y: 388, endPoint x: 1005, endPoint y: 52, distance: 540.0
click at [1005, 52] on div "CLR Select a location Alpharetta Reformation 2069403308 Bellevue Reformation 20…" at bounding box center [685, 349] width 1370 height 698
